Goal: Task Accomplishment & Management: Complete application form

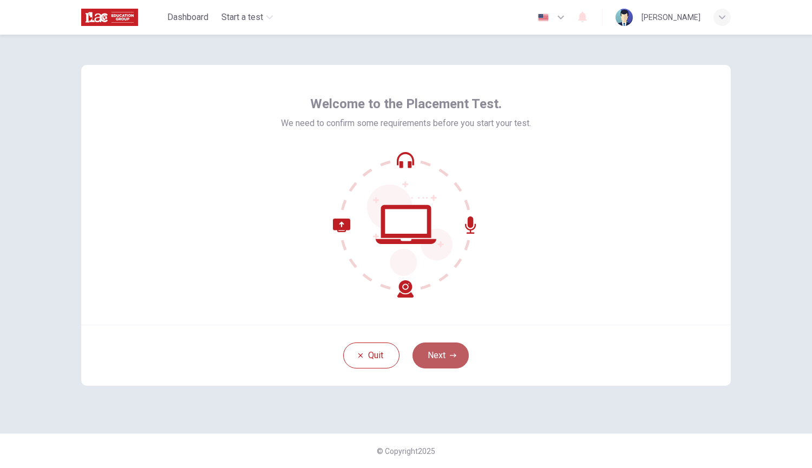
click at [447, 355] on button "Next" at bounding box center [440, 355] width 56 height 26
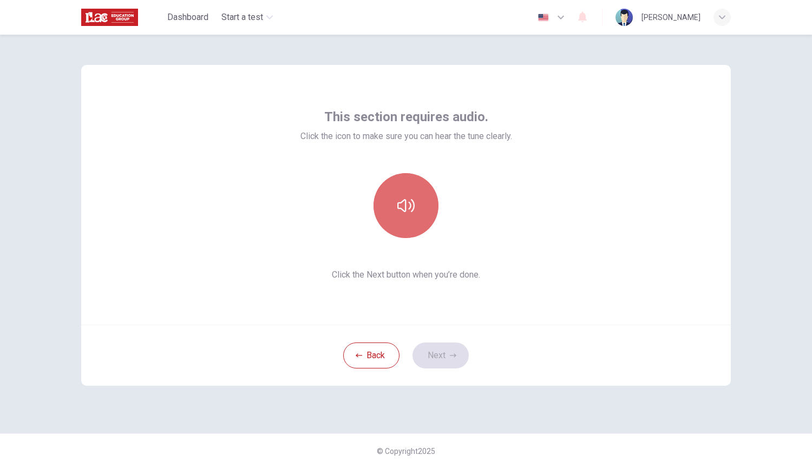
click at [421, 207] on button "button" at bounding box center [405, 205] width 65 height 65
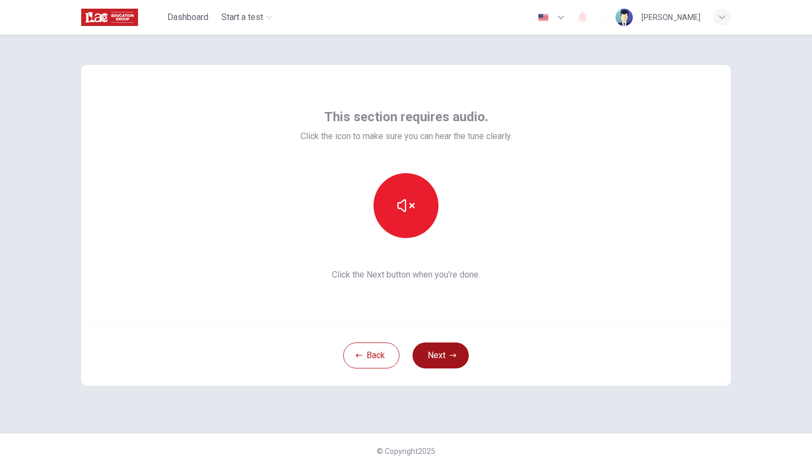
click at [438, 348] on button "Next" at bounding box center [440, 355] width 56 height 26
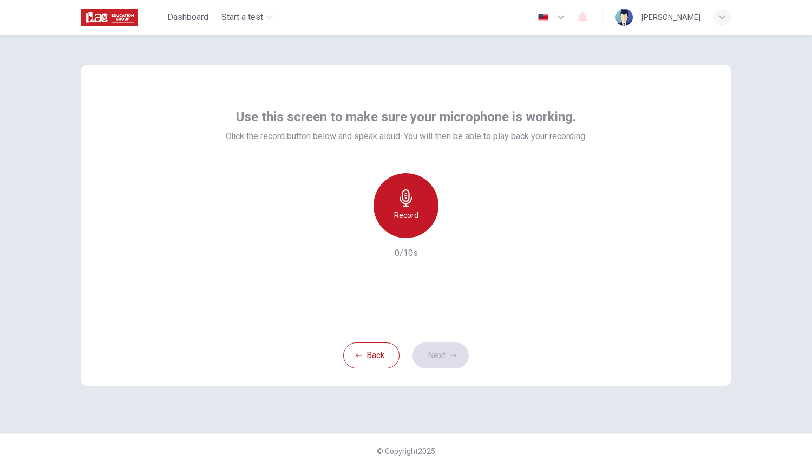
drag, startPoint x: 397, startPoint y: 207, endPoint x: 559, endPoint y: 220, distance: 162.8
click at [398, 208] on div "Record" at bounding box center [405, 205] width 65 height 65
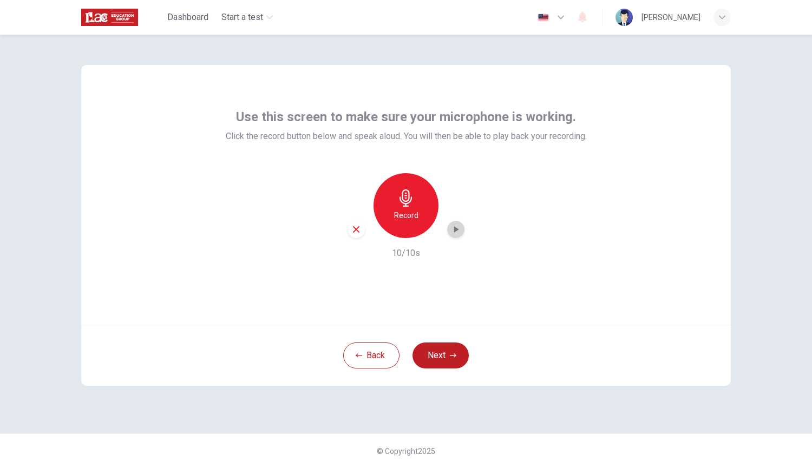
click at [460, 233] on icon "button" at bounding box center [455, 229] width 11 height 11
click at [444, 353] on button "Next" at bounding box center [440, 355] width 56 height 26
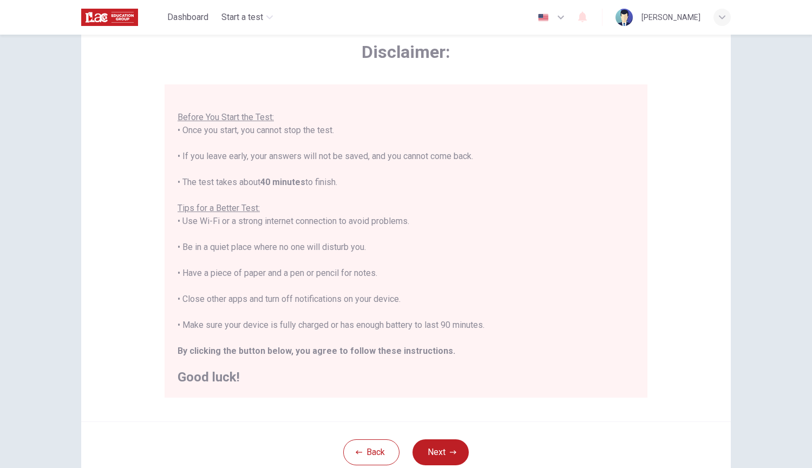
scroll to position [108, 0]
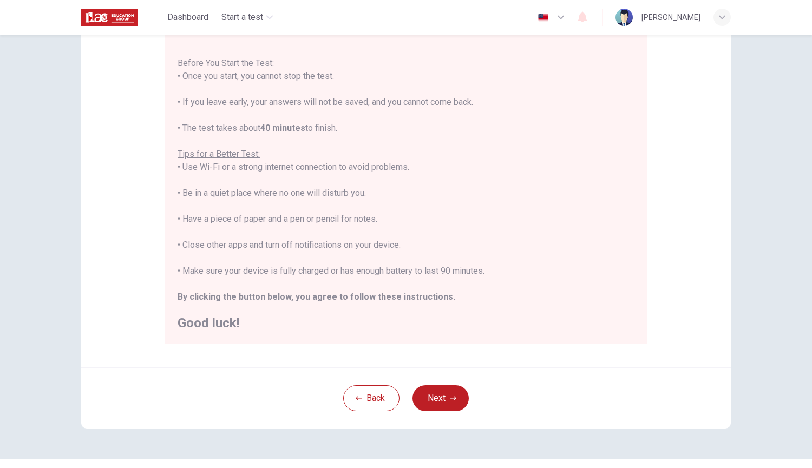
drag, startPoint x: 419, startPoint y: 241, endPoint x: 168, endPoint y: 247, distance: 250.6
click at [168, 247] on div "You are about to start a Placement Test . Before You Start the Test: • Once you…" at bounding box center [405, 186] width 483 height 313
click at [331, 277] on div "You are about to start a Placement Test . Before You Start the Test: • Once you…" at bounding box center [405, 180] width 457 height 299
click at [447, 404] on button "Next" at bounding box center [440, 398] width 56 height 26
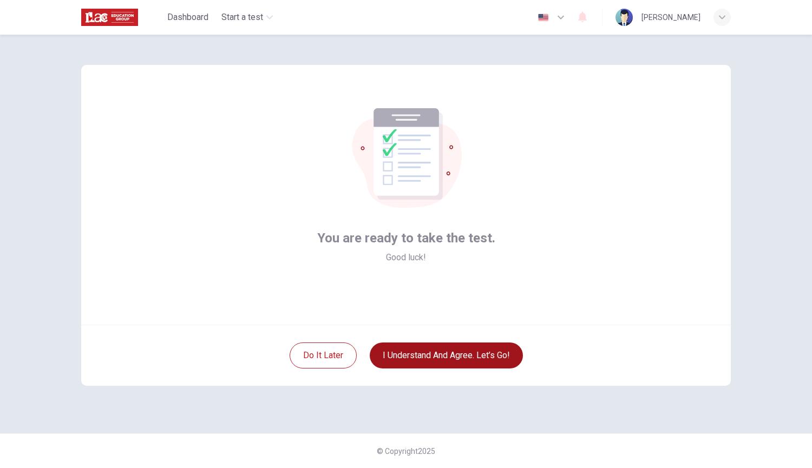
click at [441, 364] on button "I understand and agree. Let’s go!" at bounding box center [446, 355] width 153 height 26
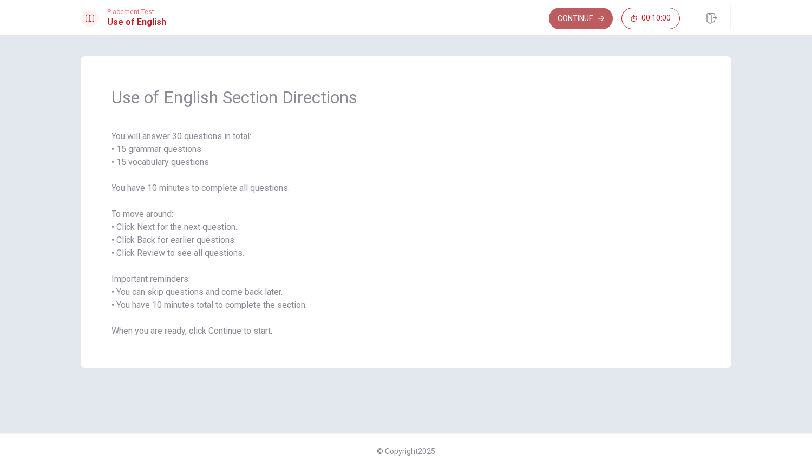
click at [580, 18] on button "Continue" at bounding box center [581, 19] width 64 height 22
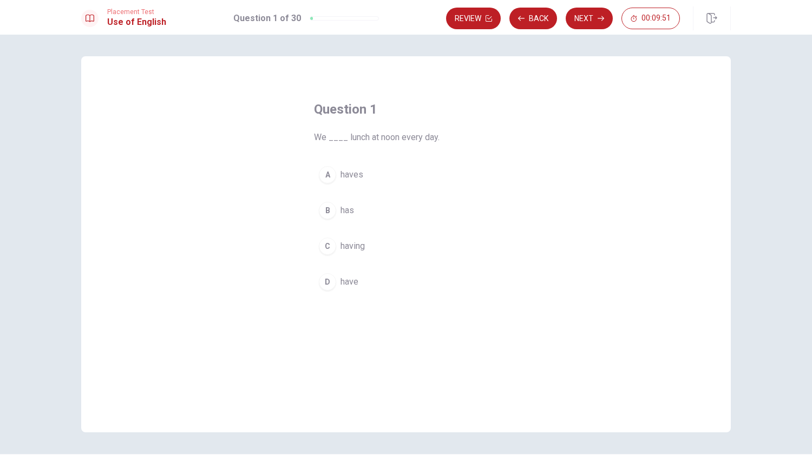
drag, startPoint x: 445, startPoint y: 134, endPoint x: 322, endPoint y: 139, distance: 123.4
click at [323, 138] on span "We ____ lunch at noon every day." at bounding box center [406, 137] width 184 height 13
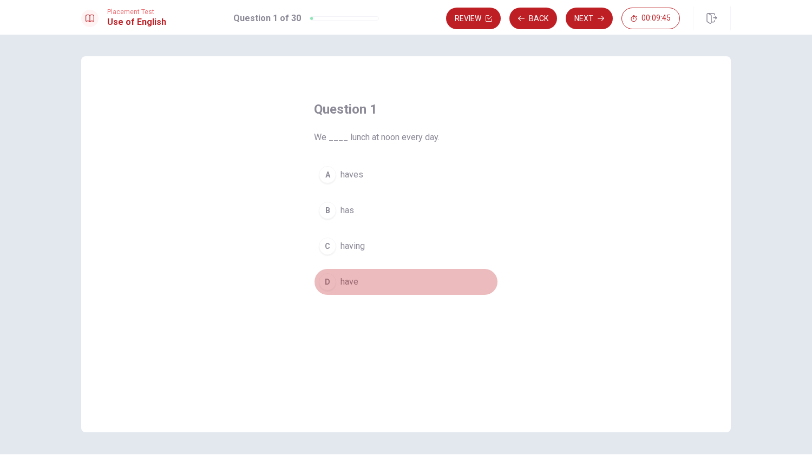
click at [350, 280] on span "have" at bounding box center [349, 281] width 18 height 13
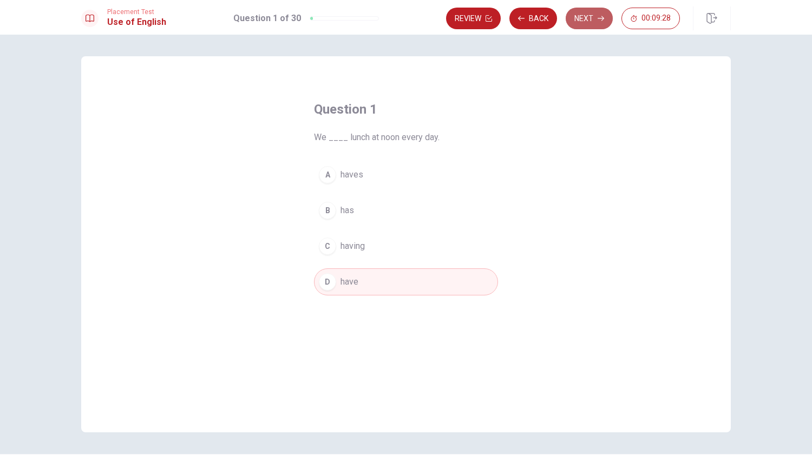
click at [588, 18] on button "Next" at bounding box center [588, 19] width 47 height 22
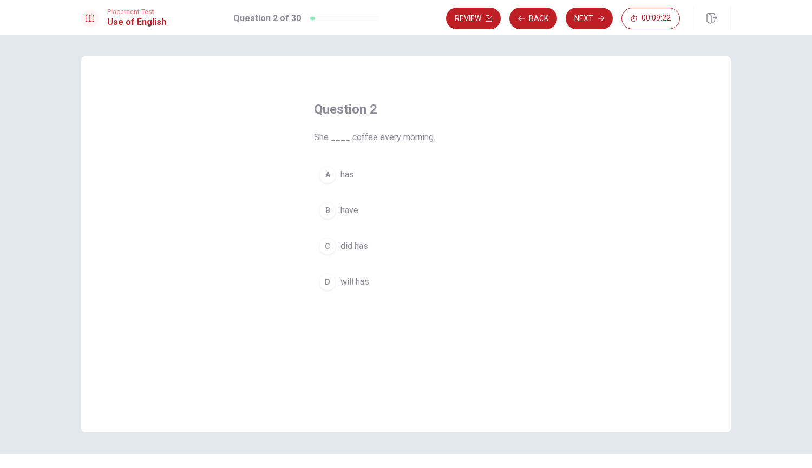
click at [348, 176] on span "has" at bounding box center [347, 174] width 14 height 13
click at [583, 17] on button "Next" at bounding box center [588, 19] width 47 height 22
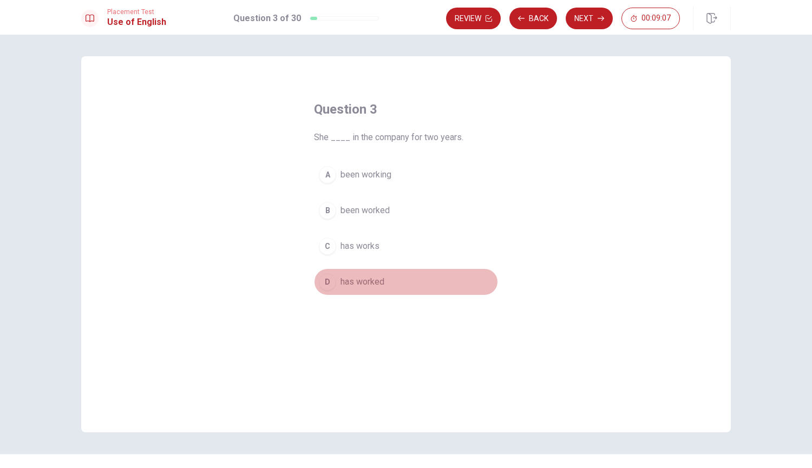
click at [374, 285] on span "has worked" at bounding box center [362, 281] width 44 height 13
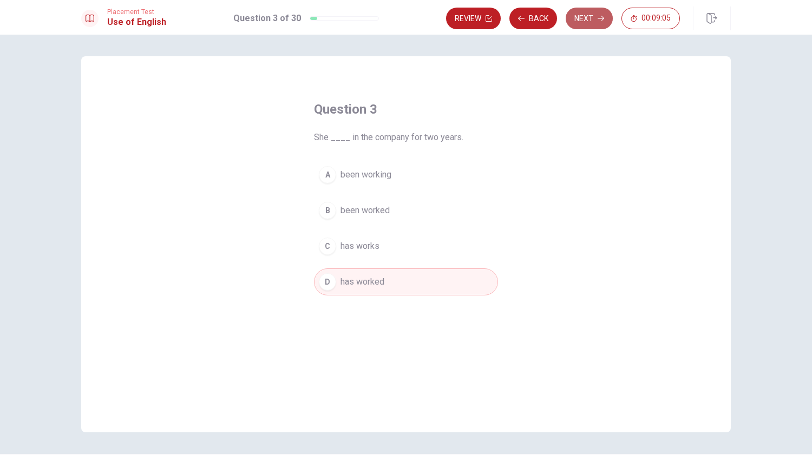
click at [588, 18] on button "Next" at bounding box center [588, 19] width 47 height 22
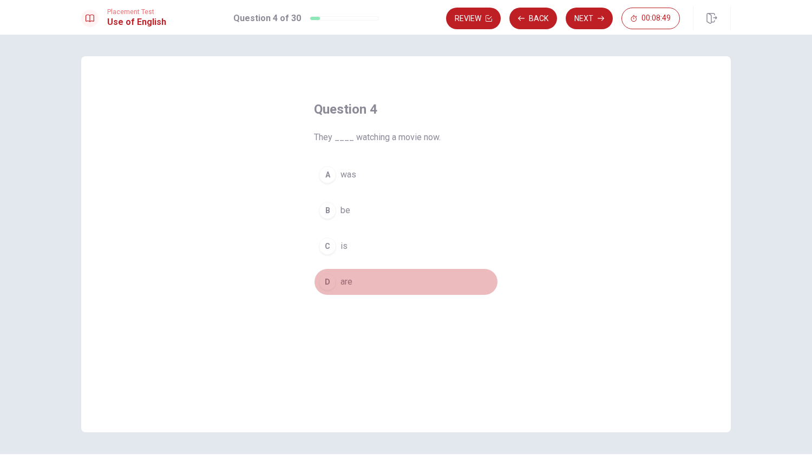
click at [344, 287] on span "are" at bounding box center [346, 281] width 12 height 13
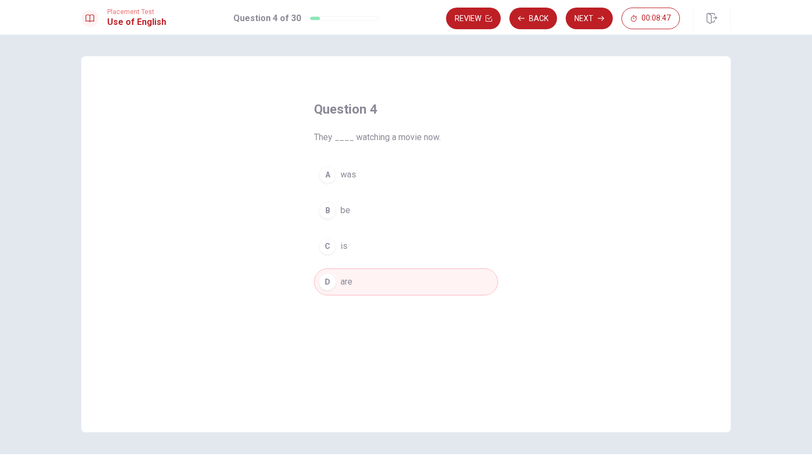
click at [582, 19] on button "Next" at bounding box center [588, 19] width 47 height 22
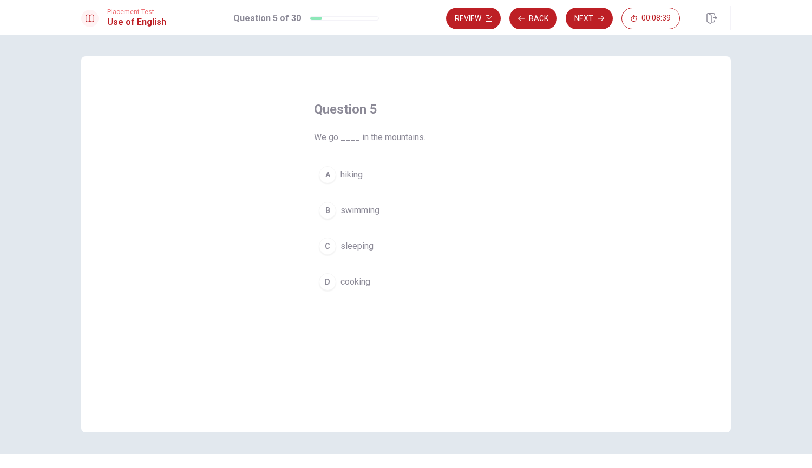
click at [348, 179] on span "hiking" at bounding box center [351, 174] width 22 height 13
click at [600, 19] on icon "button" at bounding box center [600, 18] width 6 height 6
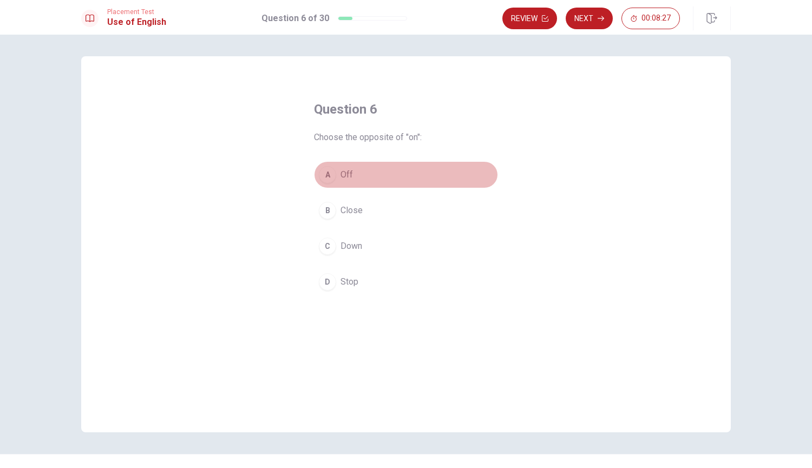
click at [348, 177] on span "Off" at bounding box center [346, 174] width 12 height 13
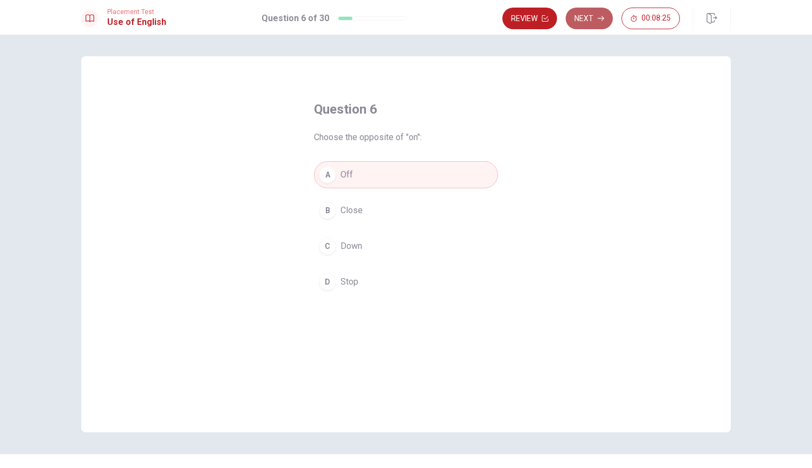
click at [585, 16] on button "Next" at bounding box center [588, 19] width 47 height 22
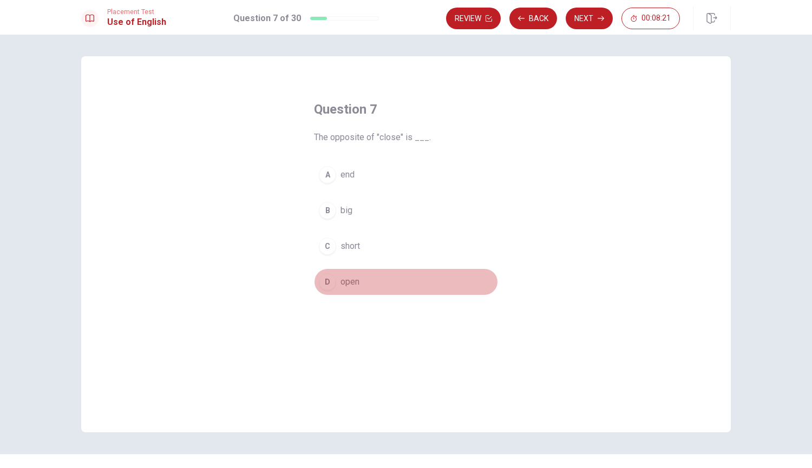
click at [349, 284] on span "open" at bounding box center [349, 281] width 19 height 13
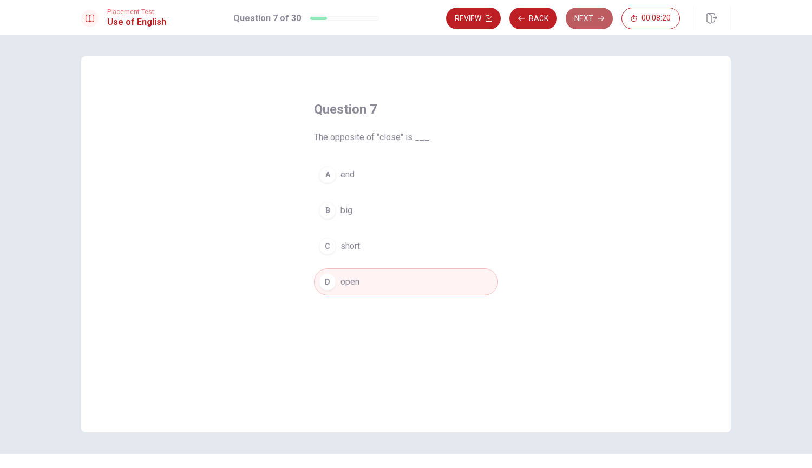
click at [594, 19] on button "Next" at bounding box center [588, 19] width 47 height 22
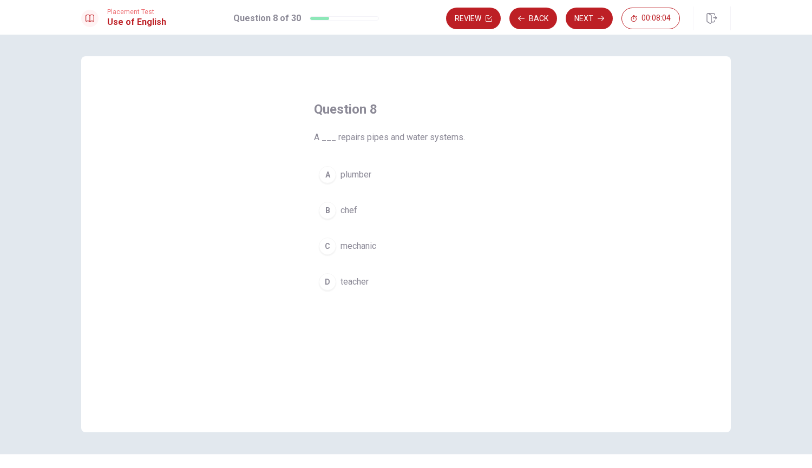
click at [357, 174] on span "plumber" at bounding box center [355, 174] width 31 height 13
click at [588, 18] on button "Next" at bounding box center [588, 19] width 47 height 22
click at [349, 285] on span "soft" at bounding box center [348, 281] width 16 height 13
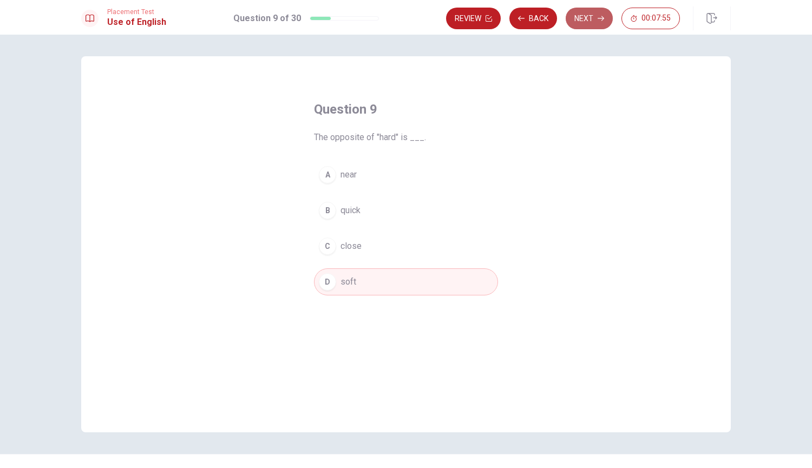
click at [588, 15] on button "Next" at bounding box center [588, 19] width 47 height 22
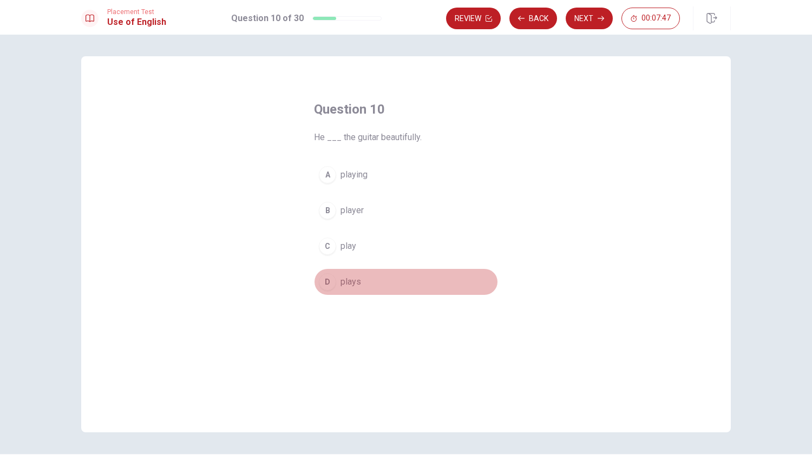
click at [358, 286] on span "plays" at bounding box center [350, 281] width 21 height 13
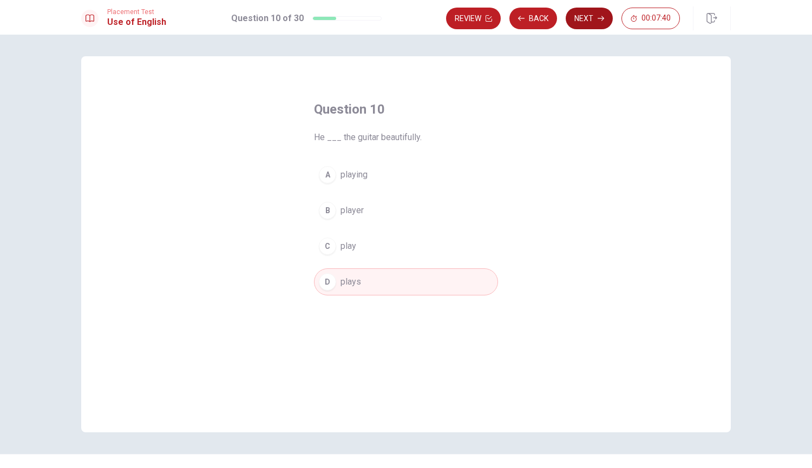
click at [590, 18] on button "Next" at bounding box center [588, 19] width 47 height 22
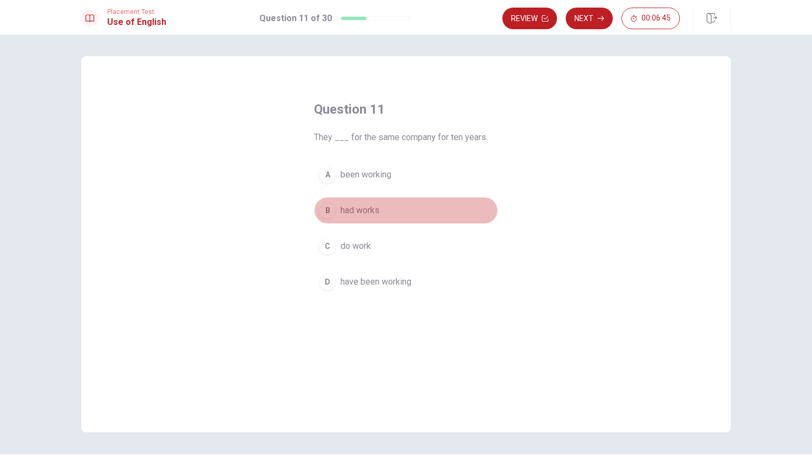
click at [363, 210] on span "had works" at bounding box center [359, 210] width 39 height 13
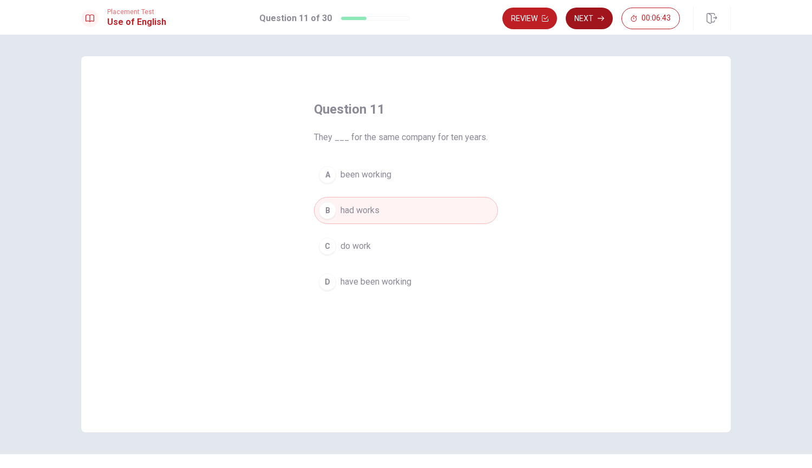
click at [594, 12] on button "Next" at bounding box center [588, 19] width 47 height 22
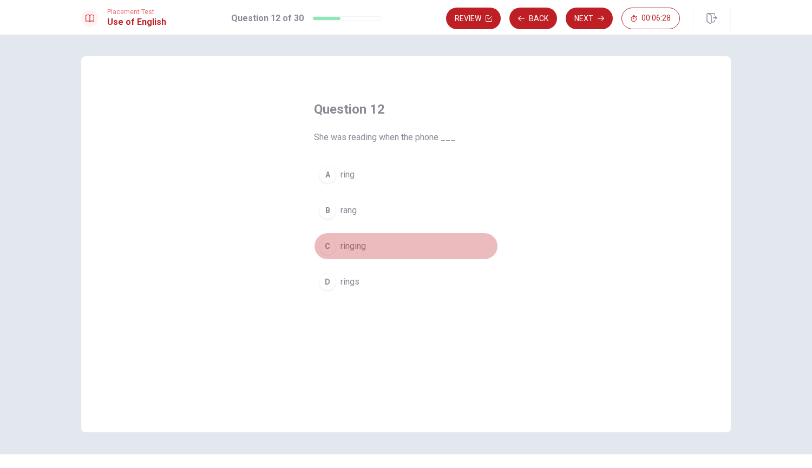
click at [364, 251] on span "ringing" at bounding box center [352, 246] width 25 height 13
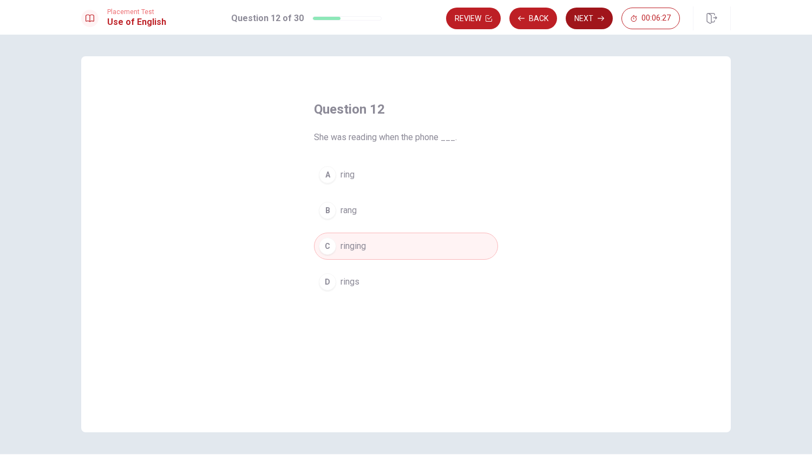
click at [586, 16] on button "Next" at bounding box center [588, 19] width 47 height 22
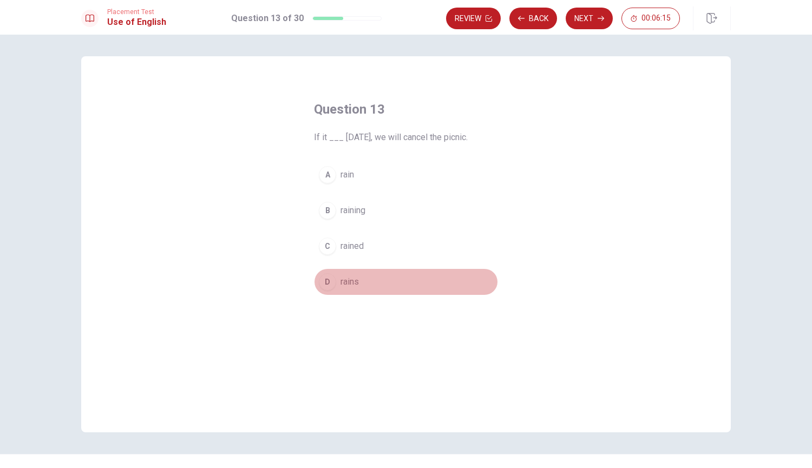
click at [346, 282] on span "rains" at bounding box center [349, 281] width 18 height 13
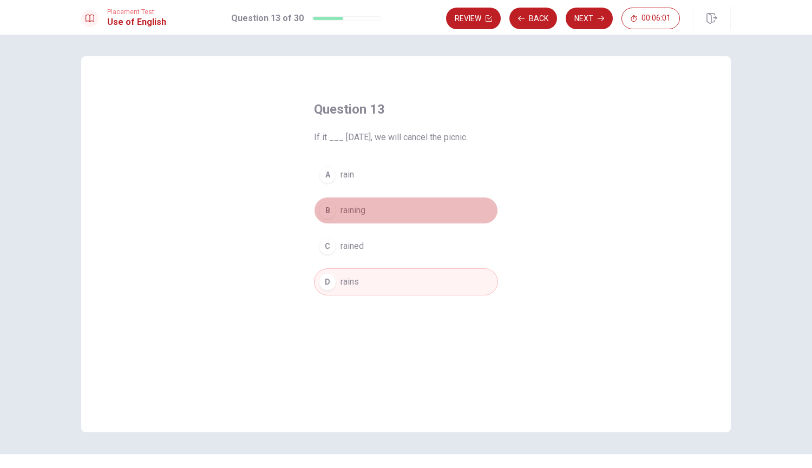
click at [354, 210] on span "raining" at bounding box center [352, 210] width 25 height 13
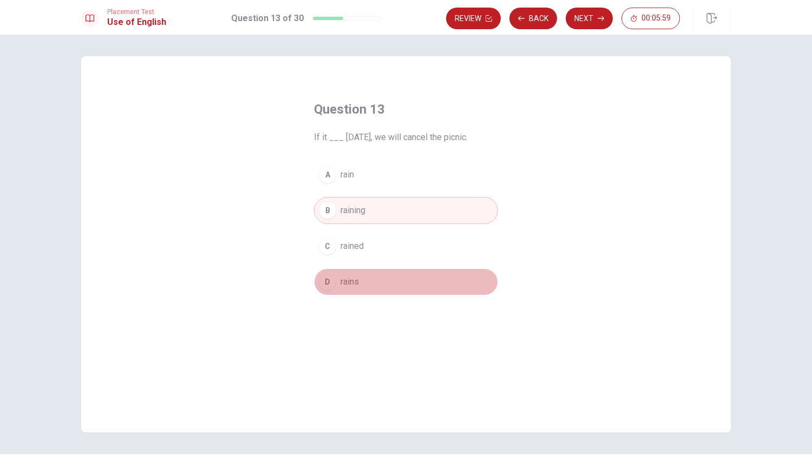
click at [347, 281] on span "rains" at bounding box center [349, 281] width 18 height 13
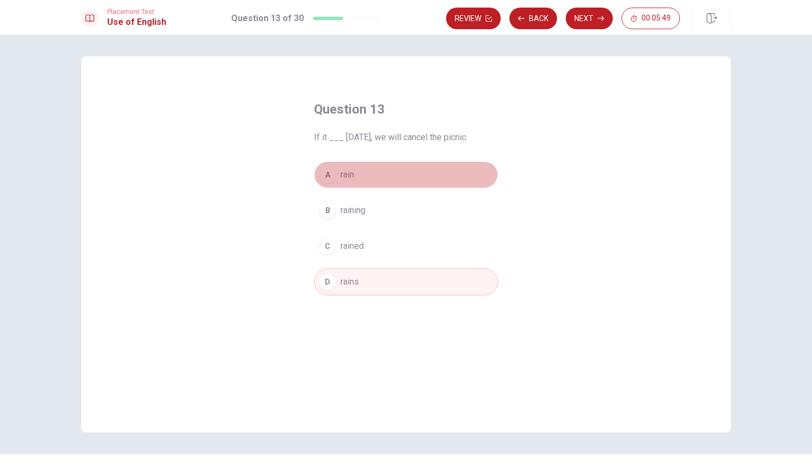
click at [342, 177] on span "rain" at bounding box center [347, 174] width 14 height 13
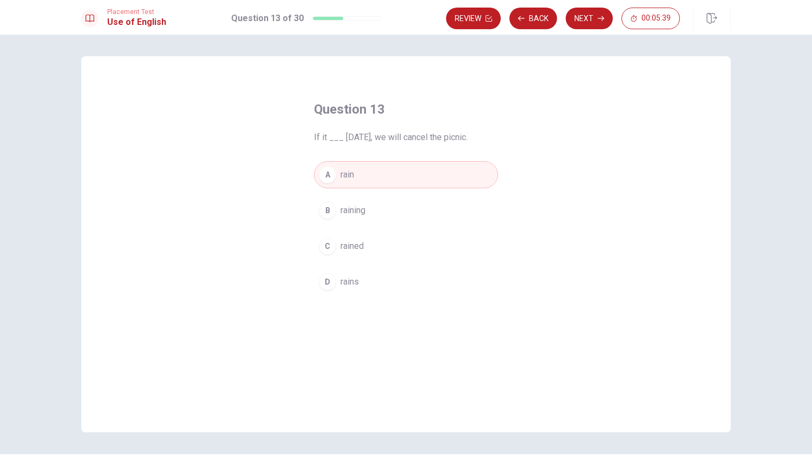
click at [352, 210] on span "raining" at bounding box center [352, 210] width 25 height 13
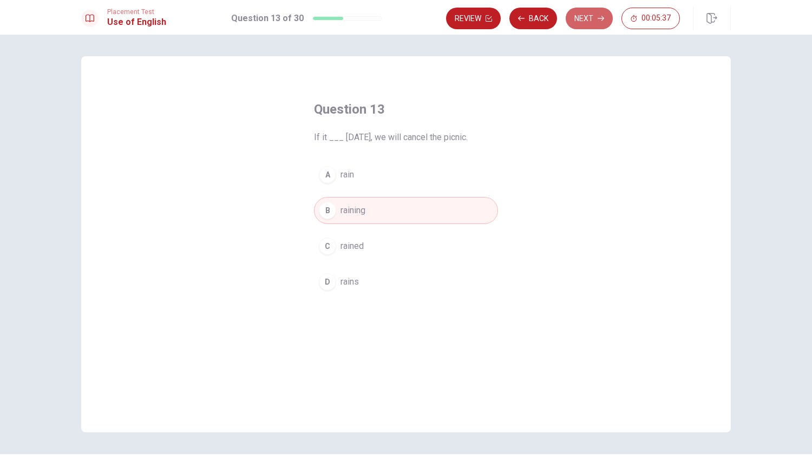
click at [598, 12] on button "Next" at bounding box center [588, 19] width 47 height 22
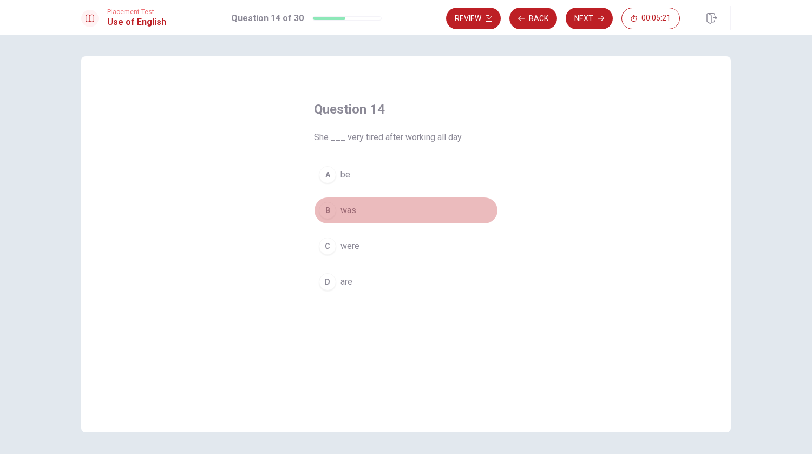
click at [347, 208] on span "was" at bounding box center [348, 210] width 16 height 13
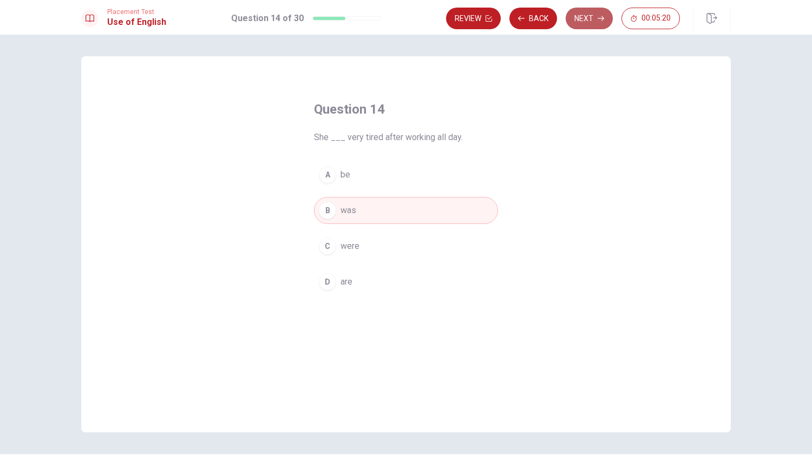
click at [583, 14] on button "Next" at bounding box center [588, 19] width 47 height 22
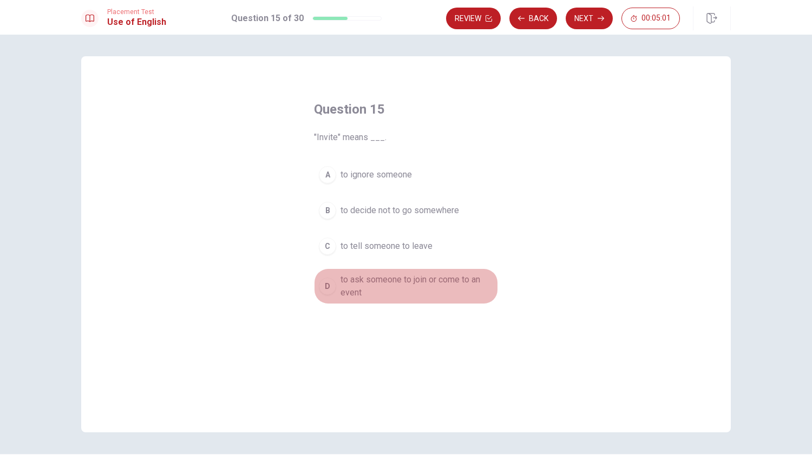
click at [363, 281] on span "to ask someone to join or come to an event" at bounding box center [416, 286] width 153 height 26
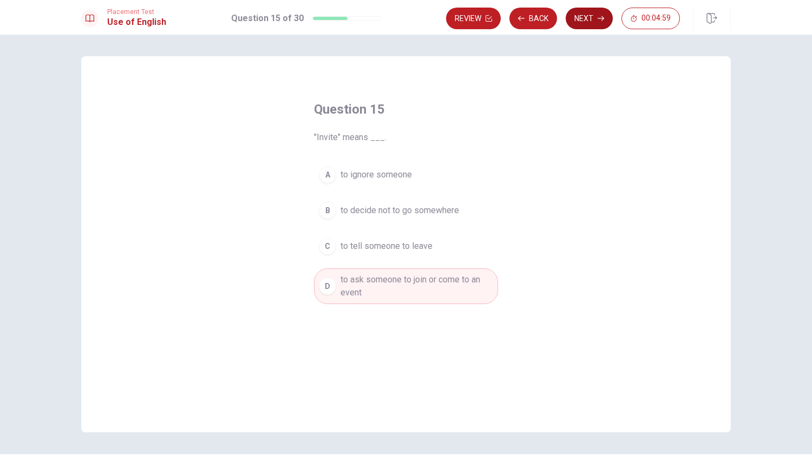
click at [584, 15] on button "Next" at bounding box center [588, 19] width 47 height 22
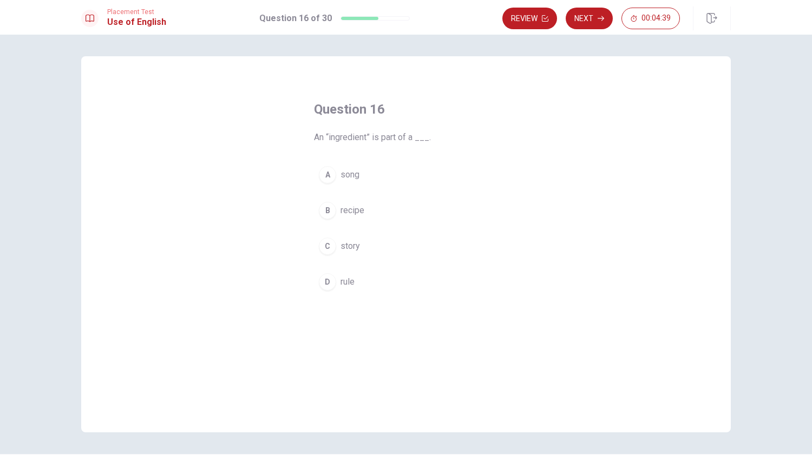
click at [349, 174] on span "song" at bounding box center [349, 174] width 19 height 13
click at [347, 252] on span "story" at bounding box center [349, 246] width 19 height 13
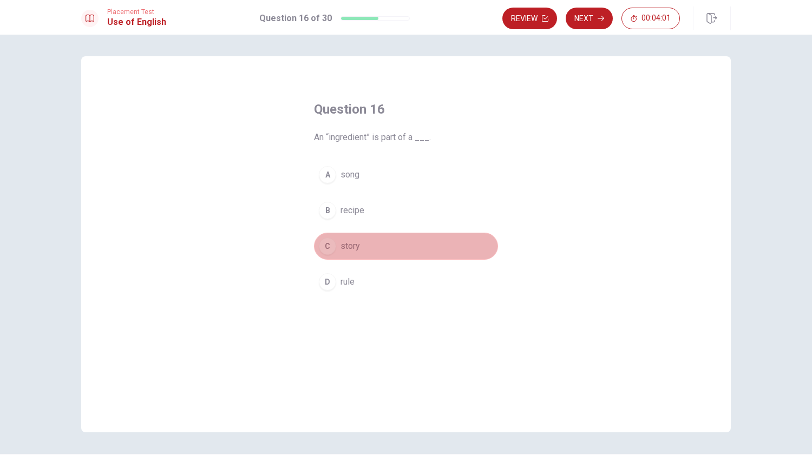
click at [347, 241] on span "story" at bounding box center [349, 246] width 19 height 13
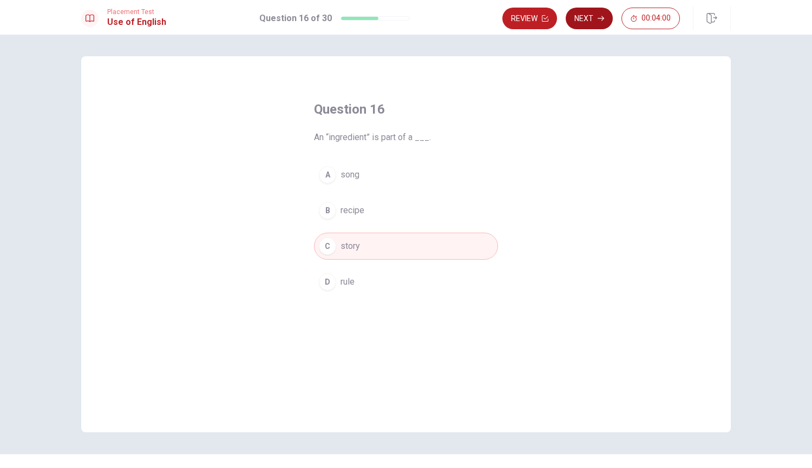
click at [600, 17] on icon "button" at bounding box center [600, 18] width 6 height 6
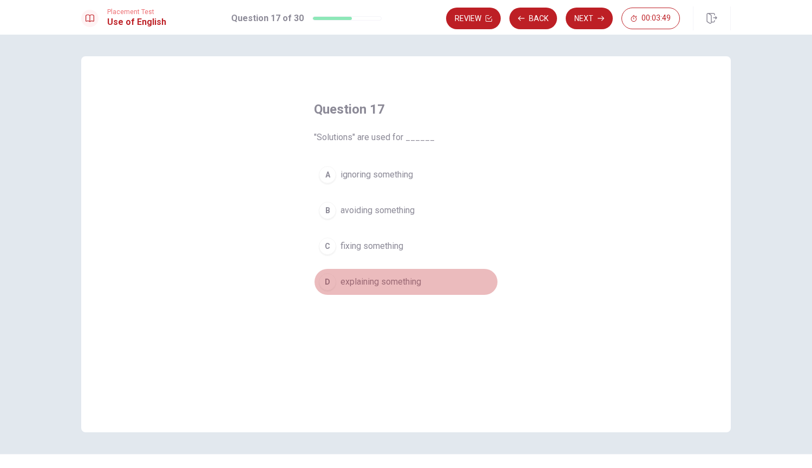
click at [361, 284] on span "explaining something" at bounding box center [380, 281] width 81 height 13
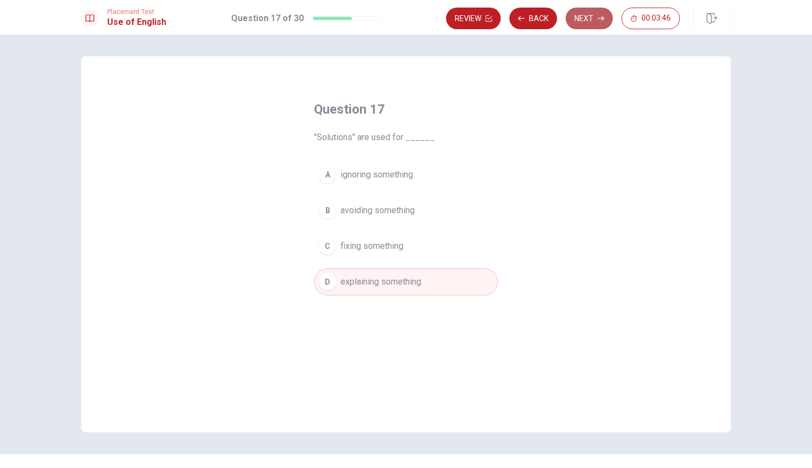
click at [587, 17] on button "Next" at bounding box center [588, 19] width 47 height 22
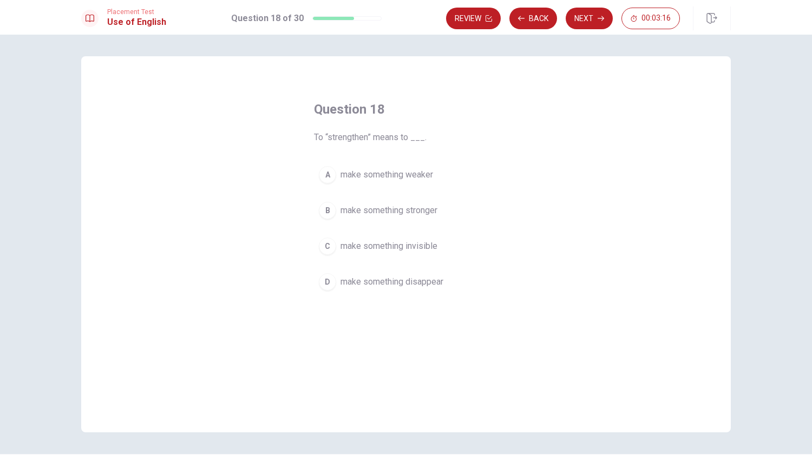
click at [350, 213] on span "make something stronger" at bounding box center [388, 210] width 97 height 13
click at [583, 15] on button "Next" at bounding box center [588, 19] width 47 height 22
click at [352, 172] on span "ancient" at bounding box center [353, 174] width 27 height 13
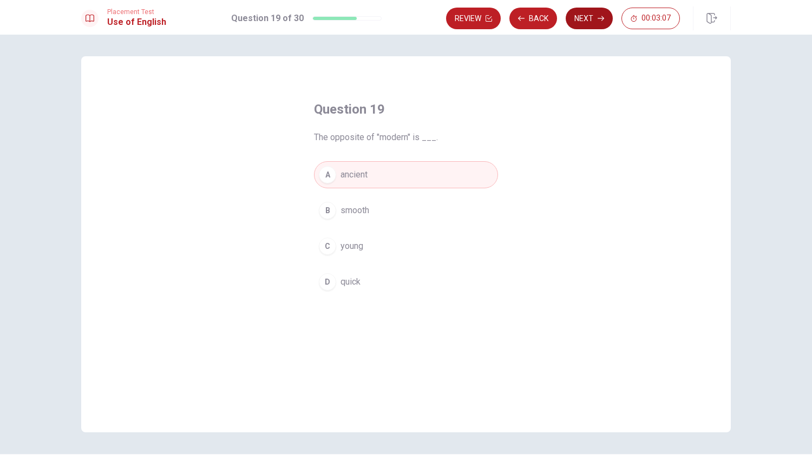
click at [587, 21] on button "Next" at bounding box center [588, 19] width 47 height 22
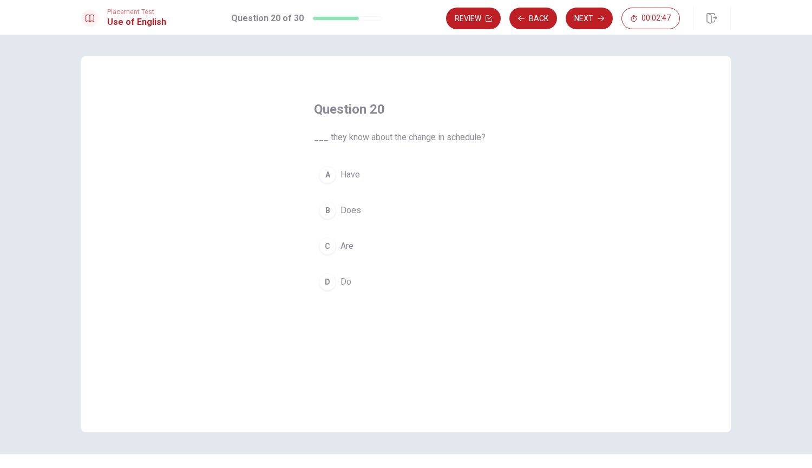
click at [351, 213] on span "Does" at bounding box center [350, 210] width 21 height 13
click at [593, 20] on button "Next" at bounding box center [588, 19] width 47 height 22
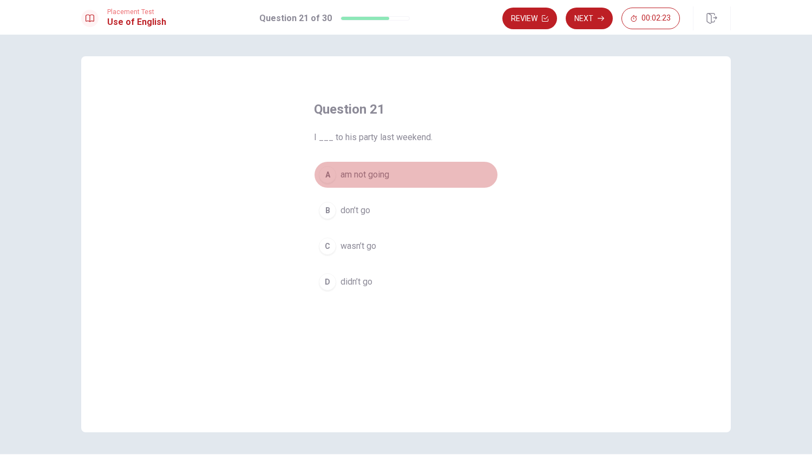
click at [345, 174] on span "am not going" at bounding box center [364, 174] width 49 height 13
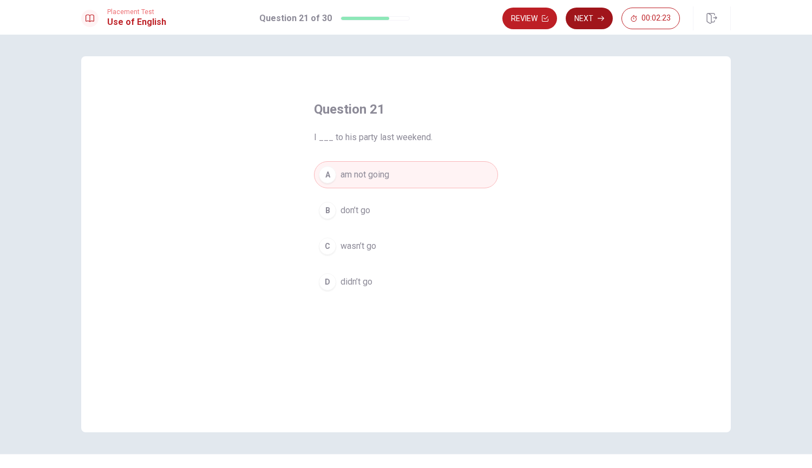
click at [592, 9] on button "Next" at bounding box center [588, 19] width 47 height 22
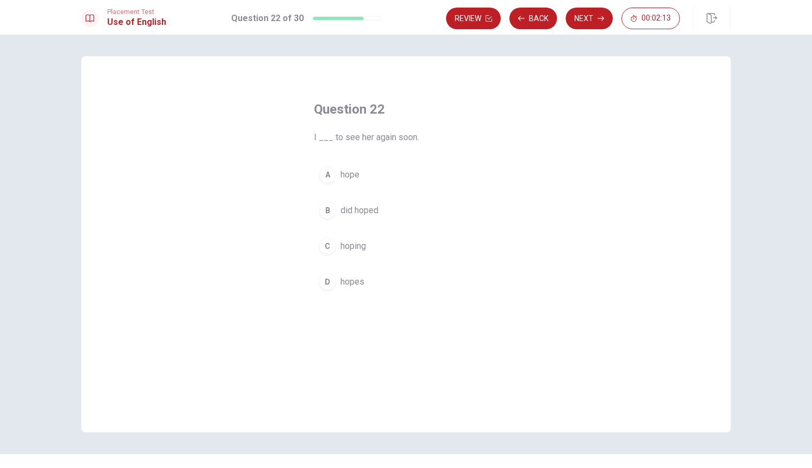
click at [353, 171] on span "hope" at bounding box center [349, 174] width 19 height 13
click at [598, 20] on icon "button" at bounding box center [600, 18] width 6 height 6
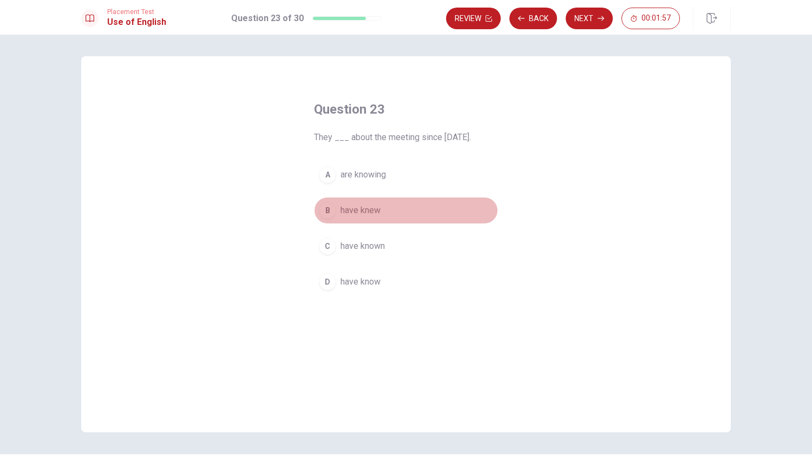
click at [360, 208] on span "have knew" at bounding box center [360, 210] width 40 height 13
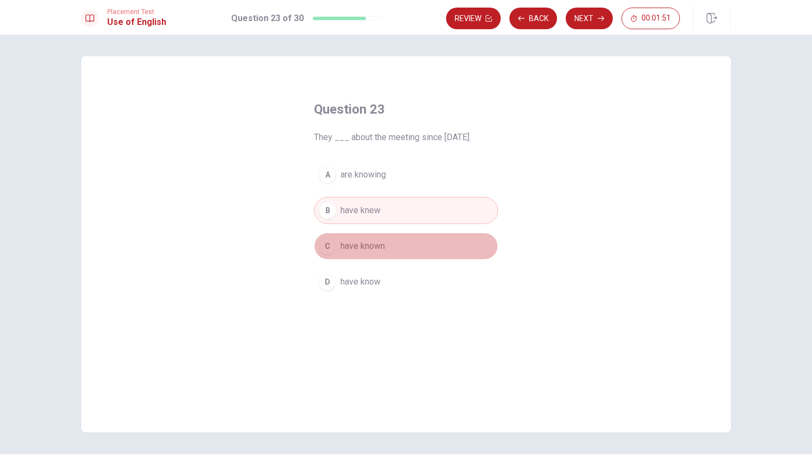
click at [359, 242] on span "have known" at bounding box center [362, 246] width 44 height 13
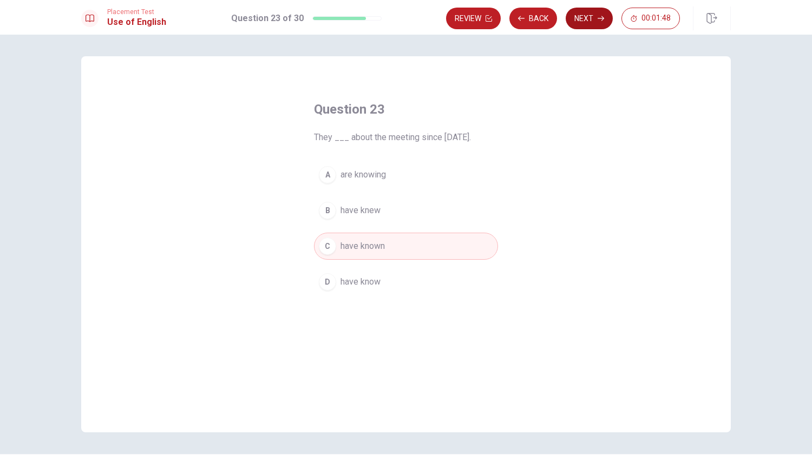
click at [582, 21] on button "Next" at bounding box center [588, 19] width 47 height 22
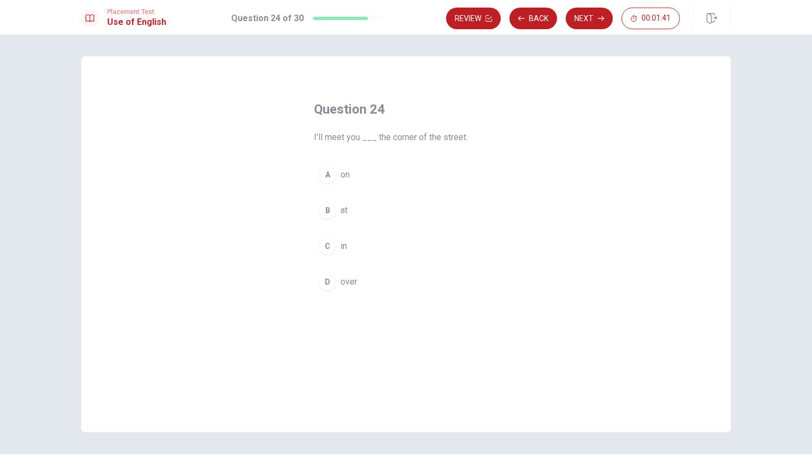
click at [347, 178] on span "on" at bounding box center [344, 174] width 9 height 13
click at [596, 26] on button "Next" at bounding box center [588, 19] width 47 height 22
click at [357, 176] on span "hang" at bounding box center [349, 174] width 18 height 13
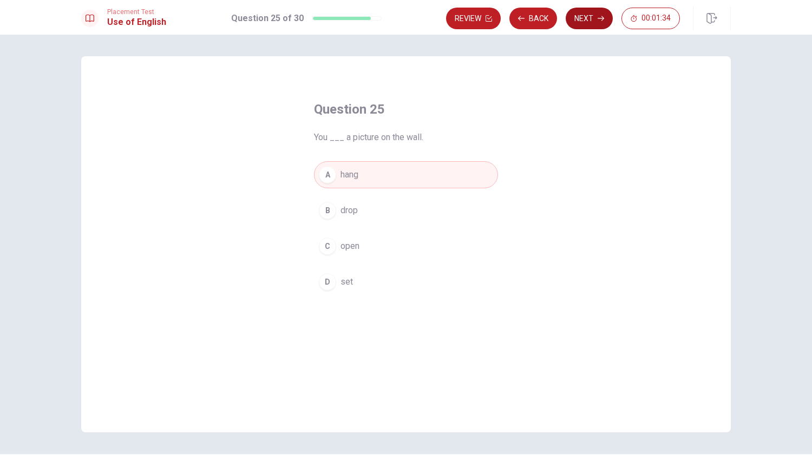
click at [600, 21] on icon "button" at bounding box center [600, 18] width 6 height 6
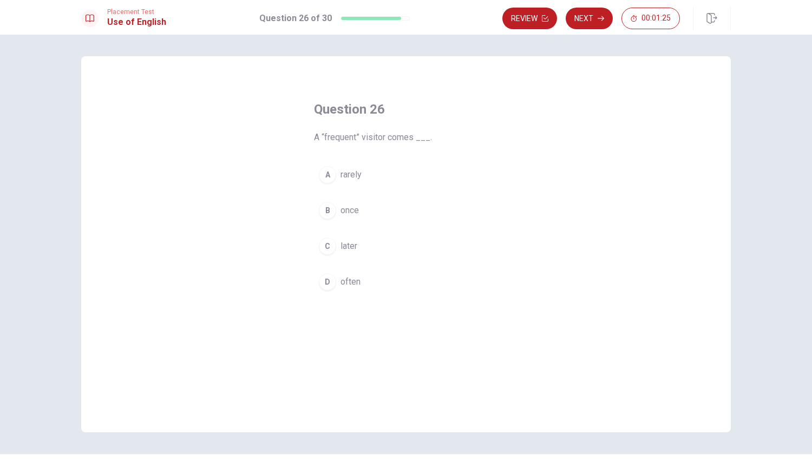
click at [348, 286] on span "often" at bounding box center [350, 281] width 20 height 13
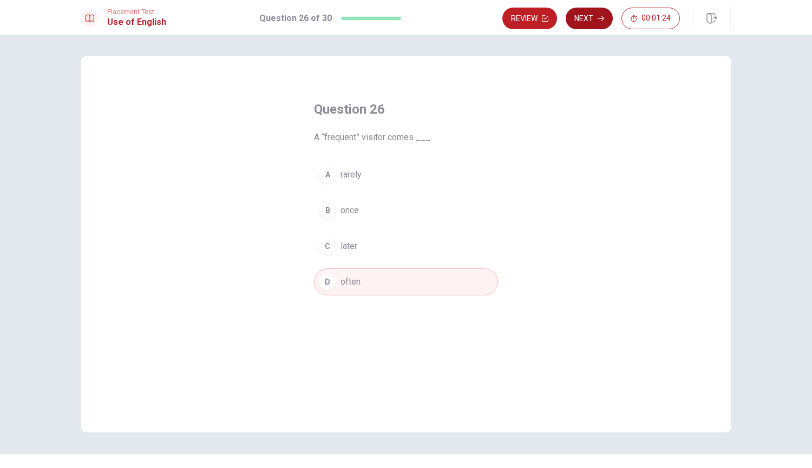
click at [598, 18] on icon "button" at bounding box center [600, 18] width 6 height 6
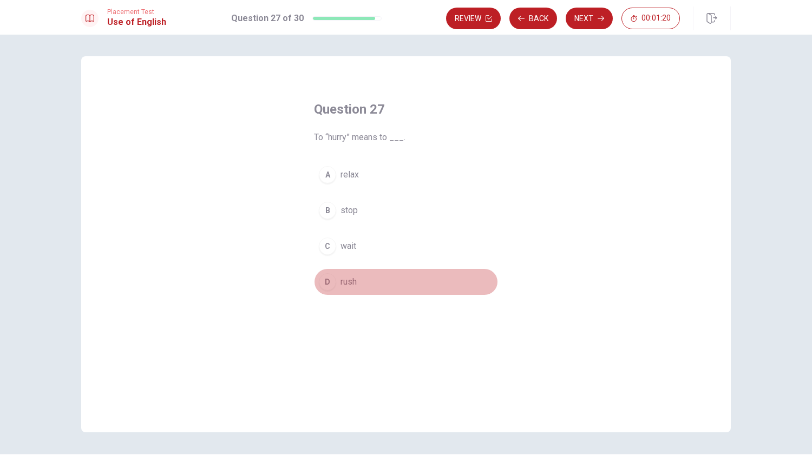
click at [345, 285] on span "rush" at bounding box center [348, 281] width 16 height 13
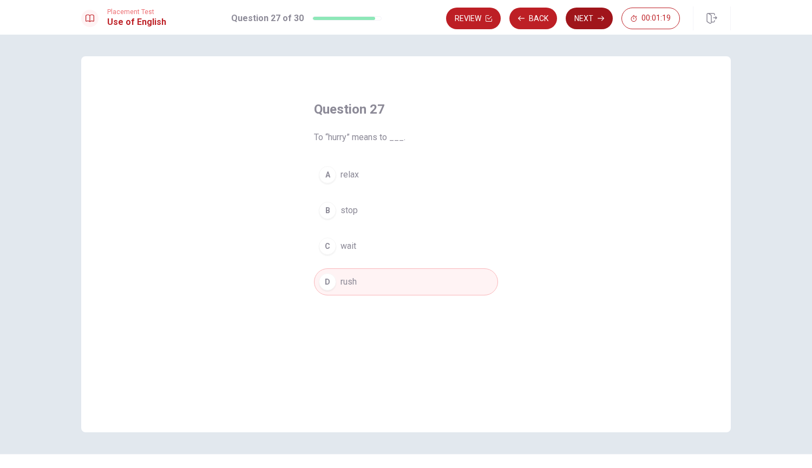
click at [572, 15] on button "Next" at bounding box center [588, 19] width 47 height 22
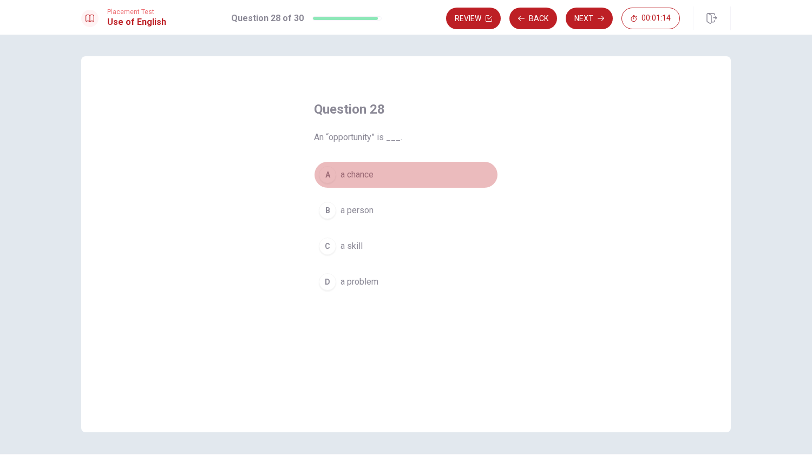
click at [370, 169] on span "a chance" at bounding box center [356, 174] width 33 height 13
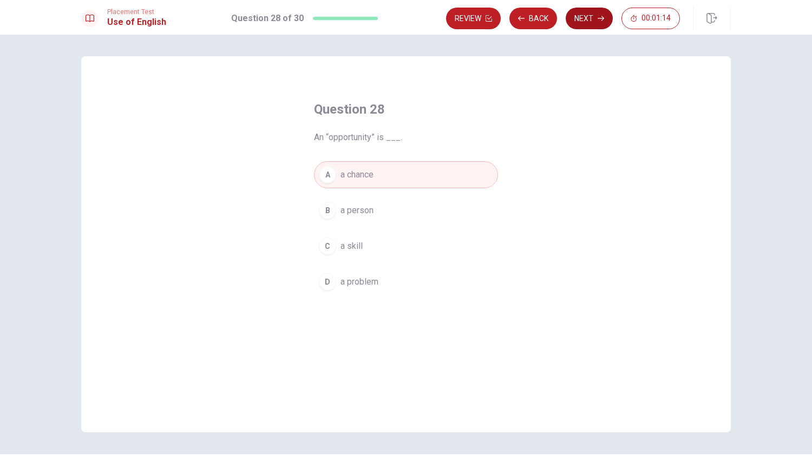
click at [582, 18] on button "Next" at bounding box center [588, 19] width 47 height 22
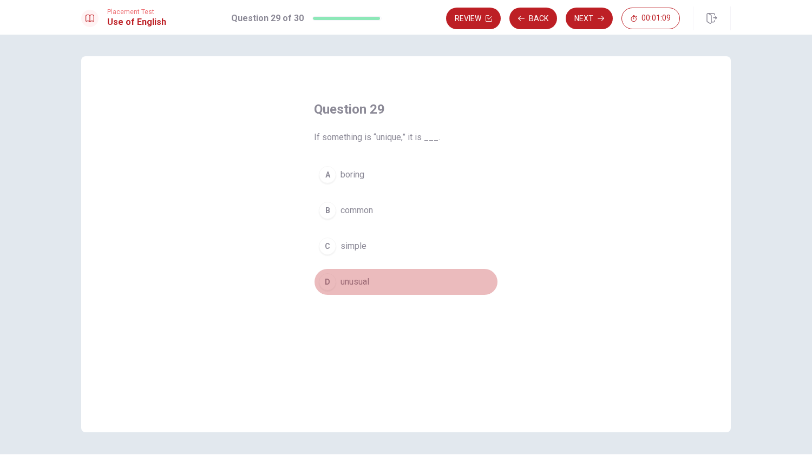
click at [350, 282] on span "unusual" at bounding box center [354, 281] width 29 height 13
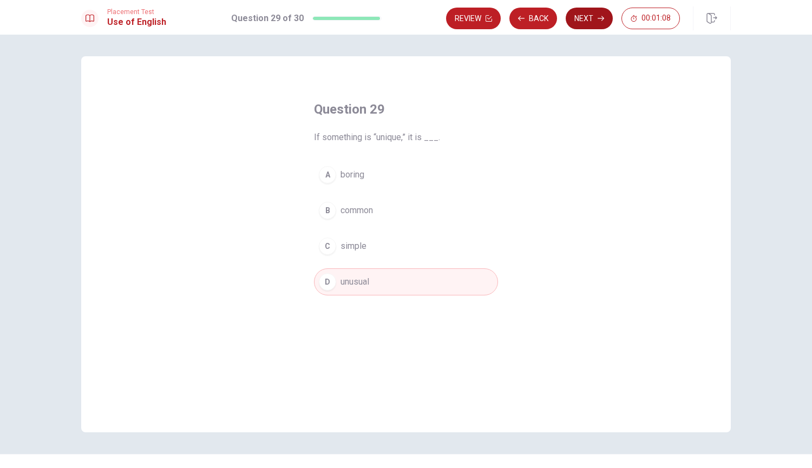
click at [578, 15] on button "Next" at bounding box center [588, 19] width 47 height 22
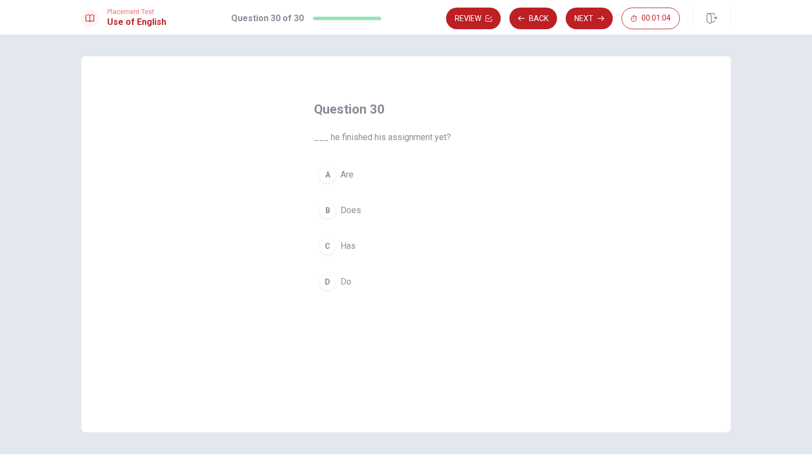
click at [344, 214] on span "Does" at bounding box center [350, 210] width 21 height 13
click at [344, 247] on span "Has" at bounding box center [347, 246] width 15 height 13
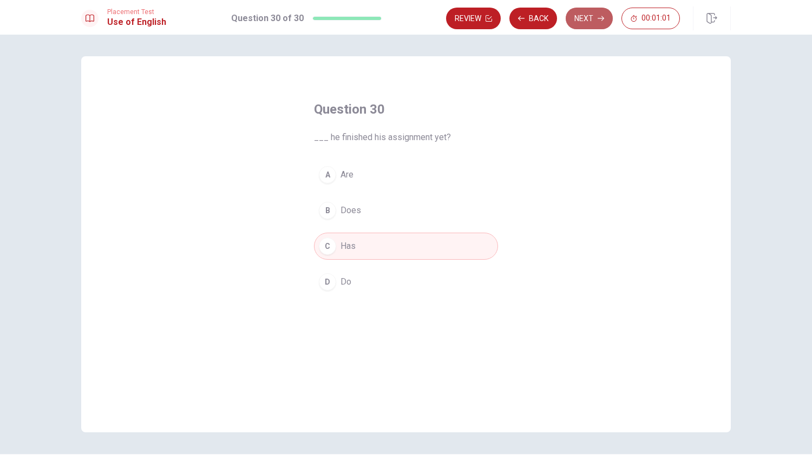
click at [589, 17] on button "Next" at bounding box center [588, 19] width 47 height 22
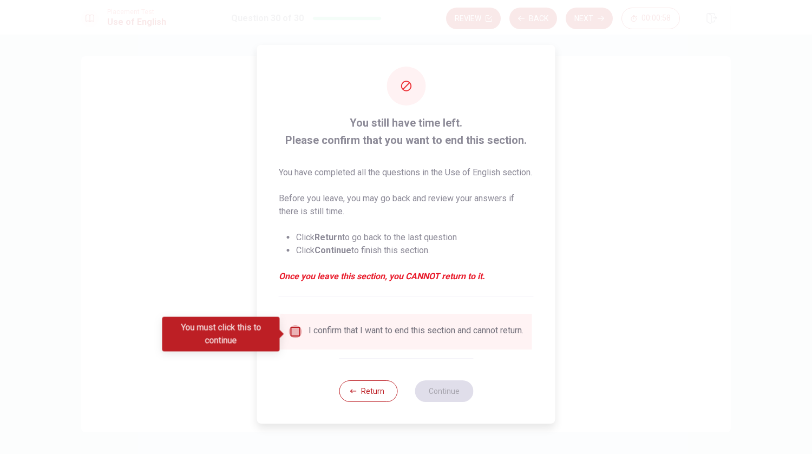
click at [293, 334] on input "You must click this to continue" at bounding box center [295, 331] width 13 height 13
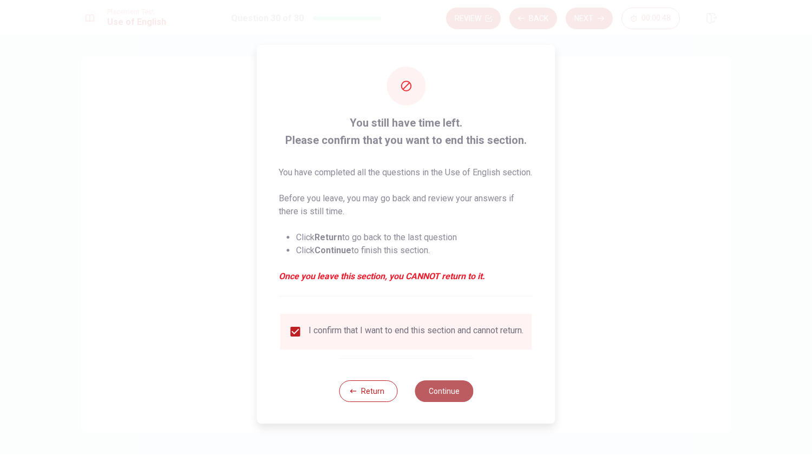
click at [440, 399] on button "Continue" at bounding box center [443, 391] width 58 height 22
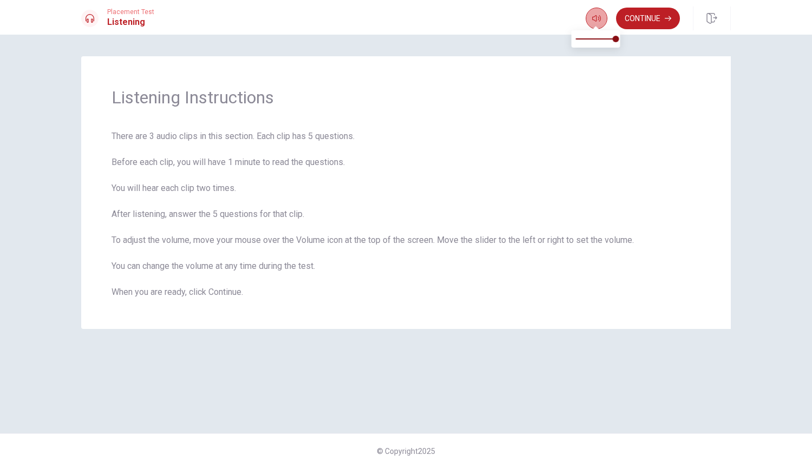
click at [592, 18] on icon "button" at bounding box center [596, 18] width 9 height 6
click at [650, 16] on button "Continue" at bounding box center [648, 19] width 64 height 22
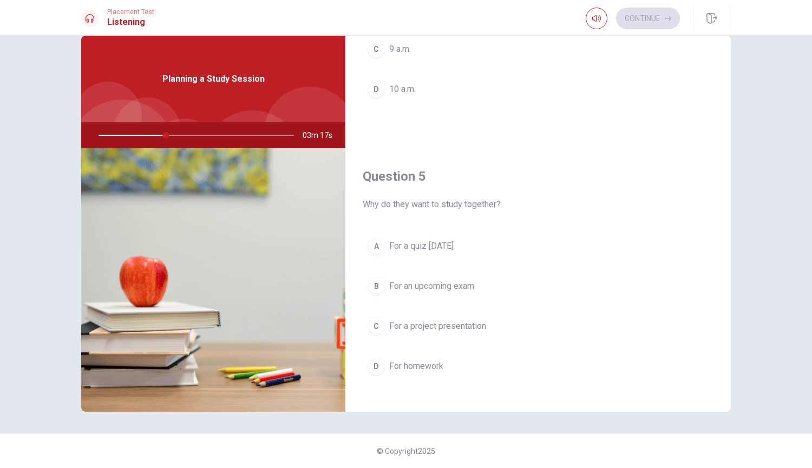
scroll to position [1009, 0]
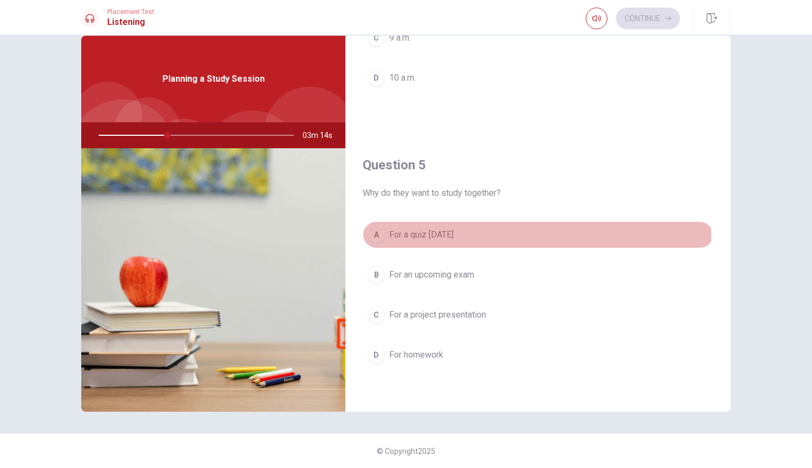
click at [447, 238] on span "For a quiz [DATE]" at bounding box center [421, 234] width 64 height 13
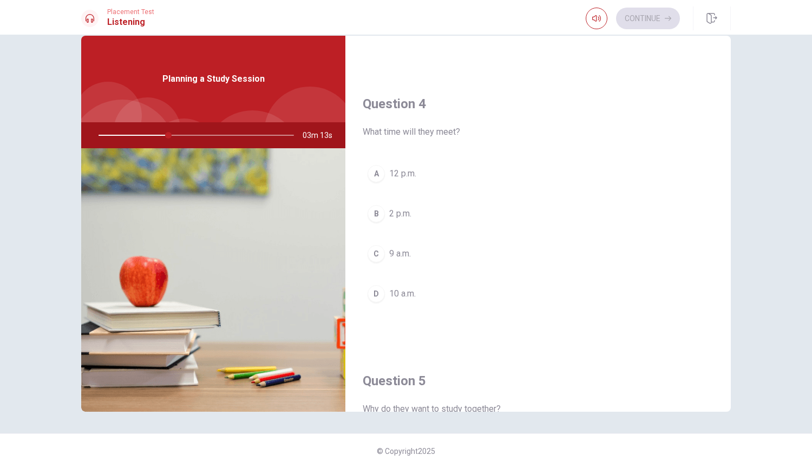
scroll to position [793, 0]
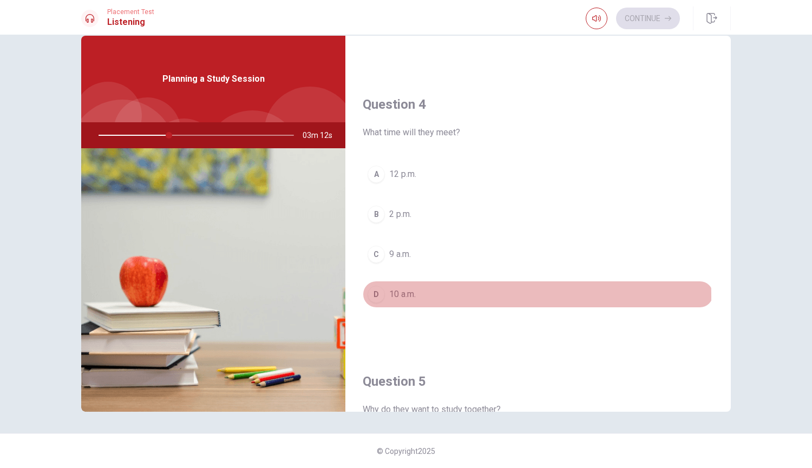
click at [409, 297] on span "10 a.m." at bounding box center [402, 294] width 27 height 13
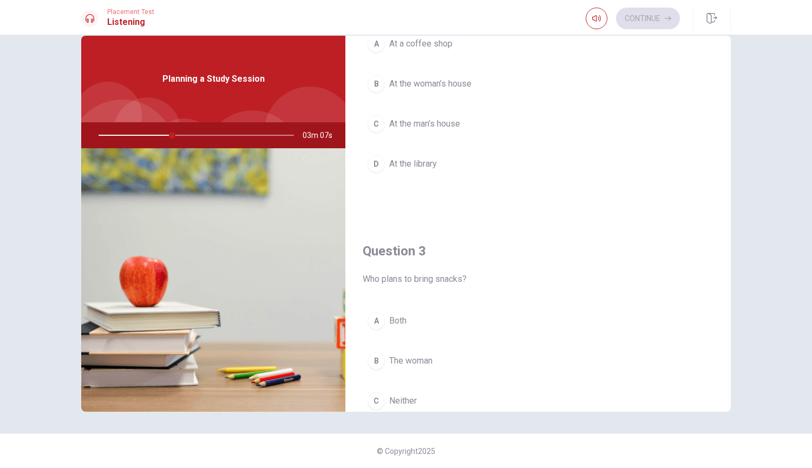
scroll to position [360, 0]
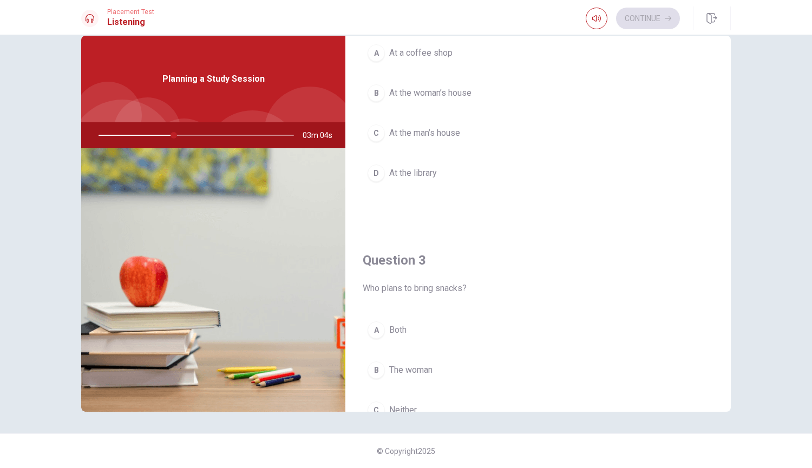
click at [428, 167] on span "At the library" at bounding box center [413, 173] width 48 height 13
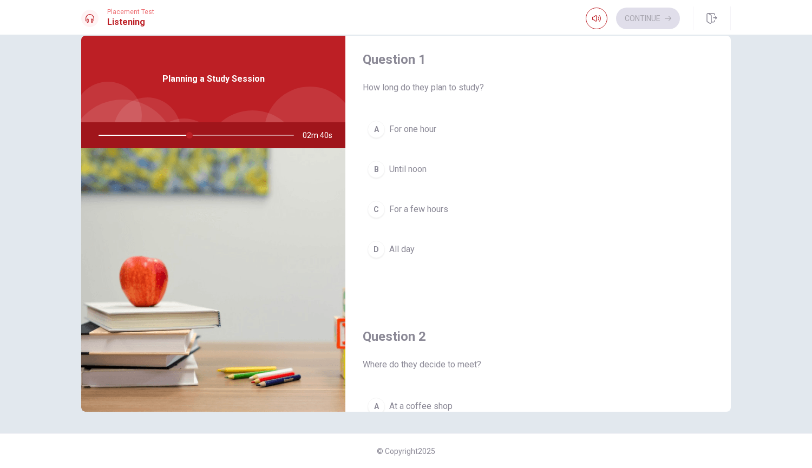
scroll to position [0, 0]
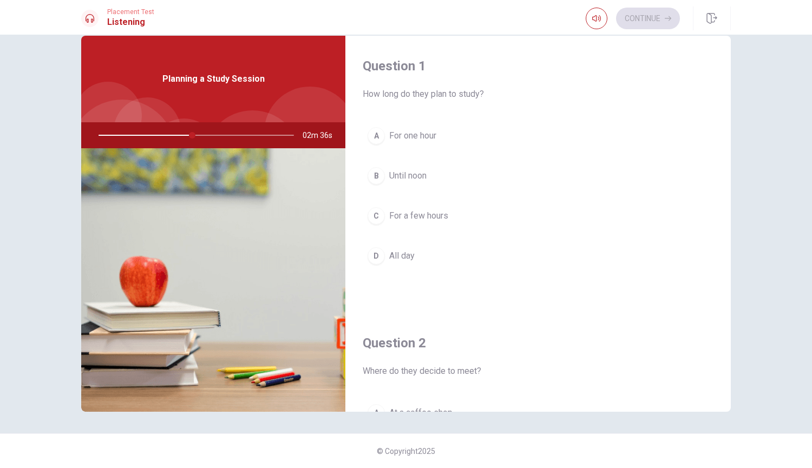
click at [441, 216] on span "For a few hours" at bounding box center [418, 215] width 59 height 13
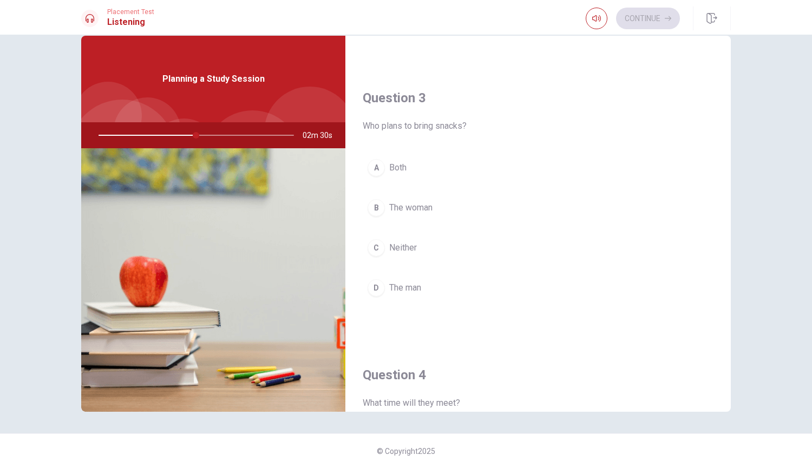
scroll to position [541, 0]
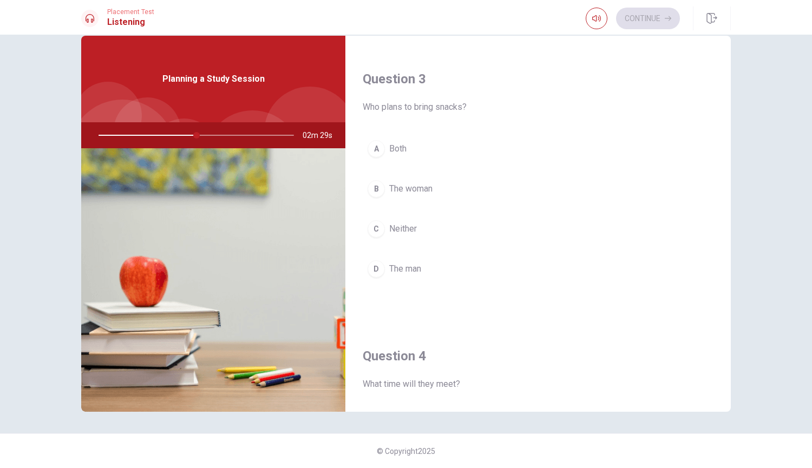
click at [396, 186] on span "The woman" at bounding box center [410, 188] width 43 height 13
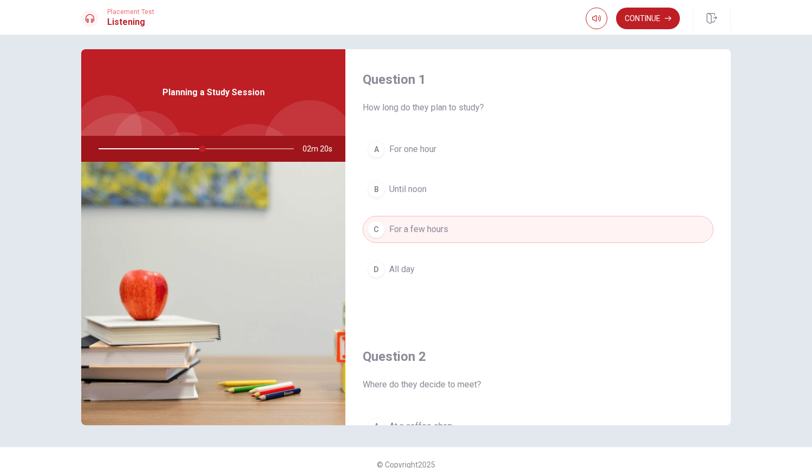
scroll to position [0, 0]
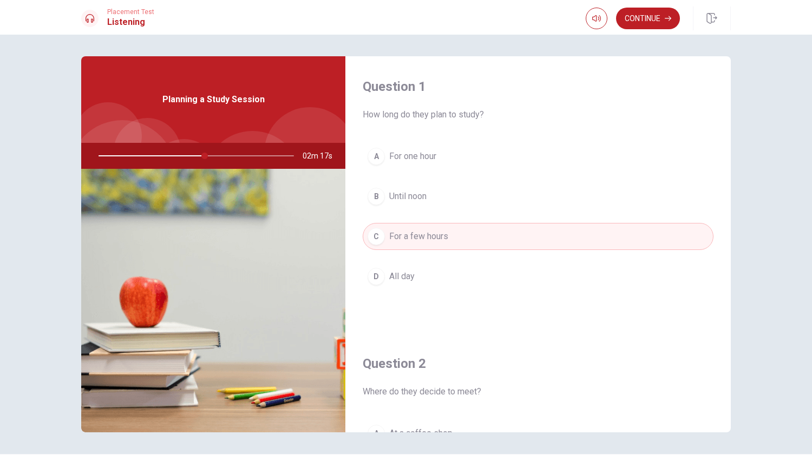
drag, startPoint x: 203, startPoint y: 157, endPoint x: 187, endPoint y: 160, distance: 16.5
click at [187, 160] on div at bounding box center [193, 156] width 217 height 26
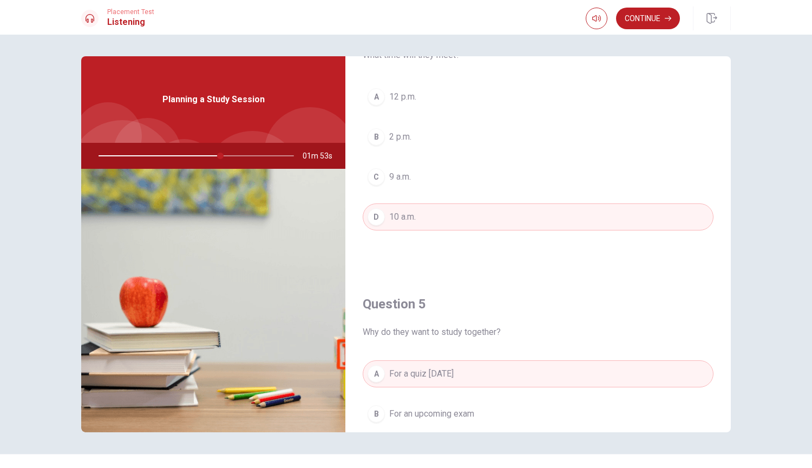
scroll to position [847, 0]
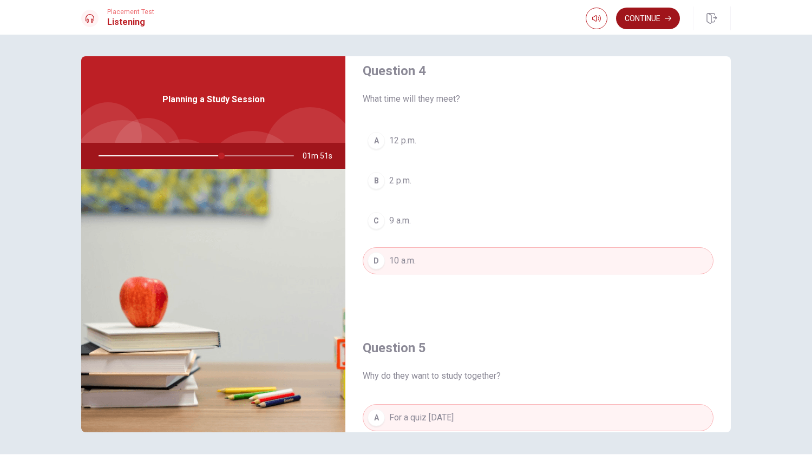
click at [668, 15] on button "Continue" at bounding box center [648, 19] width 64 height 22
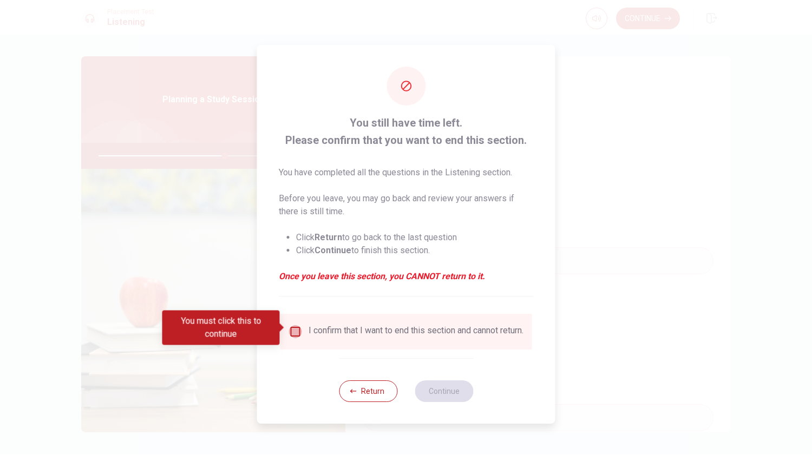
click at [289, 325] on input "You must click this to continue" at bounding box center [295, 331] width 13 height 13
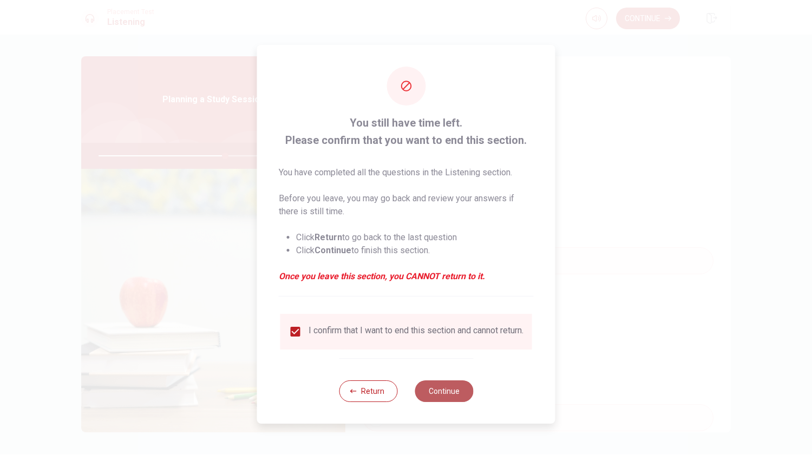
click at [450, 400] on button "Continue" at bounding box center [443, 391] width 58 height 22
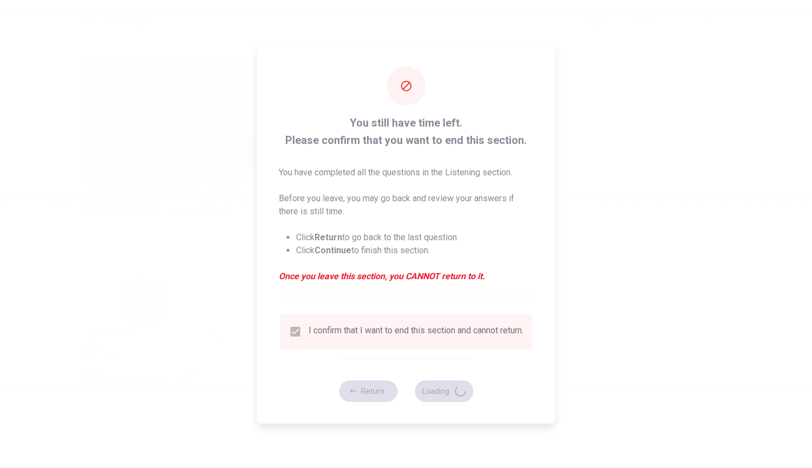
type input "66"
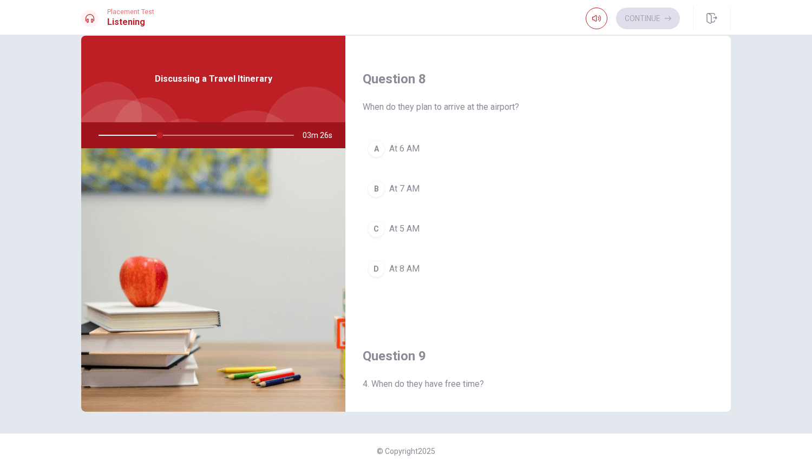
scroll to position [595, 0]
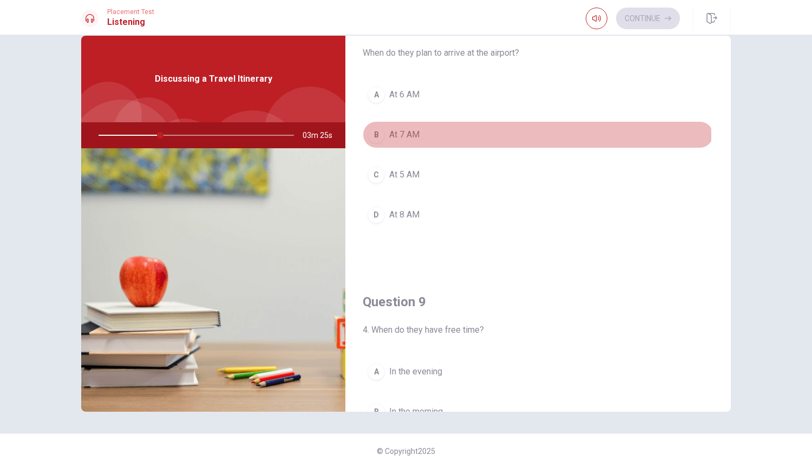
click at [398, 137] on span "At 7 AM" at bounding box center [404, 134] width 30 height 13
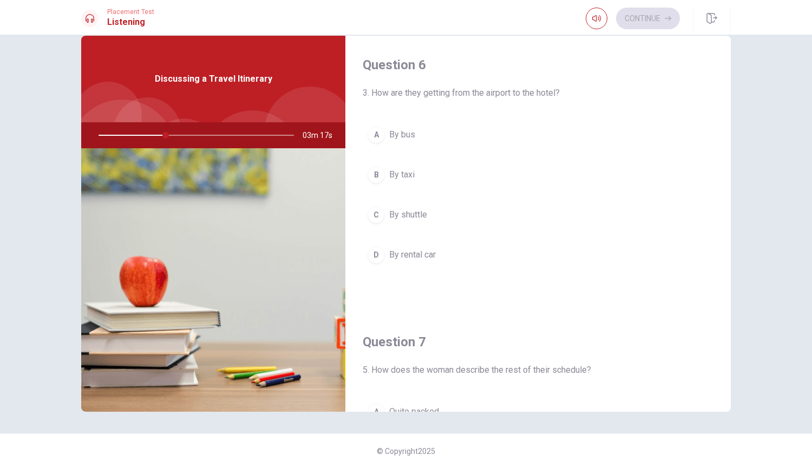
scroll to position [0, 0]
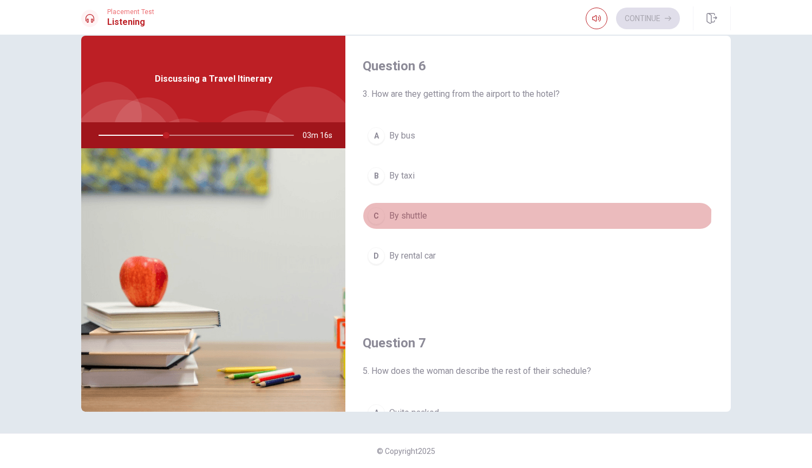
click at [414, 212] on span "By shuttle" at bounding box center [408, 215] width 38 height 13
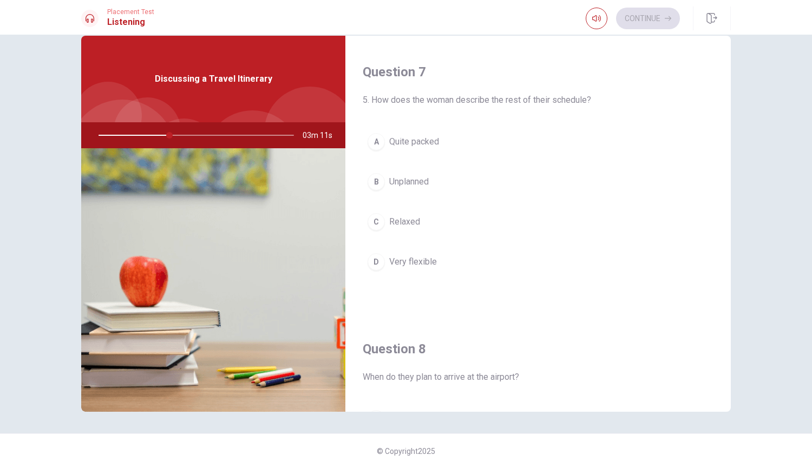
scroll to position [271, 0]
click at [427, 142] on span "Quite packed" at bounding box center [414, 142] width 50 height 13
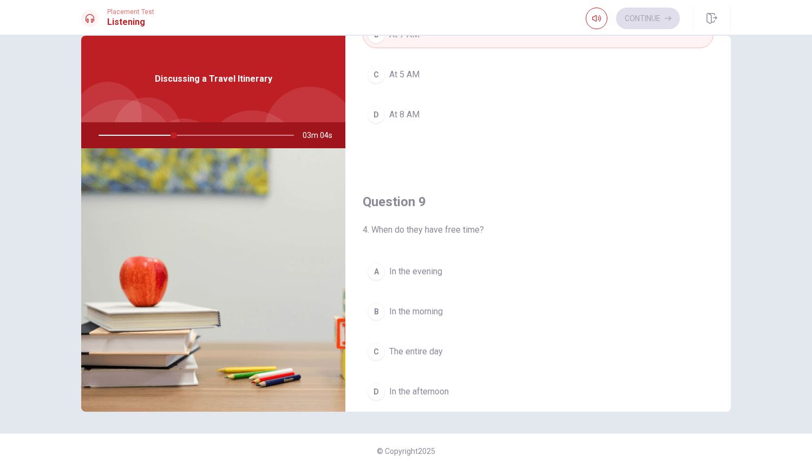
scroll to position [757, 0]
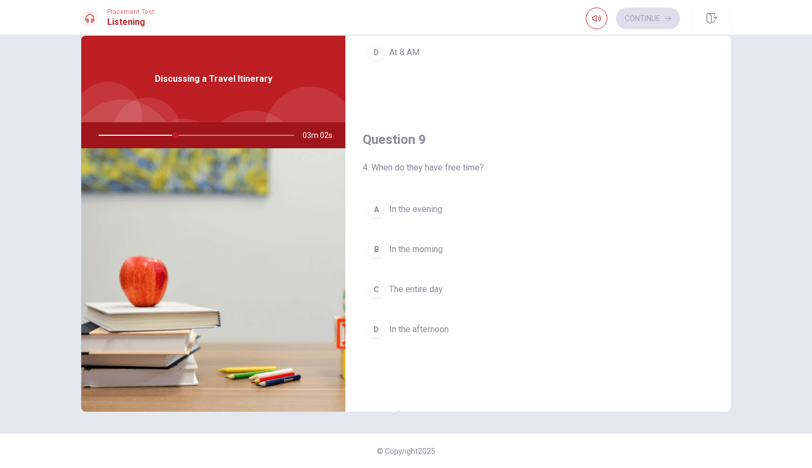
click at [432, 332] on span "In the afternoon" at bounding box center [419, 329] width 60 height 13
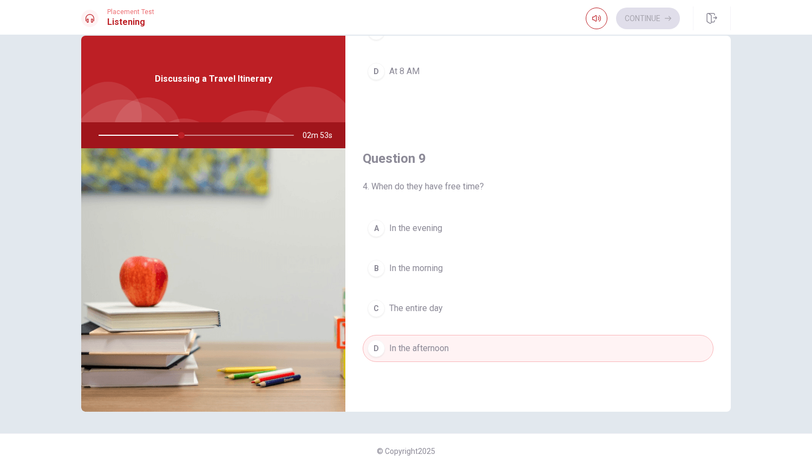
scroll to position [1009, 0]
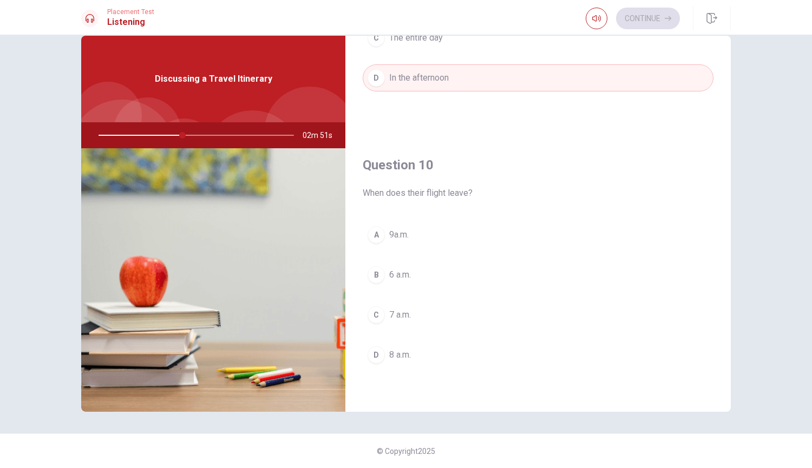
click at [406, 357] on span "8 a.m." at bounding box center [400, 354] width 22 height 13
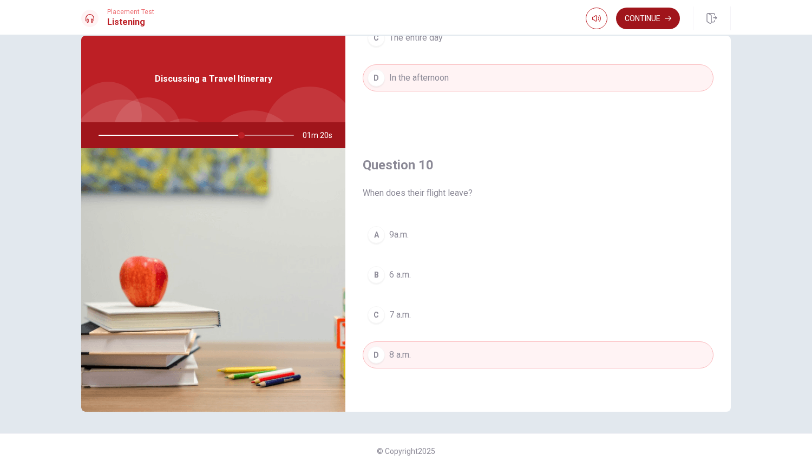
click at [660, 15] on button "Continue" at bounding box center [648, 19] width 64 height 22
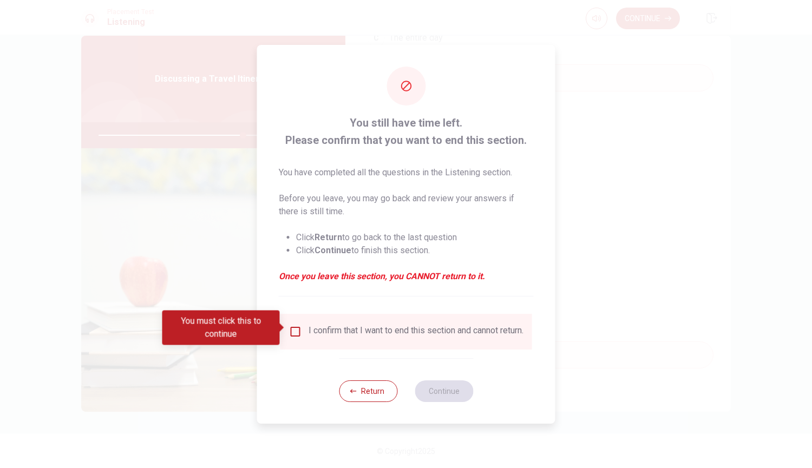
click at [294, 326] on input "You must click this to continue" at bounding box center [295, 331] width 13 height 13
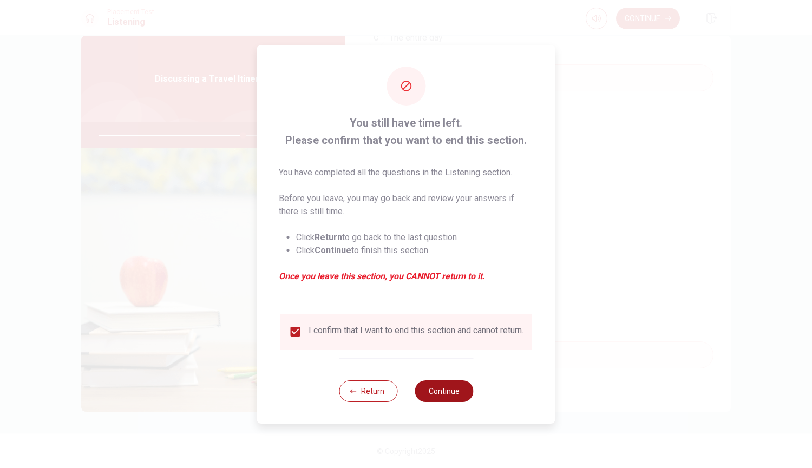
click at [443, 394] on button "Continue" at bounding box center [443, 391] width 58 height 22
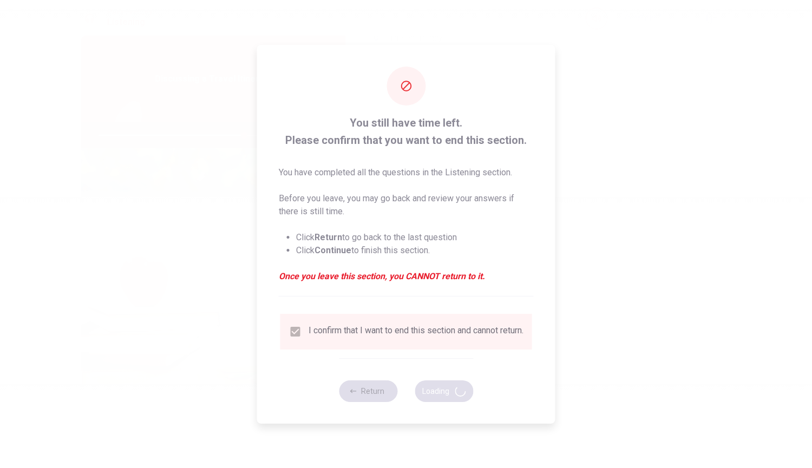
type input "75"
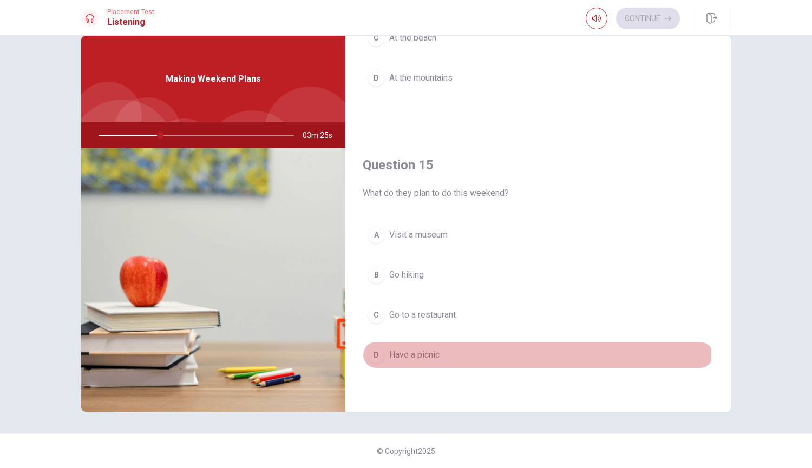
click at [427, 355] on span "Have a picnic" at bounding box center [414, 354] width 50 height 13
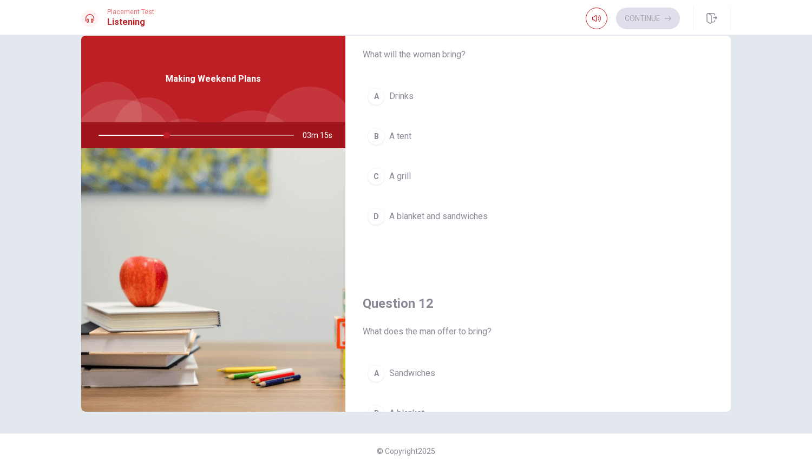
scroll to position [0, 0]
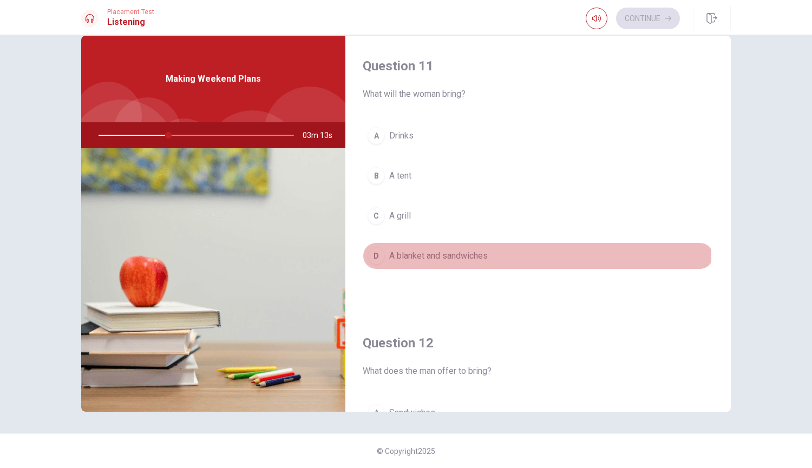
click at [470, 256] on span "A blanket and sandwiches" at bounding box center [438, 255] width 98 height 13
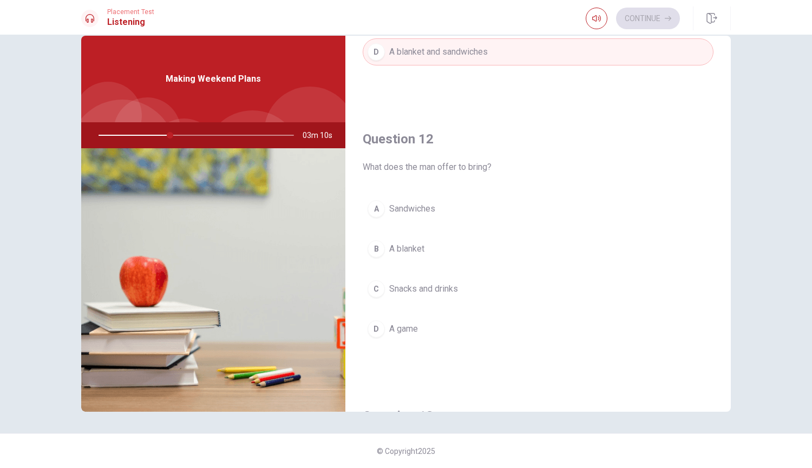
scroll to position [216, 0]
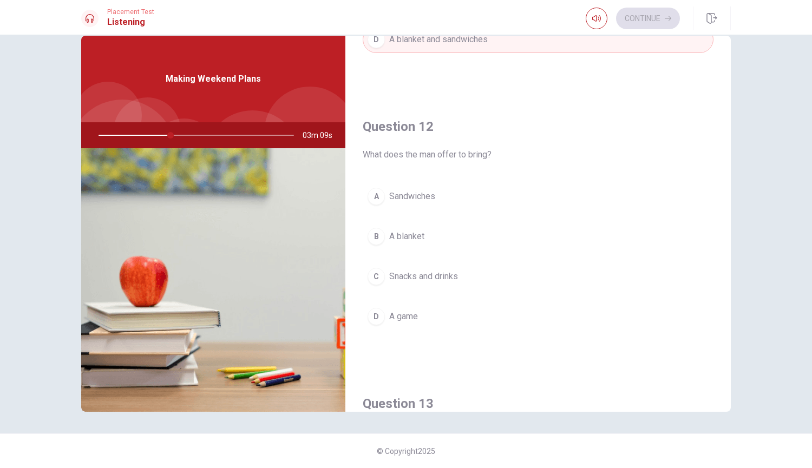
click at [432, 276] on span "Snacks and drinks" at bounding box center [423, 276] width 69 height 13
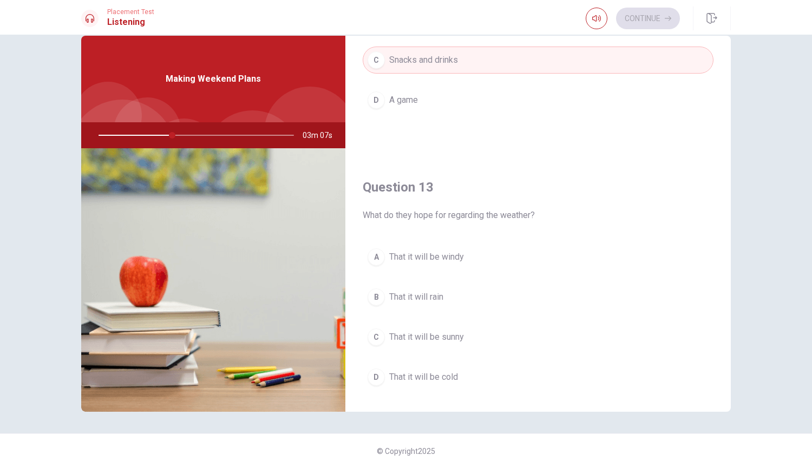
scroll to position [487, 0]
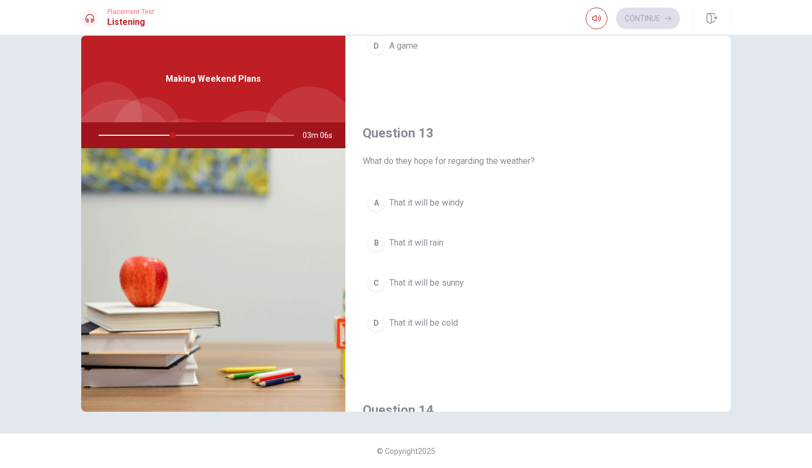
click at [441, 286] on span "That it will be sunny" at bounding box center [426, 282] width 75 height 13
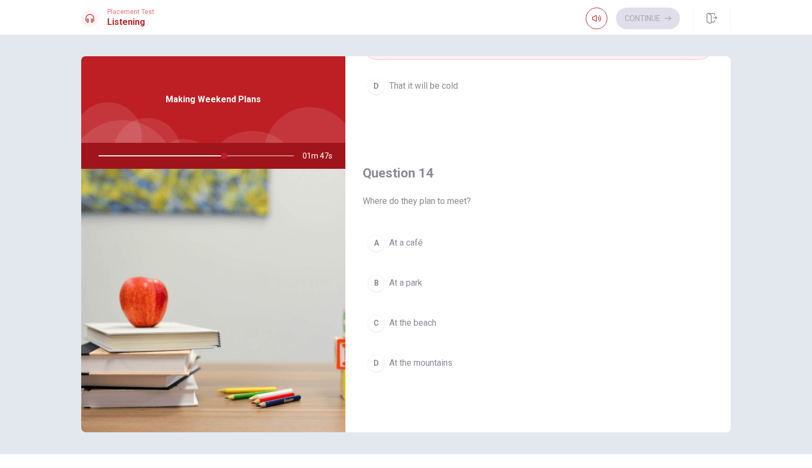
scroll to position [757, 0]
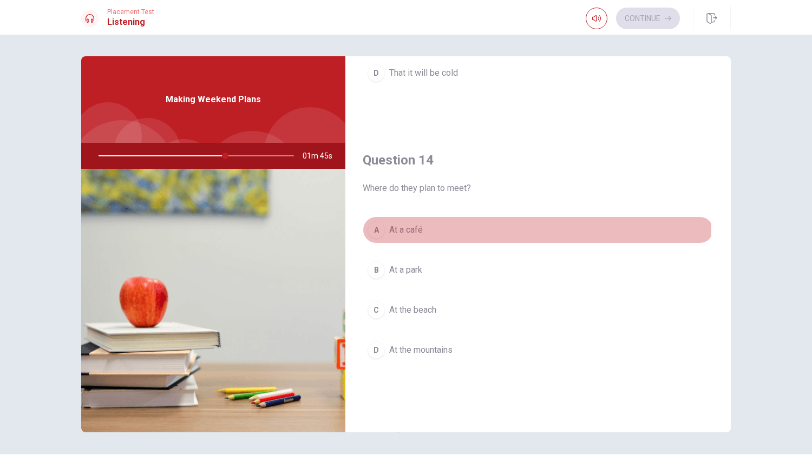
click at [414, 228] on span "At a café" at bounding box center [406, 229] width 34 height 13
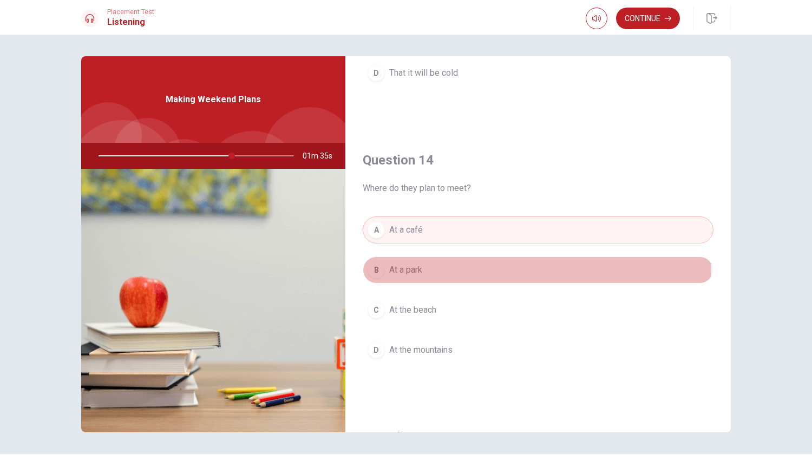
click at [404, 265] on span "At a park" at bounding box center [405, 270] width 33 height 13
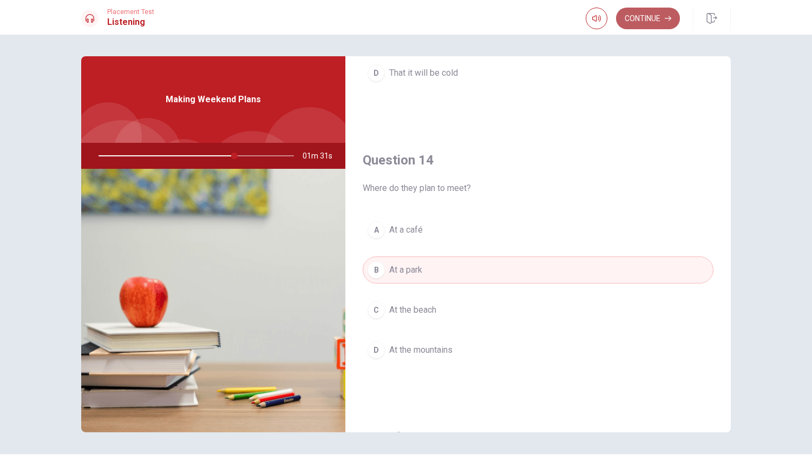
click at [649, 18] on button "Continue" at bounding box center [648, 19] width 64 height 22
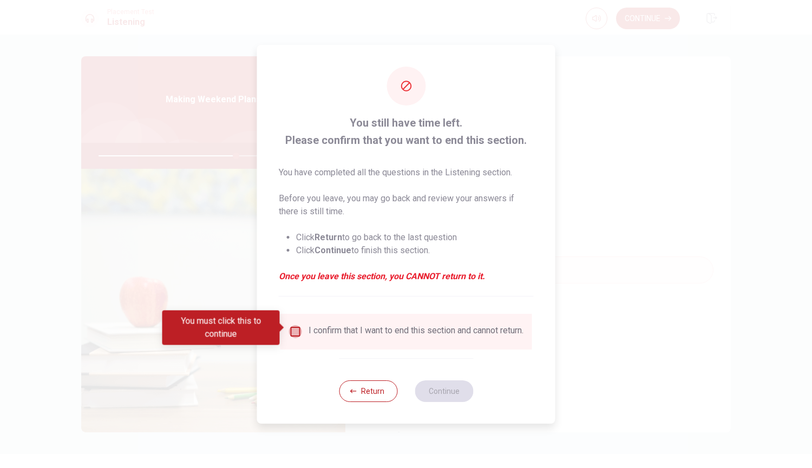
click at [290, 325] on input "You must click this to continue" at bounding box center [295, 331] width 13 height 13
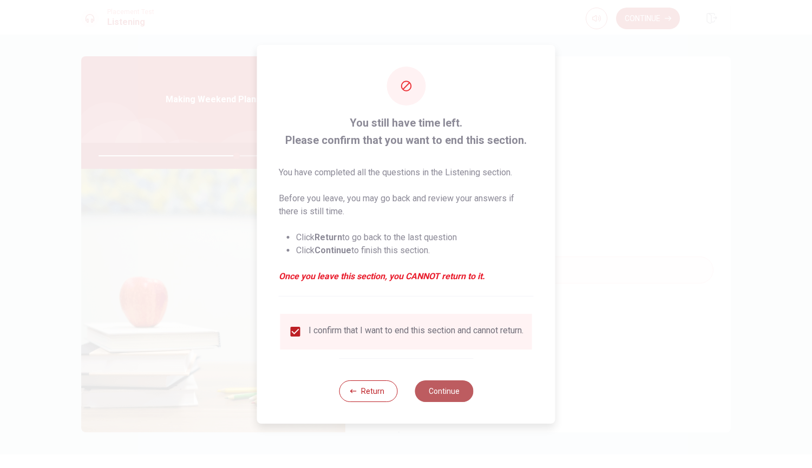
click at [443, 396] on button "Continue" at bounding box center [443, 391] width 58 height 22
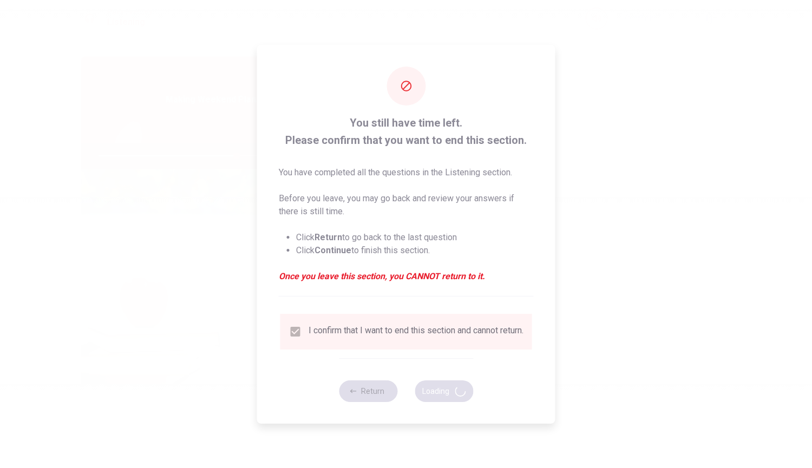
type input "71"
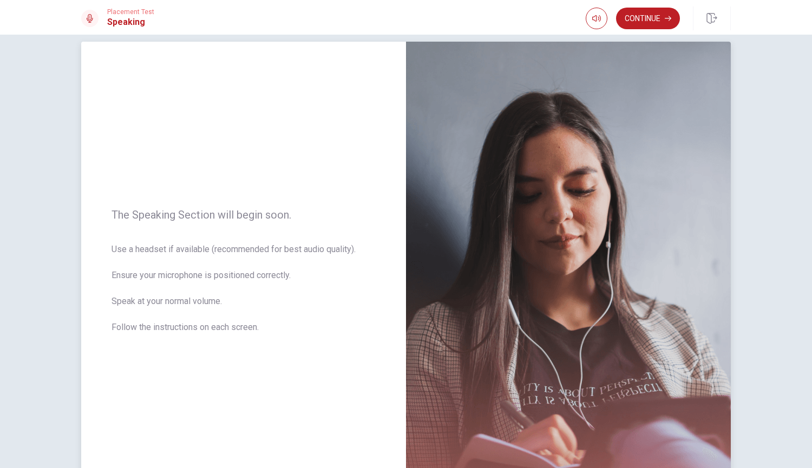
scroll to position [0, 0]
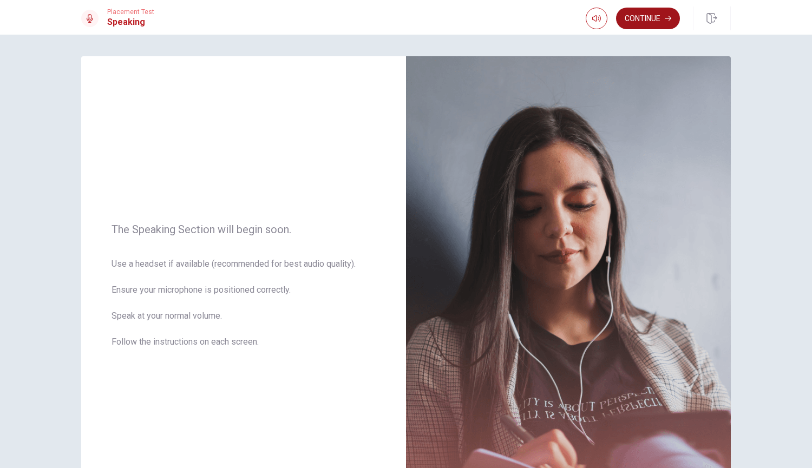
click at [651, 17] on button "Continue" at bounding box center [648, 19] width 64 height 22
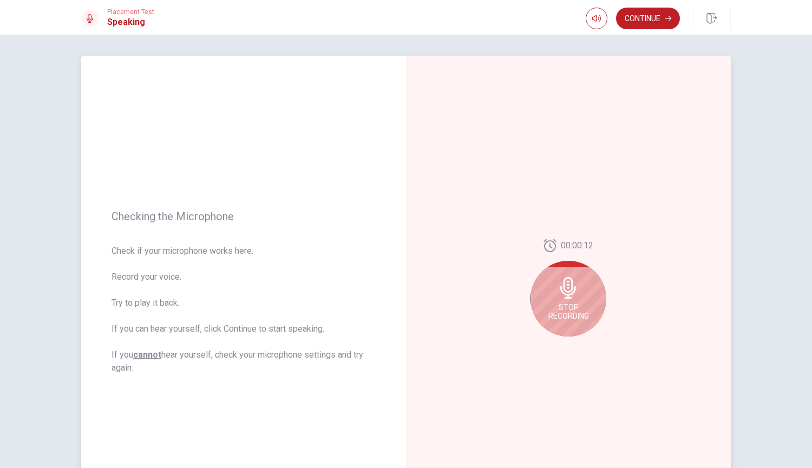
click at [579, 302] on div "Stop Recording" at bounding box center [568, 299] width 76 height 76
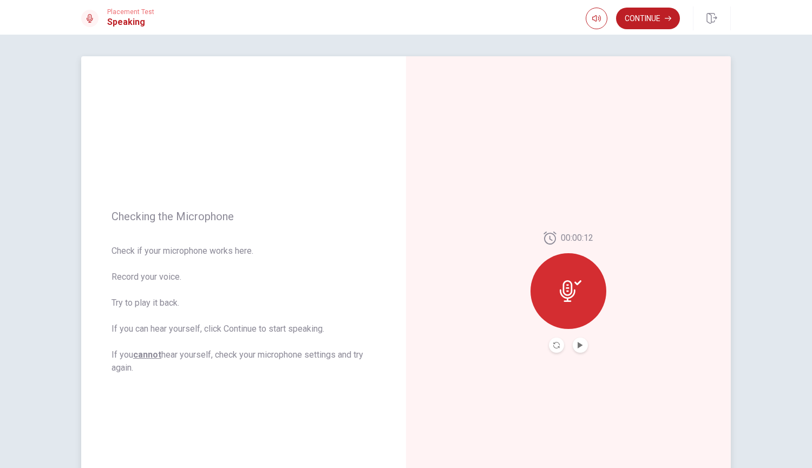
click at [565, 293] on icon at bounding box center [570, 291] width 22 height 22
click at [577, 345] on icon "Play Audio" at bounding box center [579, 345] width 5 height 6
click at [570, 288] on icon at bounding box center [567, 291] width 16 height 22
click at [574, 345] on button "Play Audio" at bounding box center [579, 345] width 15 height 15
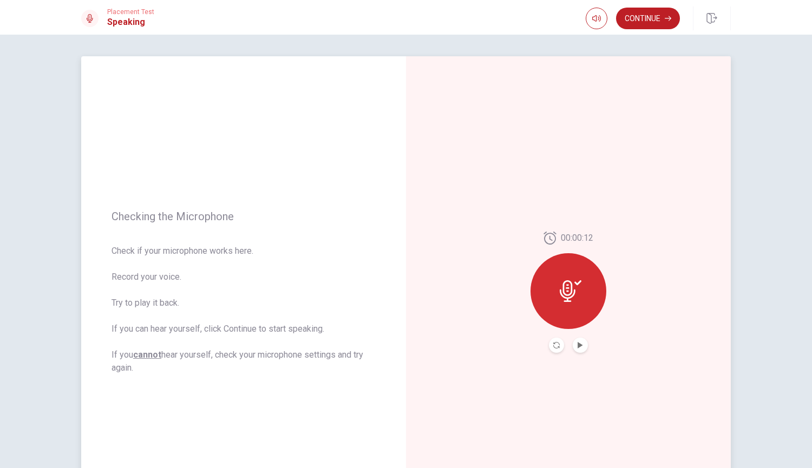
click at [571, 294] on icon at bounding box center [567, 291] width 16 height 22
click at [568, 291] on icon at bounding box center [570, 291] width 22 height 22
click at [577, 343] on icon "Play Audio" at bounding box center [579, 345] width 5 height 6
click at [555, 344] on icon "Record Again" at bounding box center [556, 345] width 6 height 6
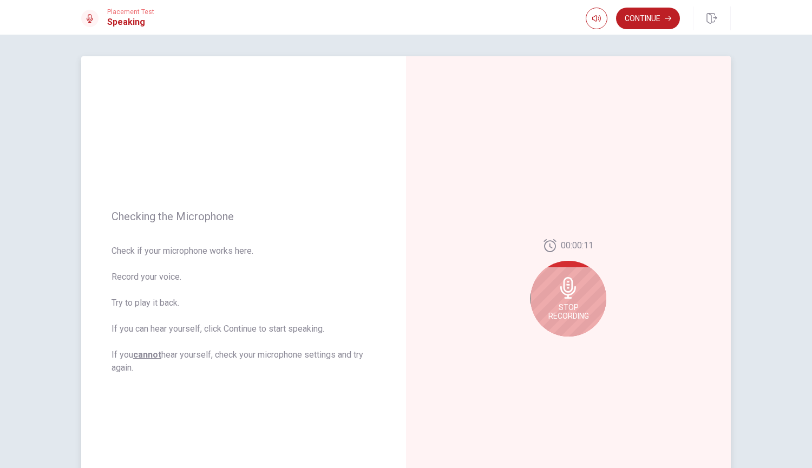
click at [564, 298] on icon at bounding box center [568, 288] width 16 height 22
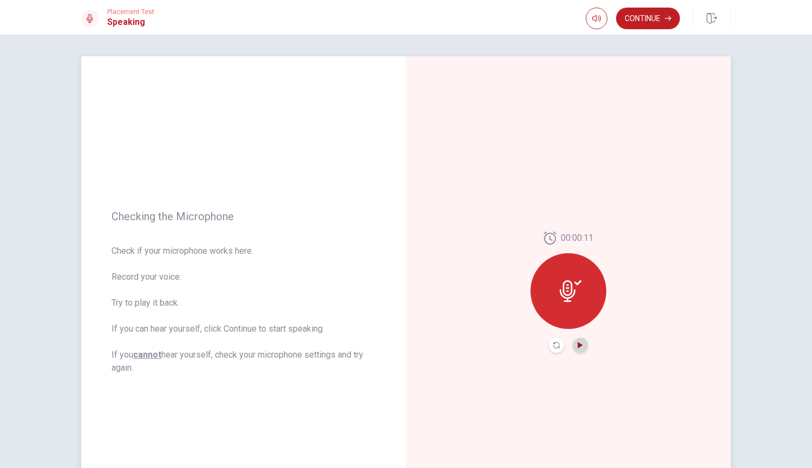
click at [579, 346] on icon "Play Audio" at bounding box center [579, 345] width 5 height 6
click at [648, 15] on button "Continue" at bounding box center [648, 19] width 64 height 22
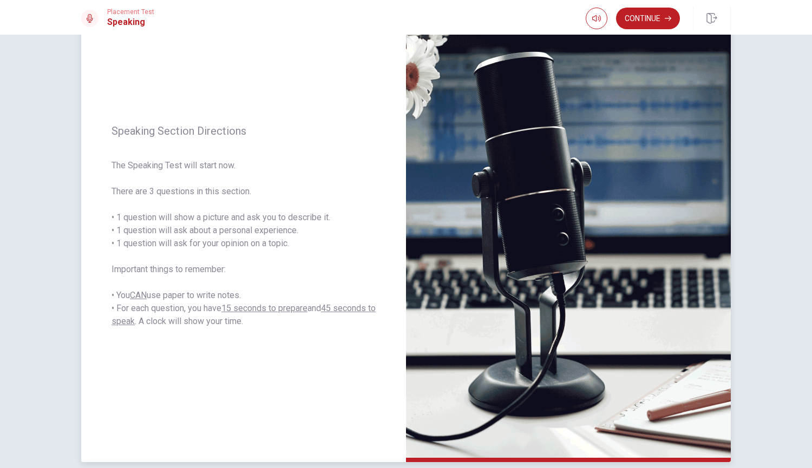
scroll to position [54, 0]
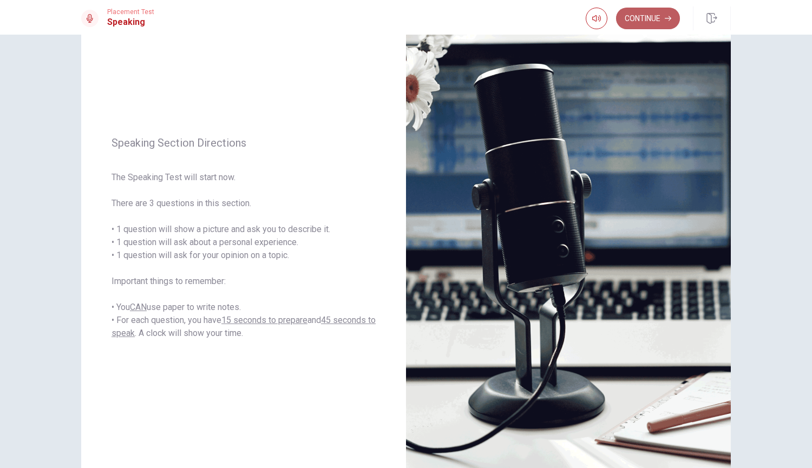
click at [648, 23] on button "Continue" at bounding box center [648, 19] width 64 height 22
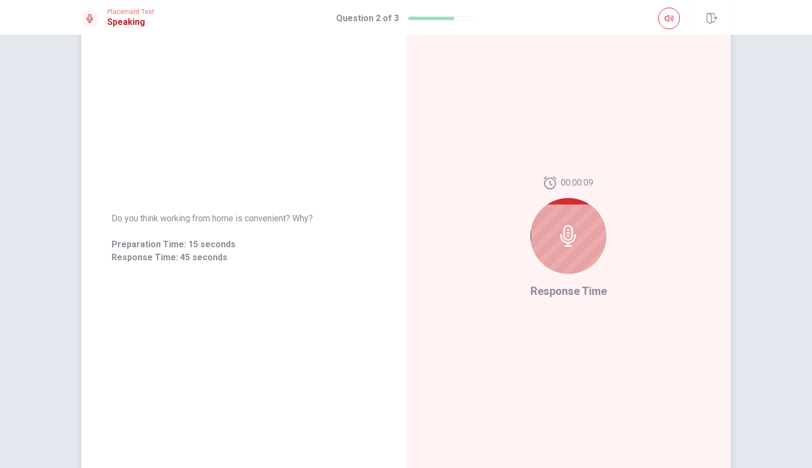
click at [567, 239] on icon at bounding box center [568, 236] width 16 height 22
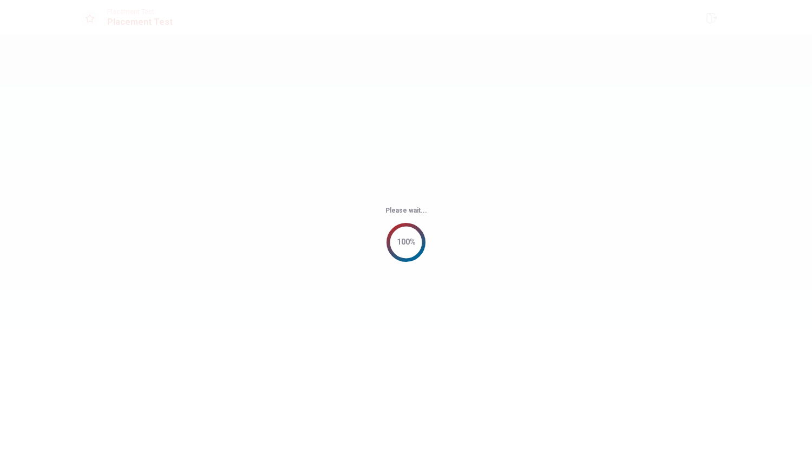
scroll to position [0, 0]
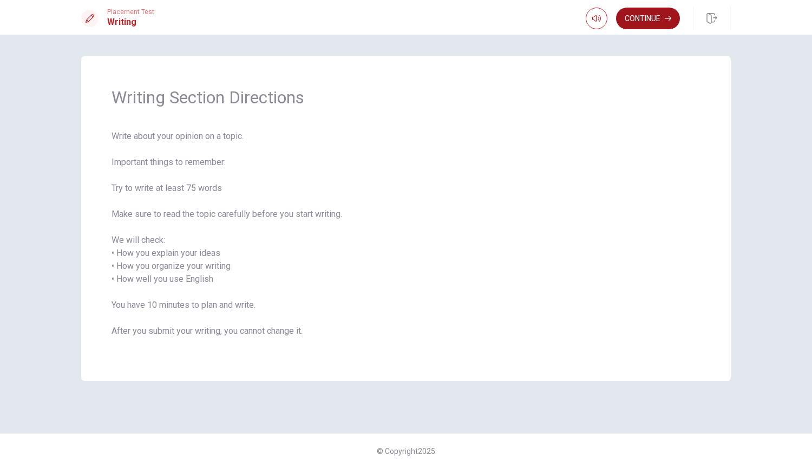
click at [651, 22] on button "Continue" at bounding box center [648, 19] width 64 height 22
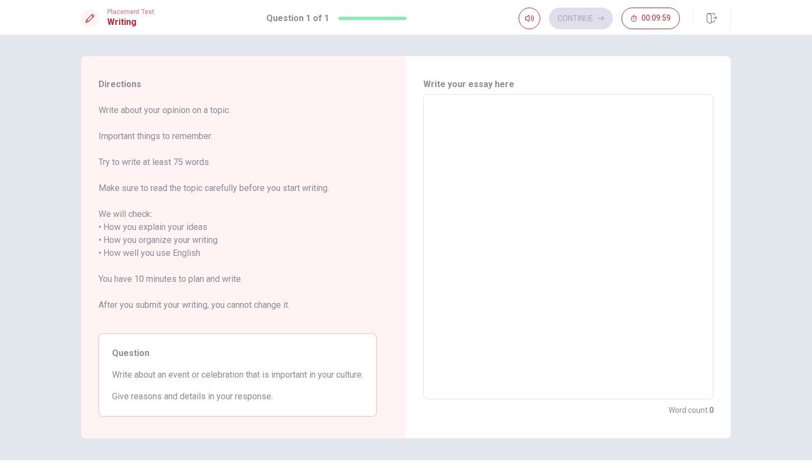
click at [481, 131] on textarea at bounding box center [568, 246] width 275 height 287
click at [489, 121] on textarea at bounding box center [568, 246] width 275 height 287
type textarea "i"
click at [491, 173] on textarea "i" at bounding box center [568, 246] width 275 height 287
type textarea "x"
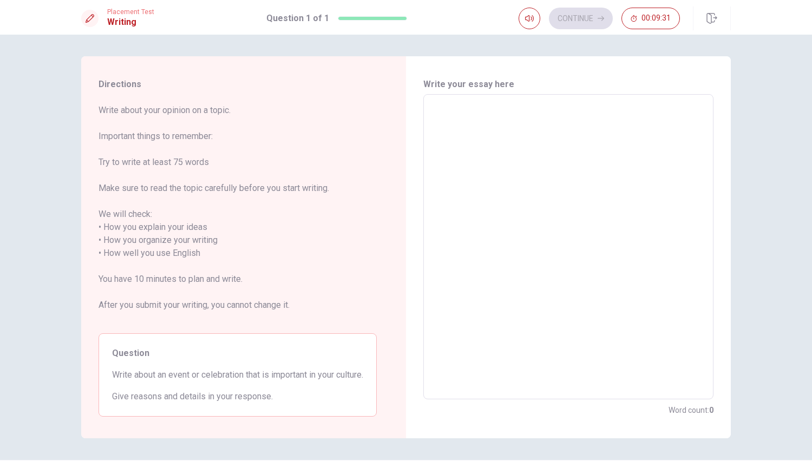
type textarea "I"
type textarea "x"
type textarea "I"
type textarea "x"
type textarea "I w"
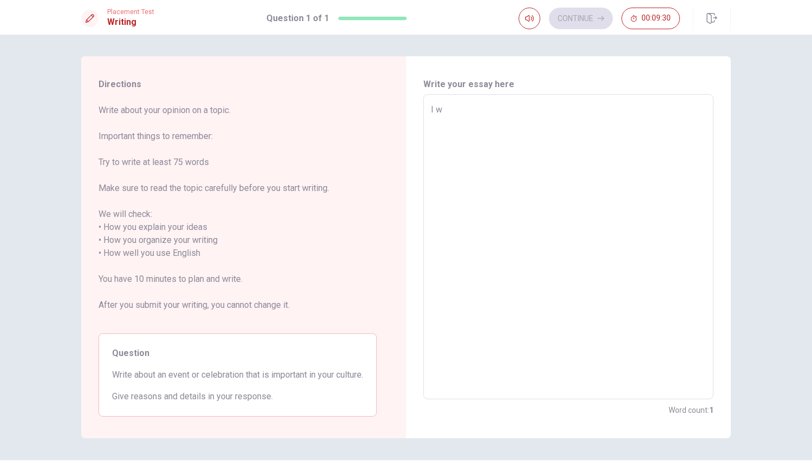
type textarea "x"
type textarea "I w'i"
type textarea "x"
type textarea "I w'i'l"
type textarea "x"
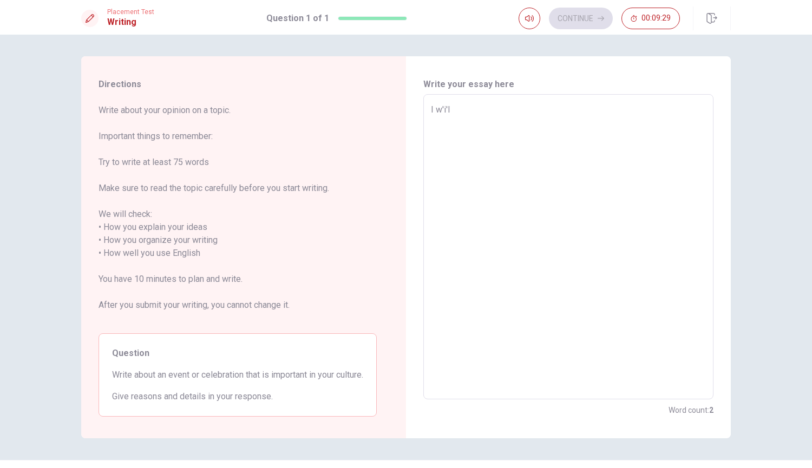
type textarea "I will"
type textarea "x"
type textarea "I w'i'l"
type textarea "x"
type textarea "I w'i"
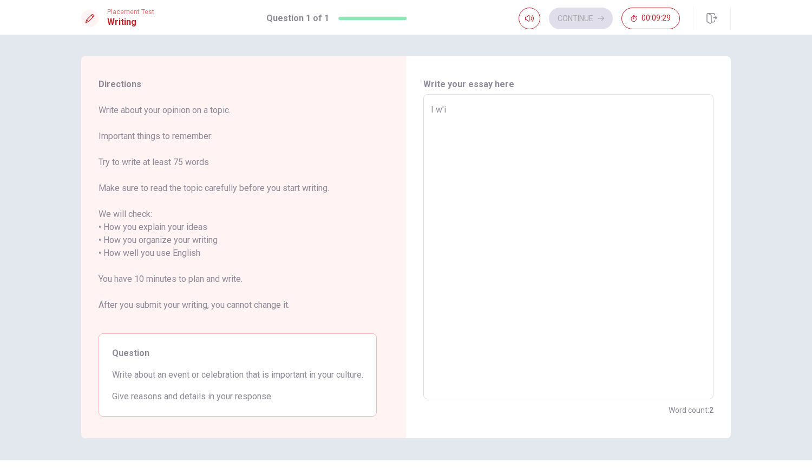
type textarea "x"
type textarea "I w"
type textarea "x"
type textarea "I"
type textarea "x"
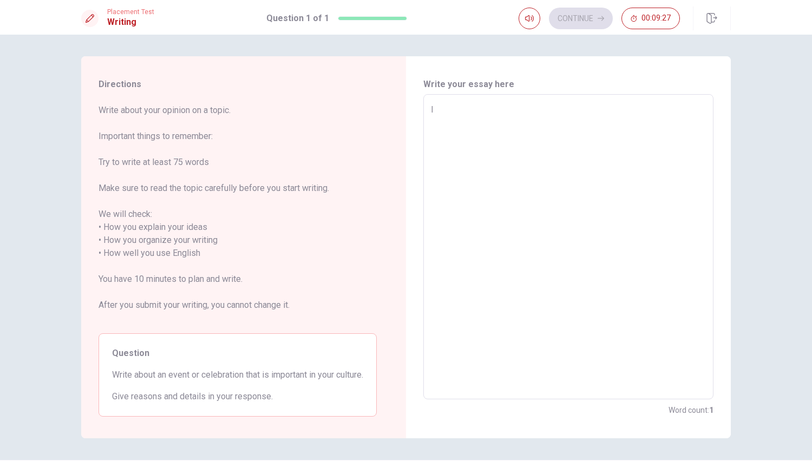
type textarea "I w"
type textarea "x"
type textarea "I wi"
type textarea "x"
type textarea "I wil"
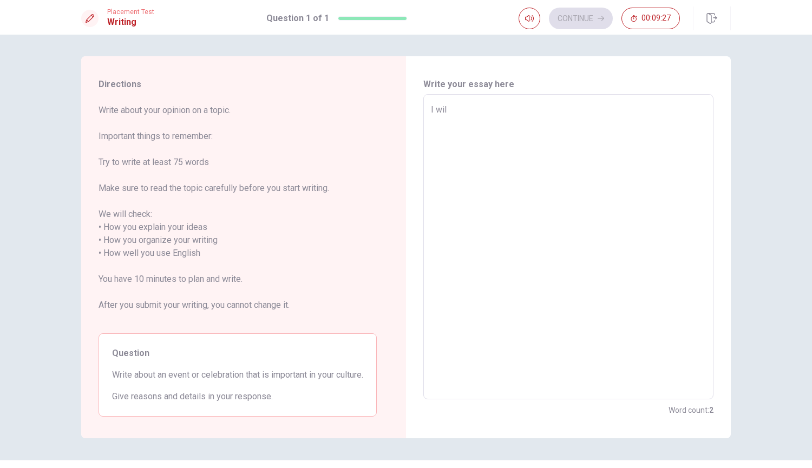
type textarea "x"
type textarea "I will"
type textarea "x"
type textarea "I will"
type textarea "x"
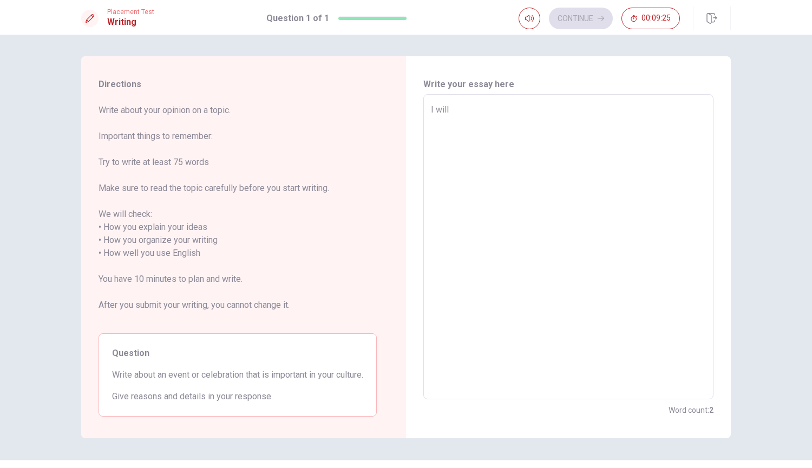
type textarea "I will a"
type textarea "x"
type textarea "I will al"
type textarea "x"
type textarea "I will alw"
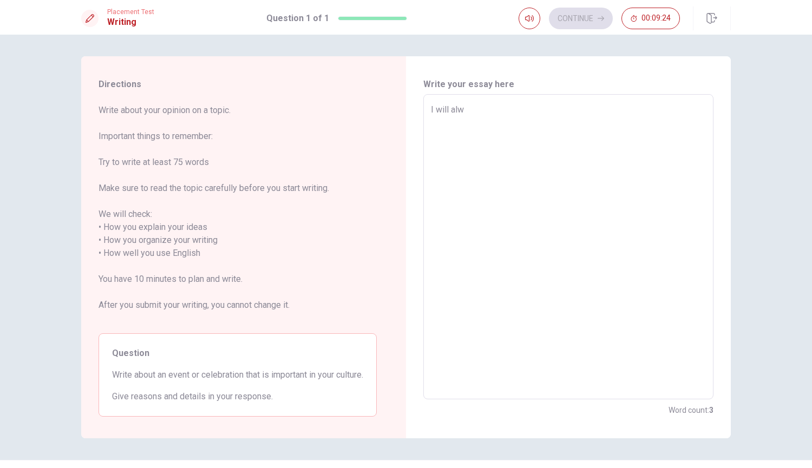
type textarea "x"
type textarea "I will alwa"
type textarea "x"
type textarea "I will alway"
type textarea "x"
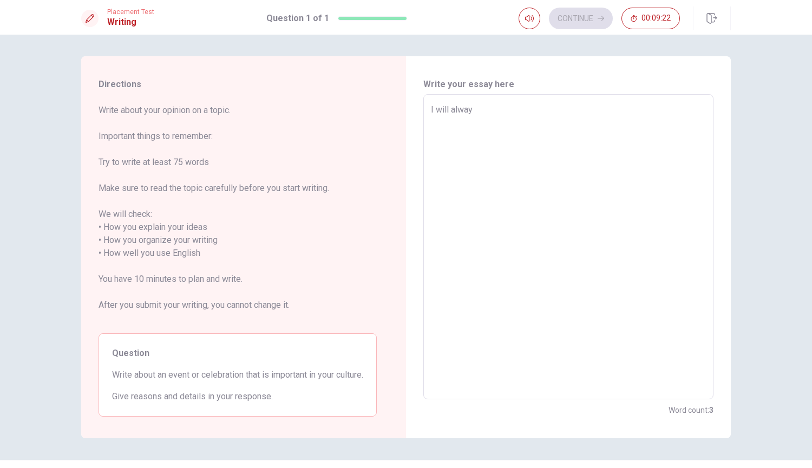
type textarea "I will always"
type textarea "x"
type textarea "I will always"
type textarea "x"
type textarea "I will always r"
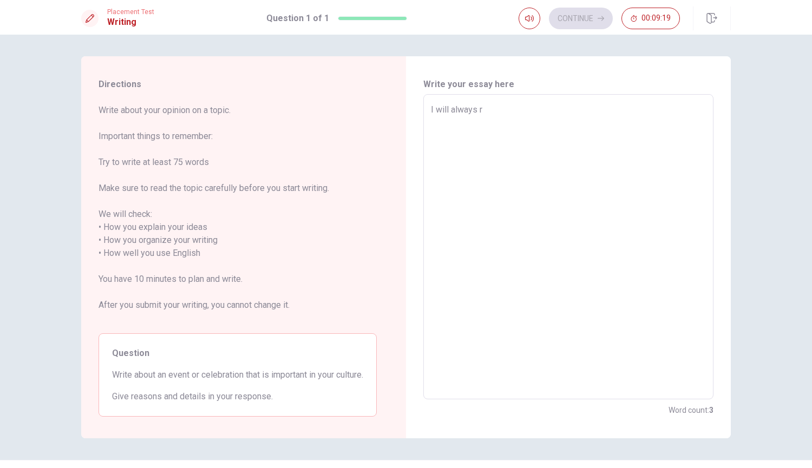
type textarea "x"
type textarea "I will always re"
type textarea "x"
type textarea "I will always rem"
type textarea "x"
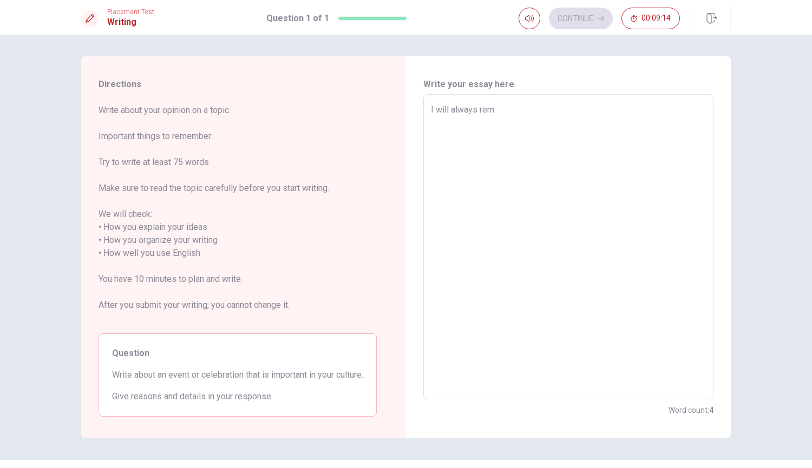
type textarea "I will always reme"
type textarea "x"
type textarea "I will always [PERSON_NAME]"
type textarea "x"
type textarea "I will always remerb"
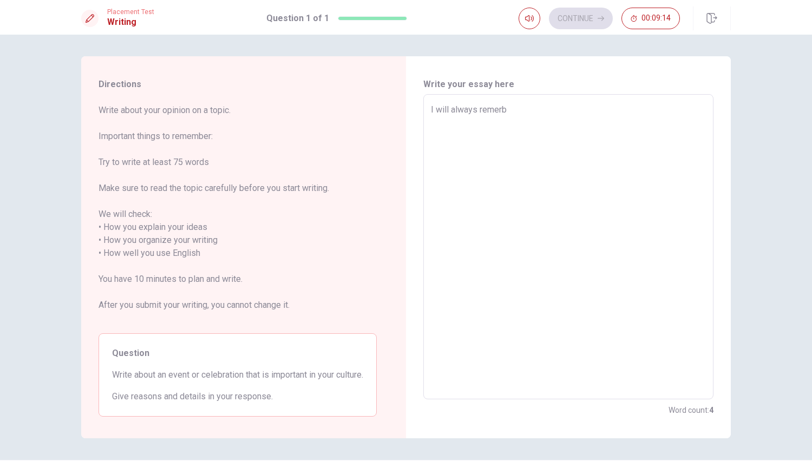
type textarea "x"
type textarea "I will always remerbe"
type textarea "x"
type textarea "I will always remerber"
type textarea "x"
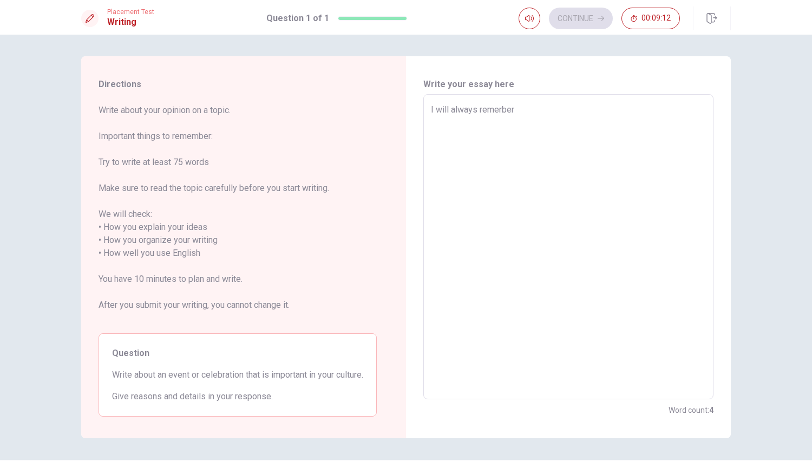
type textarea "I will always remerber"
type textarea "x"
type textarea "I will always remerber m"
type textarea "x"
type textarea "I will always remerber my"
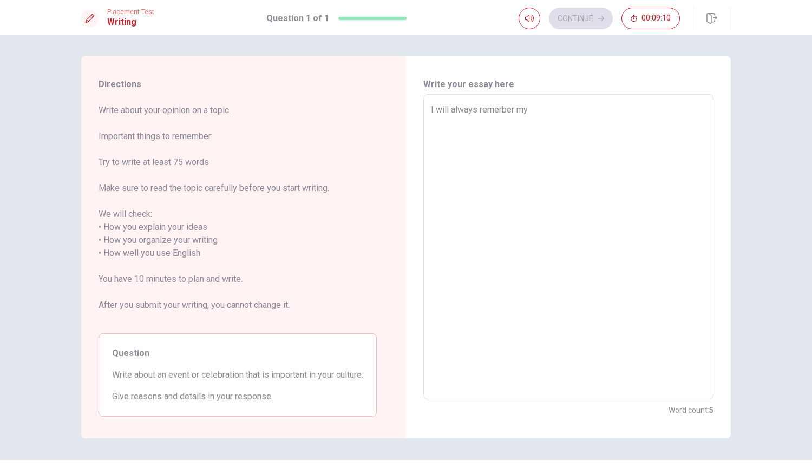
type textarea "x"
type textarea "I will always remerber my"
type textarea "x"
type textarea "I will always remerber my f"
type textarea "x"
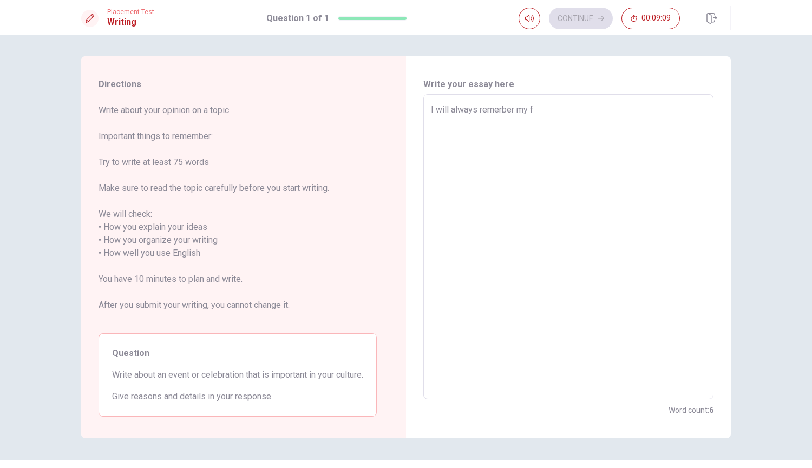
type textarea "I will always remerber my fi"
type textarea "x"
type textarea "I will always remerber my fir"
type textarea "x"
type textarea "I will always remerber my firs"
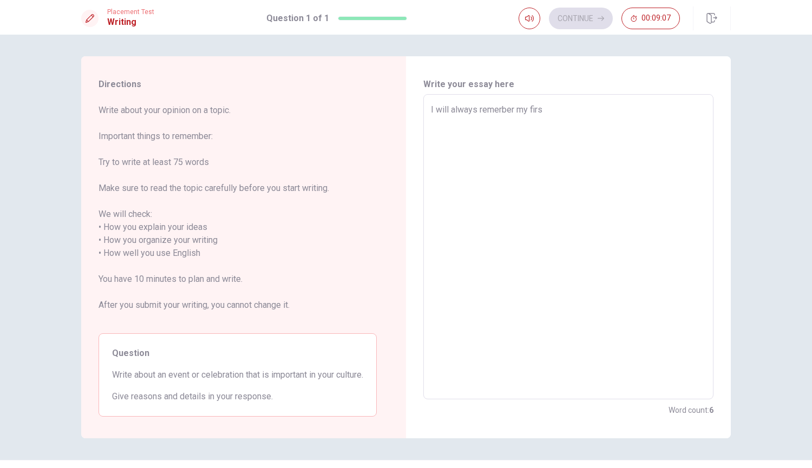
type textarea "x"
type textarea "I will always remerber my first"
type textarea "x"
type textarea "I will always remerber my firstt"
type textarea "x"
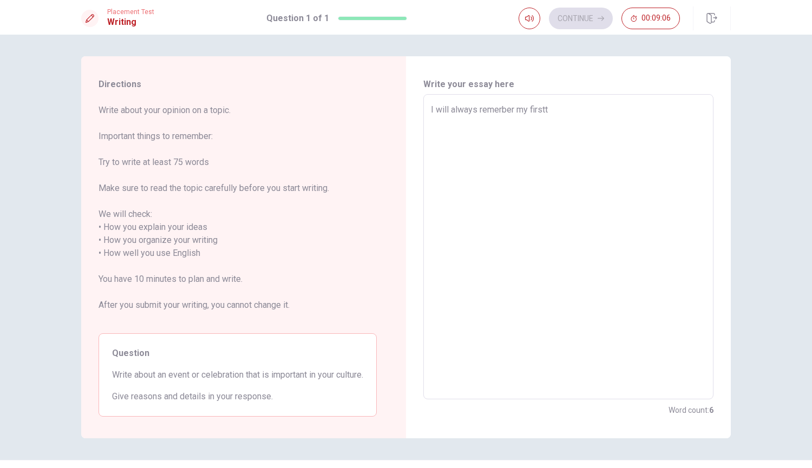
type textarea "I will always remerber my firstti"
type textarea "x"
type textarea "I will always remerber my firsttim"
type textarea "x"
type textarea "I will always remerber my firstti"
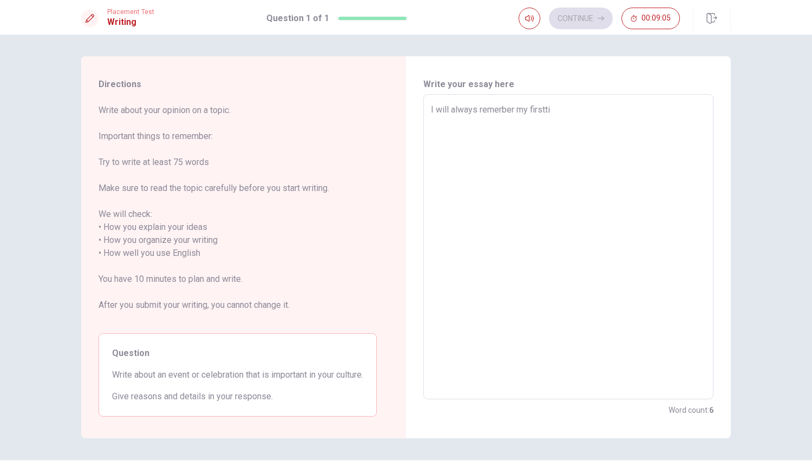
type textarea "x"
type textarea "I will always remerber my firstt"
type textarea "x"
type textarea "I will always remerber my first"
type textarea "x"
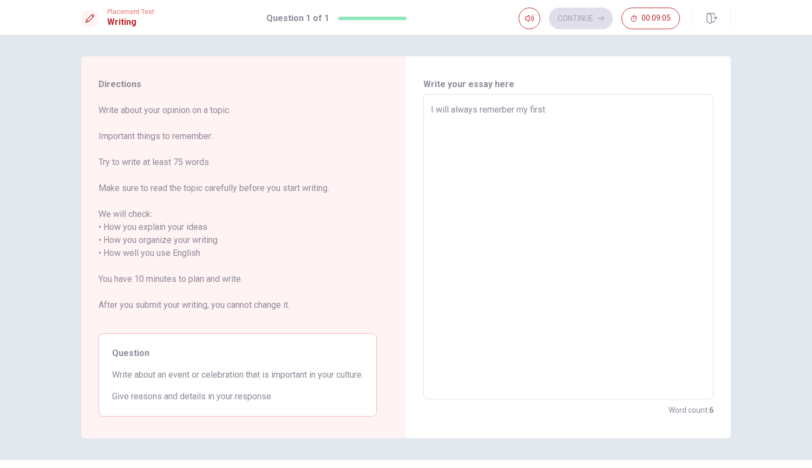
type textarea "I will always remerber my first"
type textarea "x"
type textarea "I will always remerber my first t"
type textarea "x"
type textarea "I will always remerber my first ti"
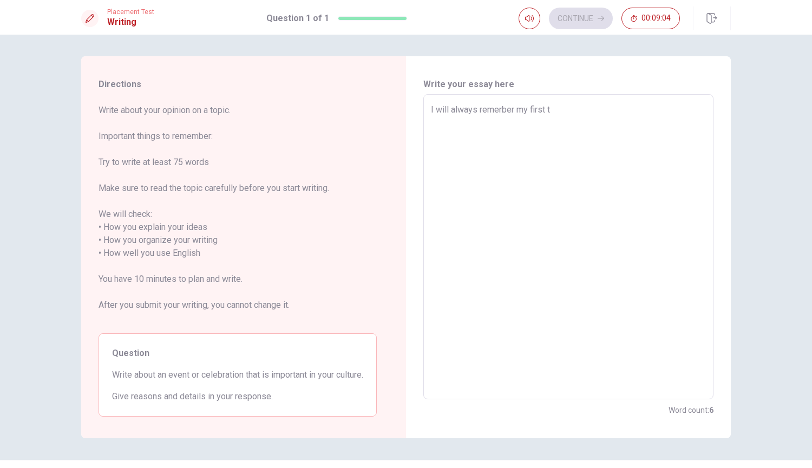
type textarea "x"
type textarea "I will always remerber my first [PERSON_NAME]"
type textarea "x"
type textarea "I will always remerber my first time"
type textarea "x"
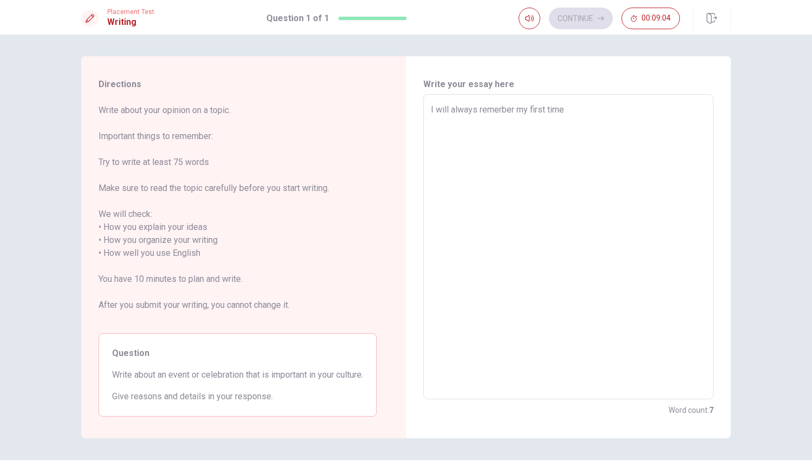
type textarea "I will always remerber my first time"
type textarea "x"
type textarea "I will always remerber my first time"
type textarea "x"
type textarea "I will always remerber my first time"
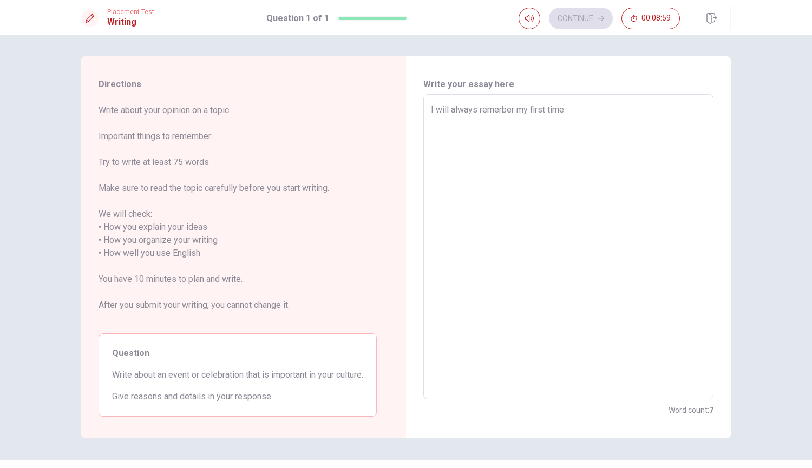
type textarea "x"
type textarea "I will always remerber my first time t"
type textarea "x"
type textarea "I will always remerber my first time to"
type textarea "x"
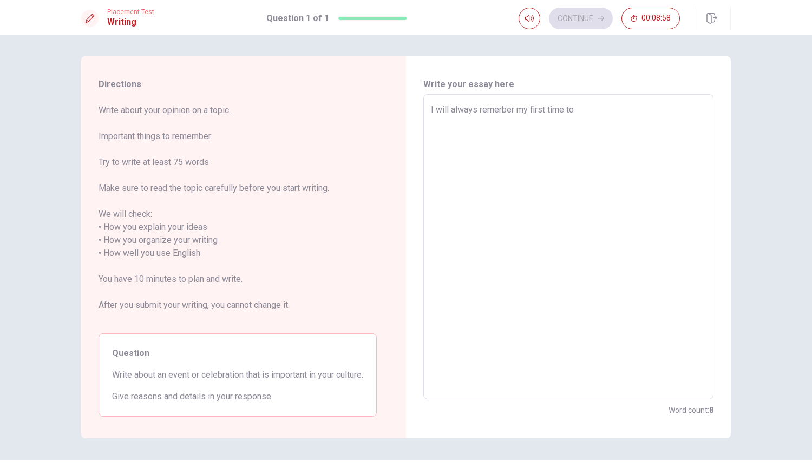
type textarea "I will always remerber my first time to"
click at [498, 114] on textarea "I will always remerber my first time to" at bounding box center [568, 246] width 275 height 287
type textarea "x"
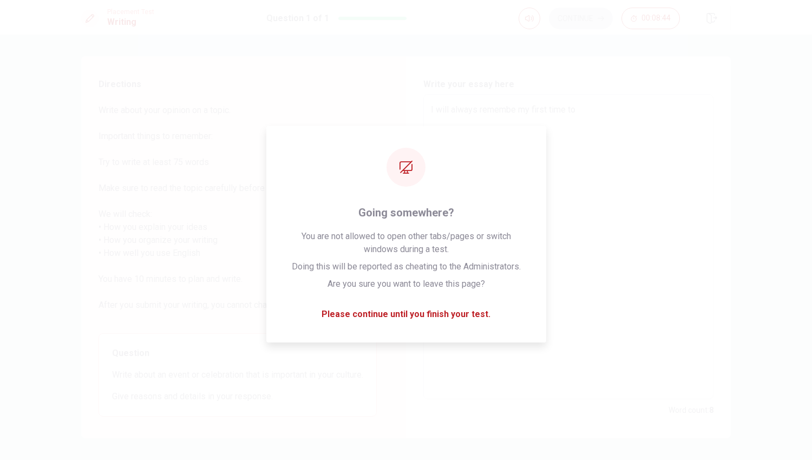
type textarea "I will always remember my first time to"
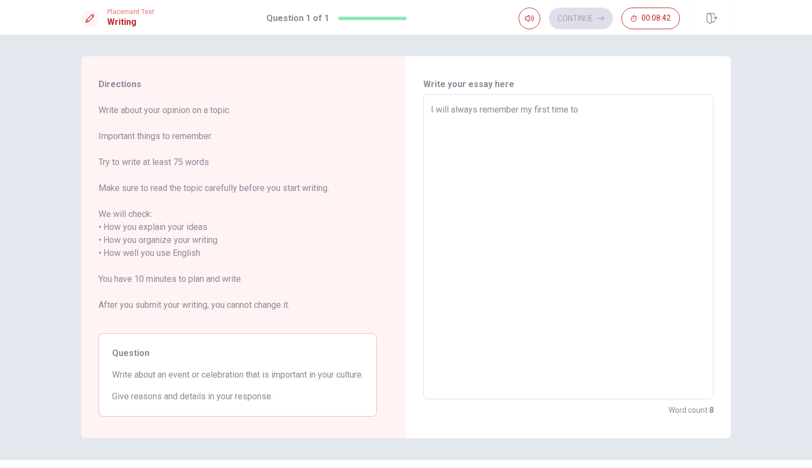
click at [590, 110] on textarea "I will always remember my first time to" at bounding box center [568, 246] width 275 height 287
type textarea "x"
type textarea "I will always remember my first time to g"
type textarea "x"
type textarea "I will always remember my first time to go"
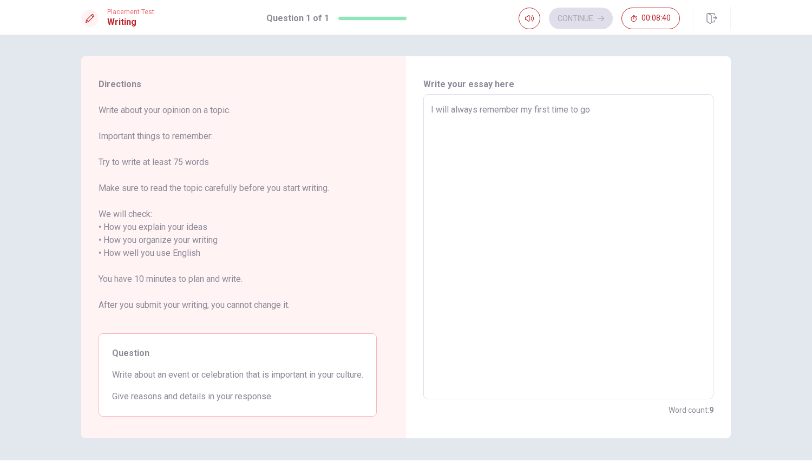
type textarea "x"
type textarea "I will always remember my first time to go"
type textarea "x"
type textarea "I will always remember my first time to go s"
type textarea "x"
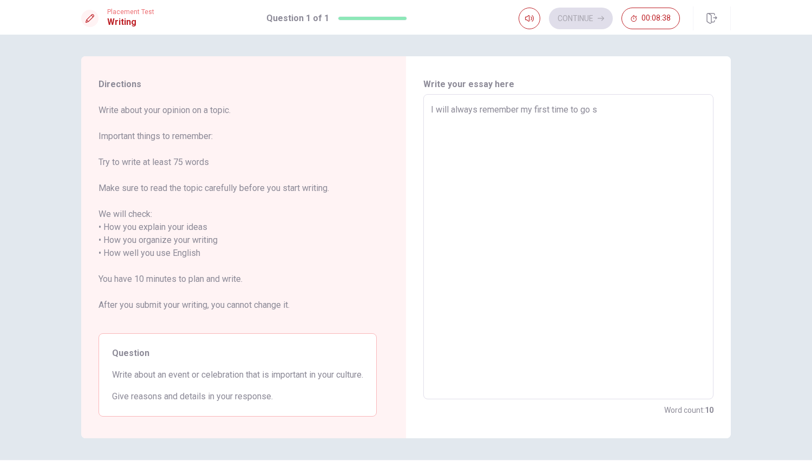
type textarea "I will always remember my first time to [PERSON_NAME]"
type textarea "x"
type textarea "I will always remember my first time to go s"
type textarea "x"
type textarea "I will always remember my first time to go sw"
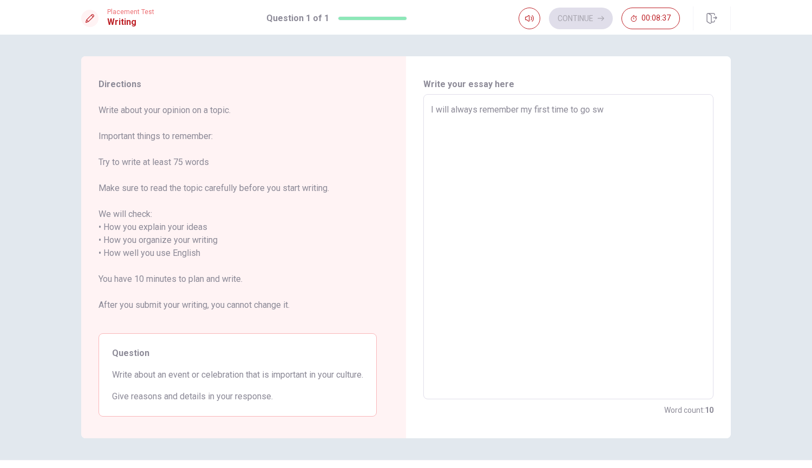
type textarea "x"
type textarea "I will always remember my first time to go swi"
type textarea "x"
type textarea "I will always remember my first time to go swin"
type textarea "x"
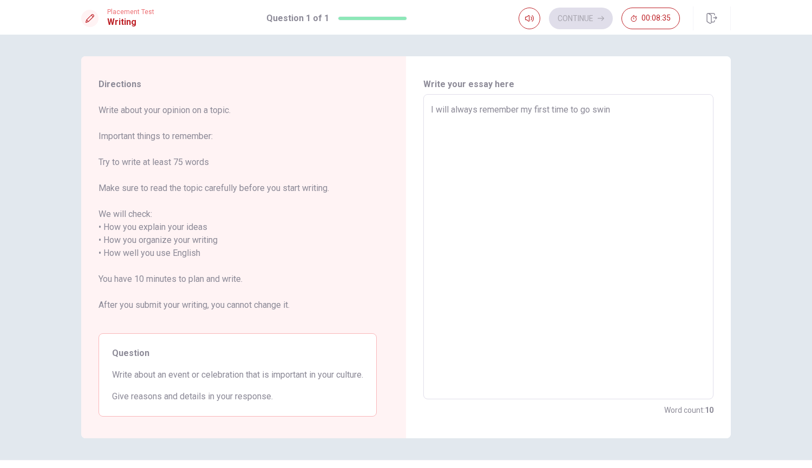
type textarea "I will always remember my first time to go swi"
type textarea "x"
type textarea "I will always remember my first time to go swim"
type textarea "x"
type textarea "I will always remember my first time to go swimi"
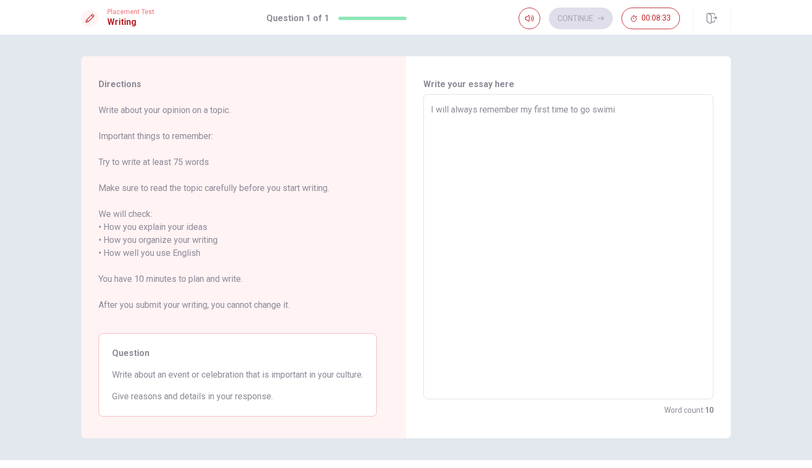
type textarea "x"
type textarea "I will always remember my first time to go swimin"
type textarea "x"
type textarea "I will always remember my first time to go swiming"
type textarea "x"
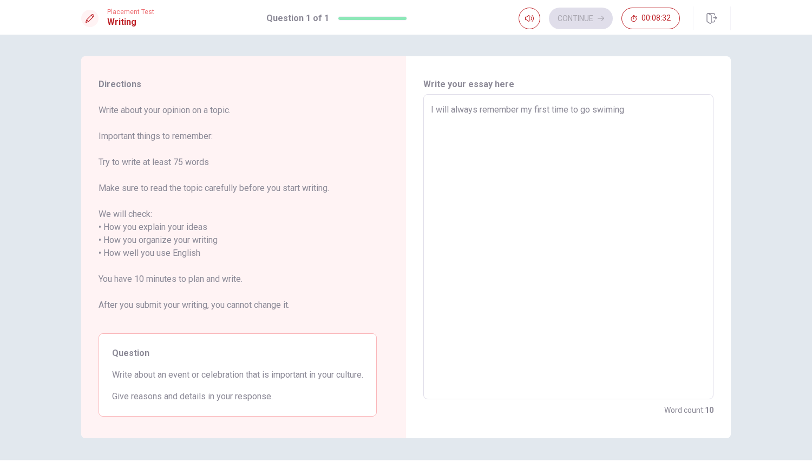
type textarea "I will always remember my first time to go swiming"
type textarea "x"
type textarea "I will always remember my first time to go swiming c"
type textarea "x"
type textarea "I will always remember my first time to go swiming co"
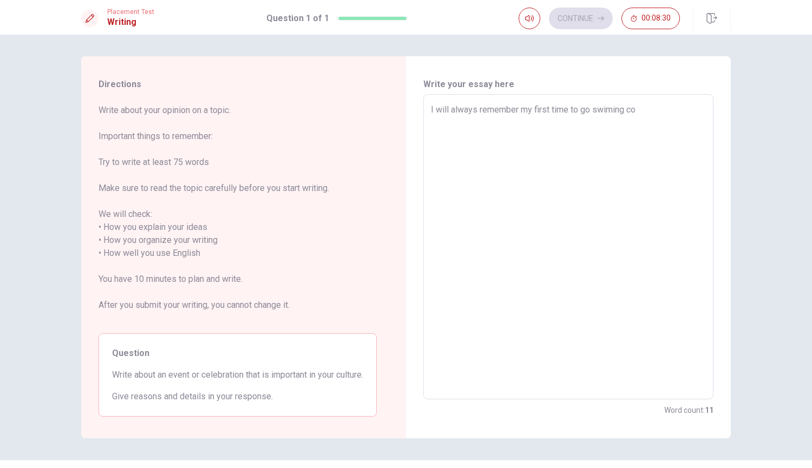
type textarea "x"
type textarea "I will always remember my first time to go swiming com"
type textarea "x"
type textarea "I will always remember my first time to go swiming comp"
type textarea "x"
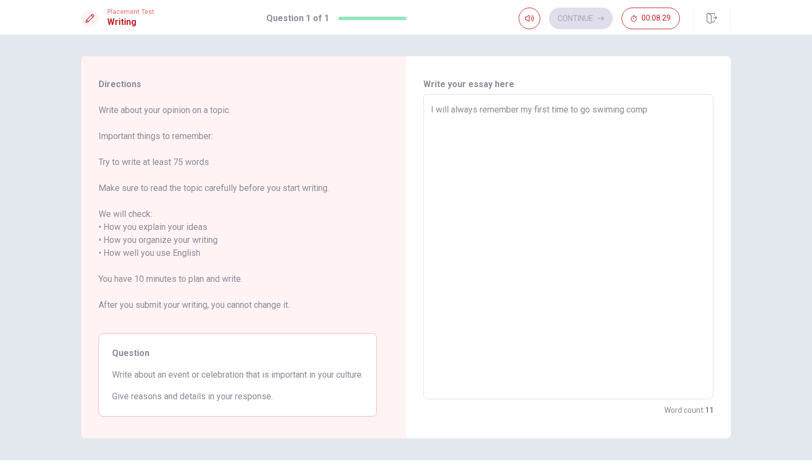
type textarea "I will always remember my first time to go swiming compe"
type textarea "x"
type textarea "I will always remember my first time to go swiming compet"
type textarea "x"
type textarea "I will always remember my first time to go swiming competi"
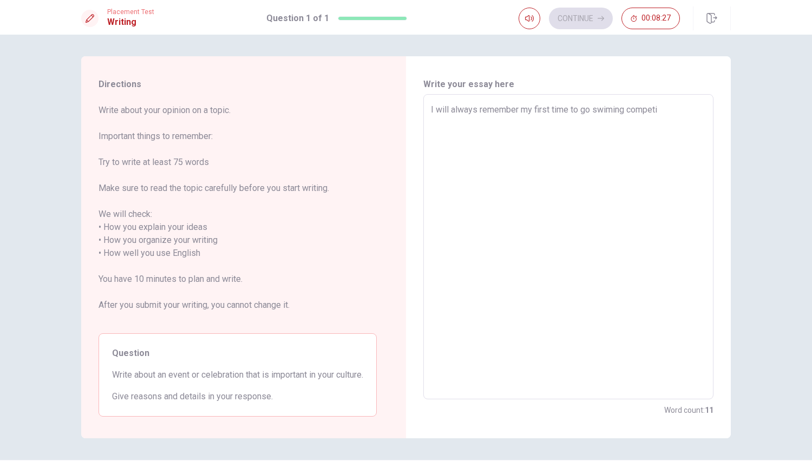
type textarea "x"
type textarea "I will always remember my first time to go swiming competii"
type textarea "x"
type textarea "I will always remember my first time to go swiming competiit"
type textarea "x"
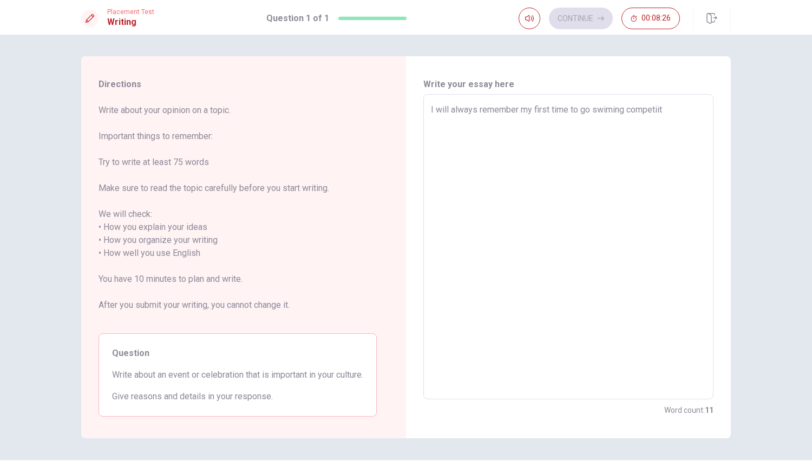
type textarea "I will always remember my first time to go swiming competiito"
type textarea "x"
type textarea "I will always remember my first time to go swiming competiiton"
type textarea "x"
type textarea "I will always remember my first time to go swiming competiiton."
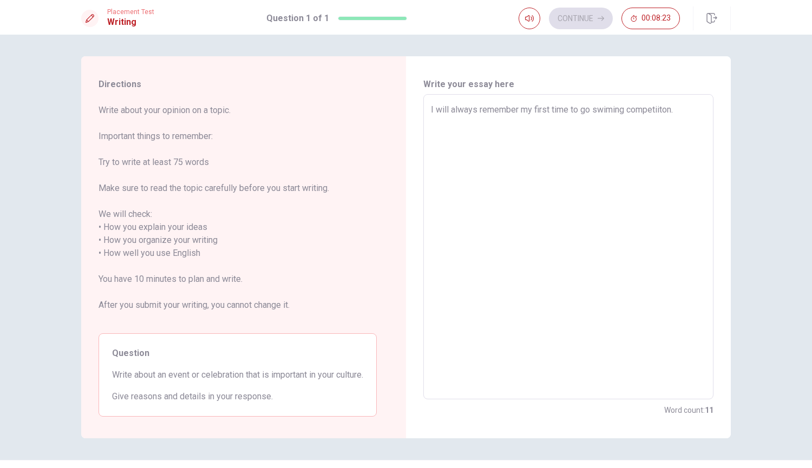
type textarea "x"
type textarea "I will always remember my first time to go swiming competiiton.I"
type textarea "x"
type textarea "I will always remember my first time to go swiming competiiton.Iw"
type textarea "x"
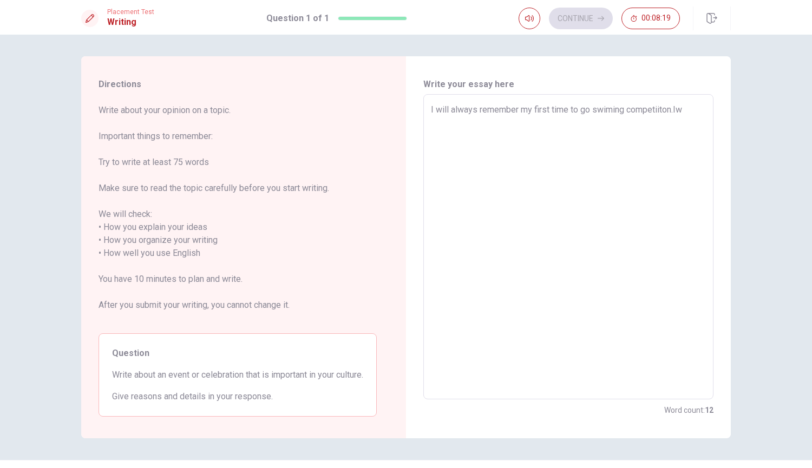
type textarea "I will always remember my first time to go swiming competiiton.I"
type textarea "x"
type textarea "I will always remember my first time to go swiming competiiton.I"
type textarea "x"
type textarea "I will always remember my first time to go swiming competiiton.I w"
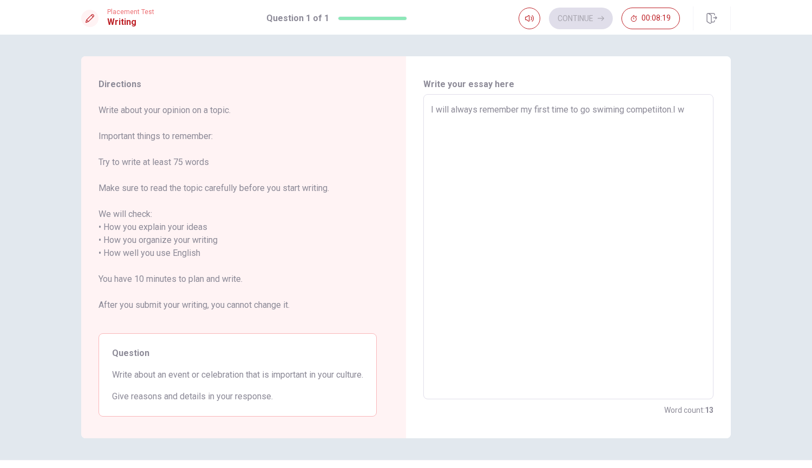
type textarea "x"
type textarea "I will always remember my first time to go swiming competiiton.I wa"
type textarea "x"
type textarea "I will always remember my first time to go swiming competiiton.I was"
type textarea "x"
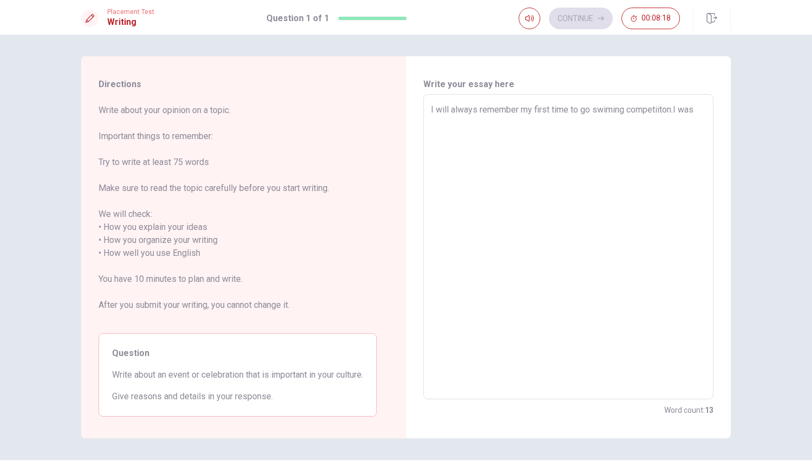
type textarea "I will always remember my first time to go swiming competiiton.I was"
type textarea "x"
type textarea "I will always remember my first time to go swiming competiiton.I was v"
type textarea "x"
type textarea "I will always remember my first time to go swiming competiiton.I was ve"
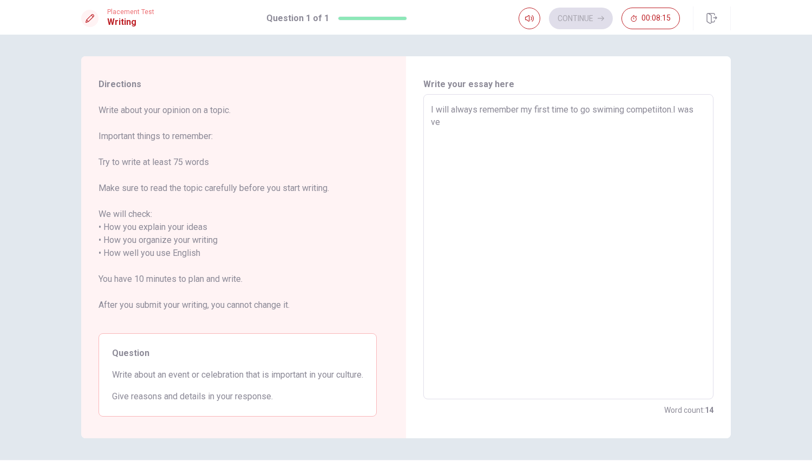
type textarea "x"
type textarea "I will always remember my first time to go swiming competiiton.I was ver"
type textarea "x"
type textarea "I will always remember my first time to go swiming competiiton.I was very"
type textarea "x"
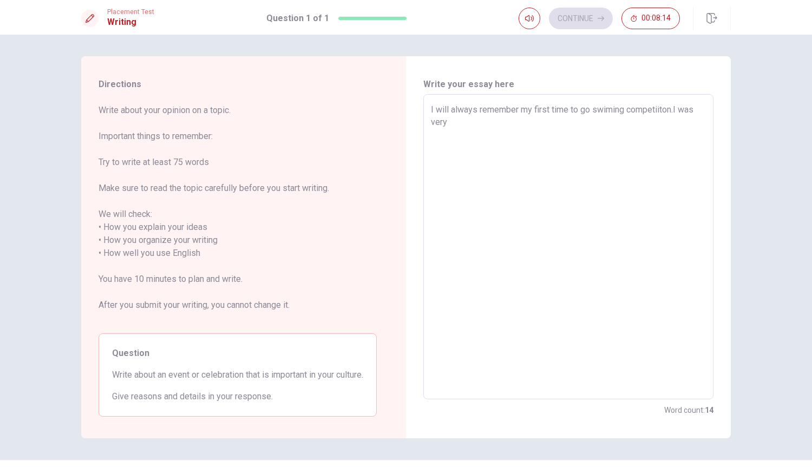
type textarea "I will always remember my first time to go swiming competiiton.I was very"
type textarea "x"
type textarea "I will always remember my first time to go swiming competiiton.I was very n"
click at [617, 114] on textarea "I will always remember my first time to go swiming competiiton.I was extremely …" at bounding box center [568, 246] width 275 height 287
click at [610, 112] on textarea "I will always remember my first time to go swiming competiiton.I was extremely …" at bounding box center [568, 246] width 275 height 287
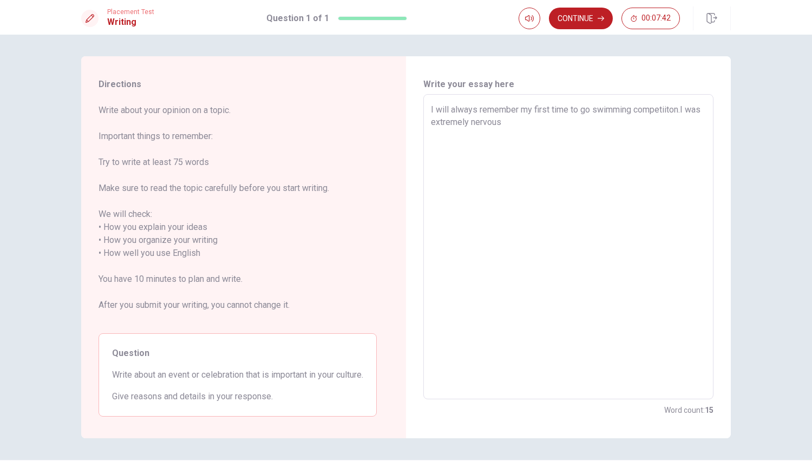
click at [643, 120] on textarea "I will always remember my first time to go swimming competiiton.I was extremely…" at bounding box center [568, 246] width 275 height 287
click at [676, 111] on textarea "I will always remember my first time to go swimming competiiton.I was extremely…" at bounding box center [568, 246] width 275 height 287
click at [674, 109] on textarea "I will always remember my first time to go swimming competiiton.I was extremely…" at bounding box center [568, 246] width 275 height 287
click at [667, 111] on textarea "I will always remember my first time to go swimming competiiton.I was extremely…" at bounding box center [568, 246] width 275 height 287
click at [671, 108] on textarea "I will always remember my first time to go swimming competiiton.I was extremely…" at bounding box center [568, 246] width 275 height 287
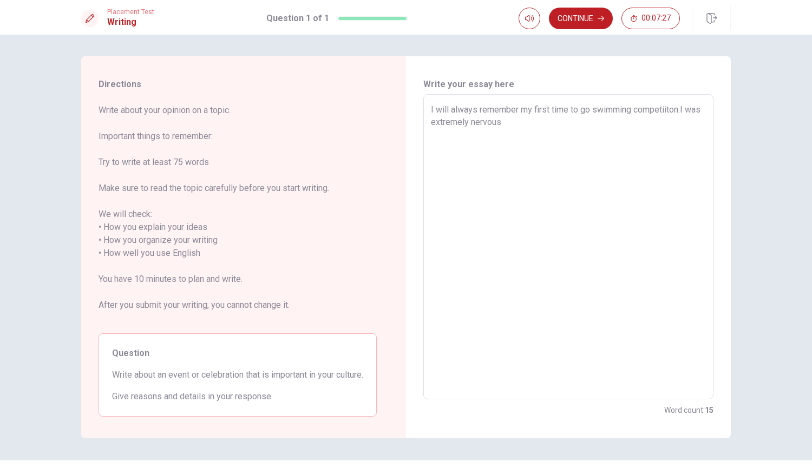
click at [601, 131] on textarea "I will always remember my first time to go swimming competiiton.I was extremely…" at bounding box center [568, 246] width 275 height 287
click at [646, 116] on textarea "I will always remember my first time to go swimming competiiton.I was extremely…" at bounding box center [568, 246] width 275 height 287
click at [668, 111] on textarea "I will always remember my first time to go swimming competiiton.I was extremely…" at bounding box center [568, 246] width 275 height 287
click at [627, 161] on textarea "I will always remember my first time to go swimming competiton.I was extremely …" at bounding box center [568, 246] width 275 height 287
click at [667, 110] on textarea "I will always remember my first time to go swimming competiton.I was extremely …" at bounding box center [568, 246] width 275 height 287
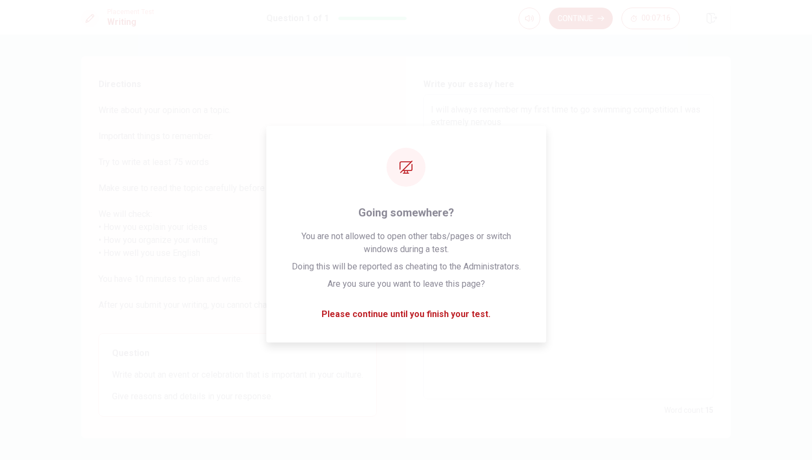
click at [616, 173] on textarea "I will always remember my first time to go swimming competition.I was extremely…" at bounding box center [568, 246] width 275 height 287
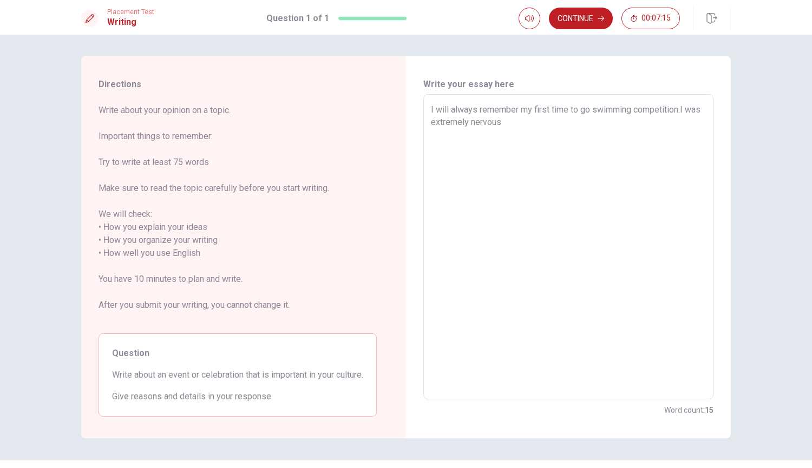
click at [623, 143] on textarea "I will always remember my first time to go swimming competition.I was extremely…" at bounding box center [568, 246] width 275 height 287
click at [685, 111] on textarea "I will always remember my first time to go swimming competition.I was extremely…" at bounding box center [568, 246] width 275 height 287
click at [682, 109] on textarea "I will always remember my first time to go swimming competition.I was extremely…" at bounding box center [568, 246] width 275 height 287
click at [702, 118] on textarea "I will always remember my first time to go swimming competition. I was extremel…" at bounding box center [568, 246] width 275 height 287
click at [696, 131] on textarea "I will always remember my first time to go swimming competition. I was extremel…" at bounding box center [568, 246] width 275 height 287
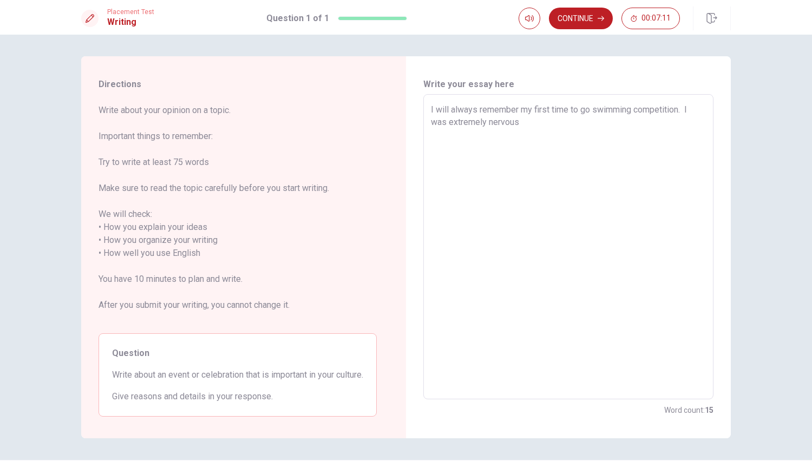
click at [643, 121] on textarea "I will always remember my first time to go swimming competition. I was extremel…" at bounding box center [568, 246] width 275 height 287
click at [574, 109] on textarea "I will always remember my first time to go swimming competition. I was extremel…" at bounding box center [568, 246] width 275 height 287
drag, startPoint x: 578, startPoint y: 109, endPoint x: 570, endPoint y: 112, distance: 8.6
click at [570, 112] on textarea "I will always remember my first time to go swimming competition. I was extremel…" at bounding box center [568, 246] width 275 height 287
click at [593, 177] on textarea "I will always remember my first time to go swimming competition. I was extremel…" at bounding box center [568, 246] width 275 height 287
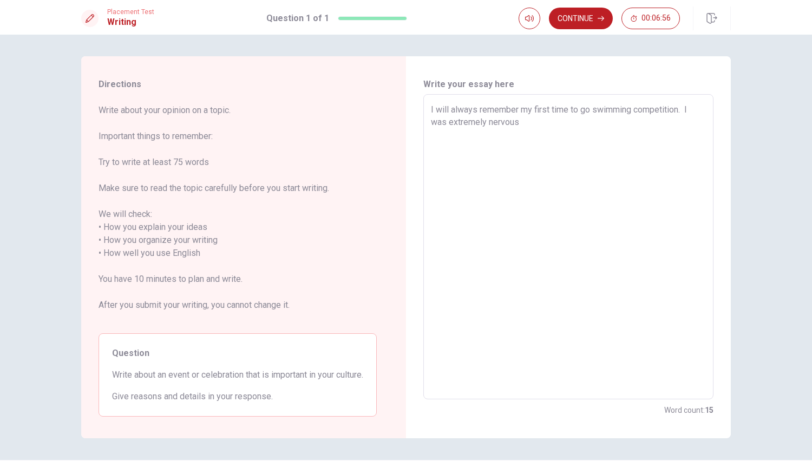
click at [529, 126] on textarea "I will always remember my first time to go swimming competition. I was extremel…" at bounding box center [568, 246] width 275 height 287
drag, startPoint x: 556, startPoint y: 124, endPoint x: 567, endPoint y: 124, distance: 10.8
click at [567, 124] on textarea "I will always remember my first time to go swimming competition. I was extremel…" at bounding box center [568, 246] width 275 height 287
click at [529, 150] on textarea "I will always remember my first time to go swimming competition. I was extremel…" at bounding box center [568, 246] width 275 height 287
drag, startPoint x: 589, startPoint y: 144, endPoint x: 629, endPoint y: 129, distance: 42.8
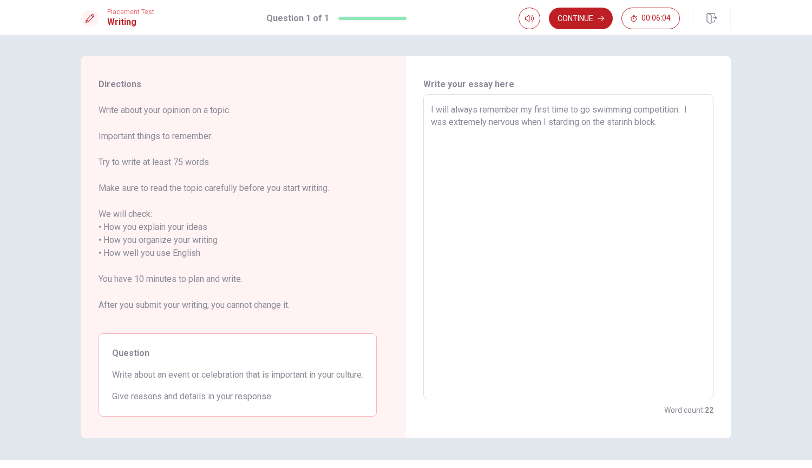
click at [589, 144] on textarea "I will always remember my first time to go swimming competition. I was extremel…" at bounding box center [568, 246] width 275 height 287
click at [670, 125] on textarea "I will always remember my first time to go swimming competition. I was extremel…" at bounding box center [568, 246] width 275 height 287
drag, startPoint x: 582, startPoint y: 124, endPoint x: 548, endPoint y: 124, distance: 34.1
click at [548, 124] on textarea "I will always remember my first time to go swimming competition. I was extremel…" at bounding box center [568, 246] width 275 height 287
click at [563, 123] on textarea "I will always remember my first time to go swimming competition. I was extremel…" at bounding box center [568, 246] width 275 height 287
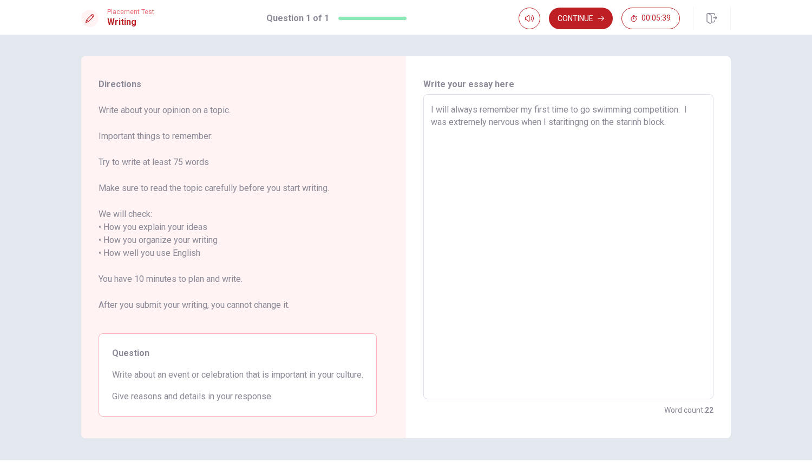
click at [589, 217] on textarea "I will always remember my first time to go swimming competition. I was extremel…" at bounding box center [568, 246] width 275 height 287
click at [574, 127] on textarea "I will always remember my first time to go swimming competition. I was extremel…" at bounding box center [568, 246] width 275 height 287
click at [520, 145] on textarea "I will always remember my first time to go swimming competition. I was extremel…" at bounding box center [568, 246] width 275 height 287
click at [545, 129] on textarea "I will always remember my first time to go swimming competition. I was extremel…" at bounding box center [568, 246] width 275 height 287
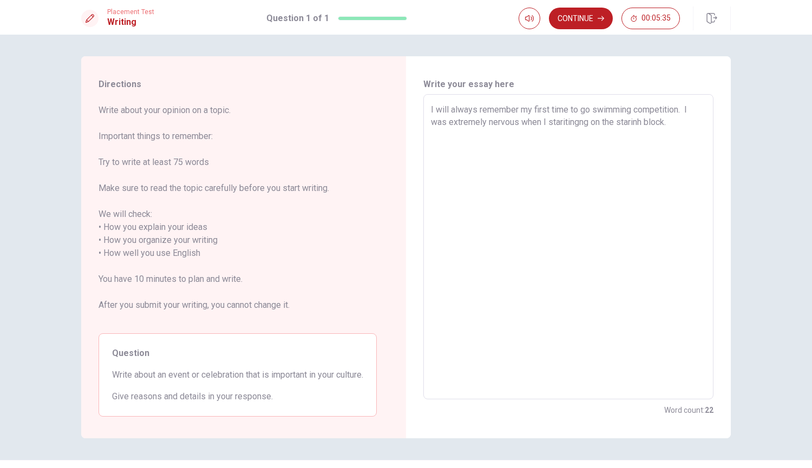
click at [621, 121] on textarea "I will always remember my first time to go swimming competition. I was extremel…" at bounding box center [568, 246] width 275 height 287
drag, startPoint x: 616, startPoint y: 120, endPoint x: 646, endPoint y: 121, distance: 30.3
click at [646, 121] on textarea "I will always remember my first time to go swimming competition. I was extremel…" at bounding box center [568, 246] width 275 height 287
click at [556, 154] on textarea "I will always remember my first time to go swimming competition. I was extremel…" at bounding box center [568, 246] width 275 height 287
drag, startPoint x: 546, startPoint y: 126, endPoint x: 590, endPoint y: 128, distance: 43.9
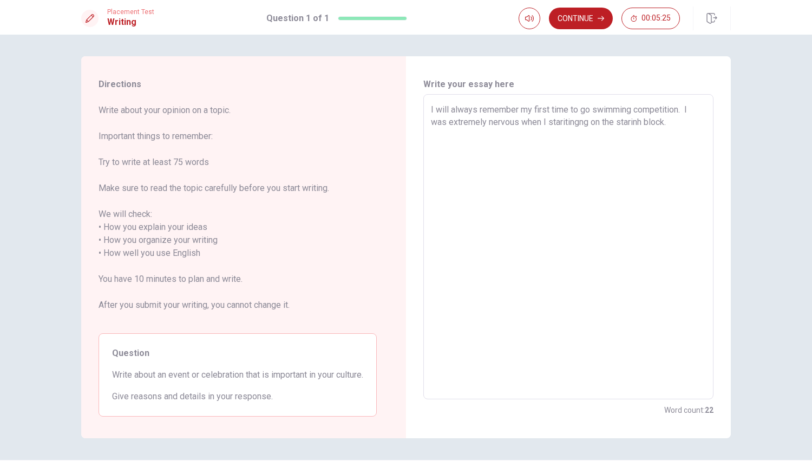
click at [590, 128] on textarea "I will always remember my first time to go swimming competition. I was extremel…" at bounding box center [568, 246] width 275 height 287
click at [630, 126] on textarea "I will always remember my first time to go swimming competition. I was extremel…" at bounding box center [568, 246] width 275 height 287
drag, startPoint x: 635, startPoint y: 122, endPoint x: 605, endPoint y: 126, distance: 30.1
click at [605, 126] on textarea "I will always remember my first time to go swimming competition. I was extremel…" at bounding box center [568, 246] width 275 height 287
click at [571, 125] on textarea "I will always remember my first time to go swimming competition. I was extremel…" at bounding box center [568, 246] width 275 height 287
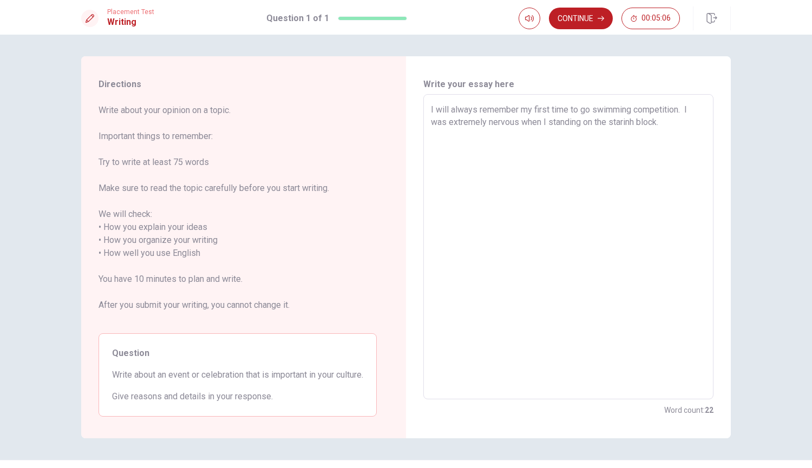
click at [597, 110] on textarea "I will always remember my first time to go swimming competition. I was extremel…" at bounding box center [568, 246] width 275 height 287
click at [623, 133] on textarea "I will always remember my first time to go swimming competition. I was extremel…" at bounding box center [568, 246] width 275 height 287
click at [663, 125] on textarea "I will always remember my first time to go swimming competition. I was extremel…" at bounding box center [568, 246] width 275 height 287
click at [556, 136] on textarea "I will always remember my first time to go swimming competition. I was extremel…" at bounding box center [568, 246] width 275 height 287
drag, startPoint x: 563, startPoint y: 135, endPoint x: 554, endPoint y: 136, distance: 9.8
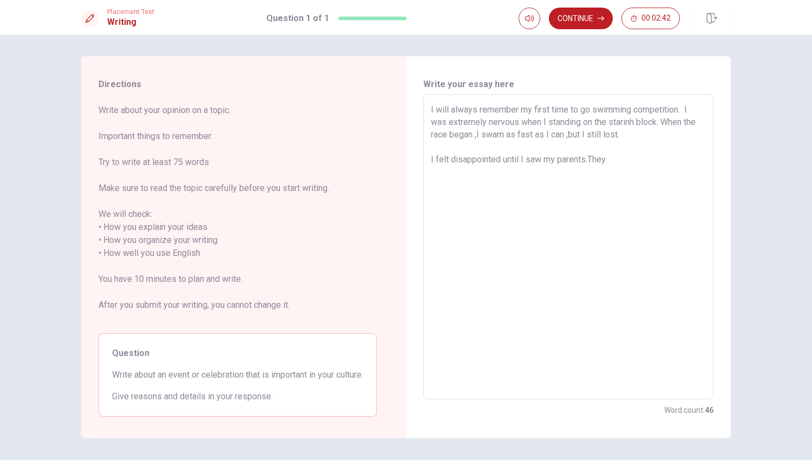
click at [554, 136] on textarea "I will always remember my first time to go swimming competition. I was extremel…" at bounding box center [568, 246] width 275 height 287
click at [614, 140] on textarea "I will always remember my first time to go swimming competition. I was extremel…" at bounding box center [568, 246] width 275 height 287
drag, startPoint x: 496, startPoint y: 162, endPoint x: 512, endPoint y: 155, distance: 18.2
click at [496, 162] on textarea "I will always remember my first time to go swimming competition. I was extremel…" at bounding box center [568, 246] width 275 height 287
click at [628, 169] on textarea "I will always remember my first time to go swimming competition. I was extremel…" at bounding box center [568, 246] width 275 height 287
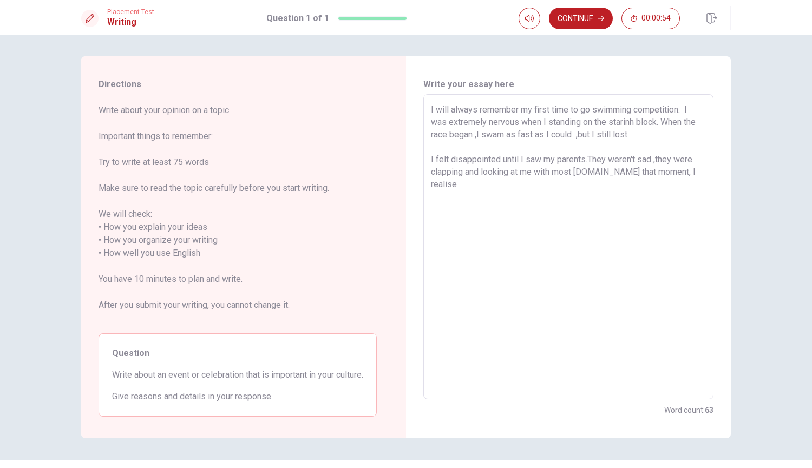
click at [629, 160] on textarea "I will always remember my first time to go swimming competition. I was extremel…" at bounding box center [568, 246] width 275 height 287
click at [472, 186] on textarea "I will always remember my first time to go swimming competition. I was extremel…" at bounding box center [568, 246] width 275 height 287
click at [577, 139] on textarea "I will always remember my first time to go swimming competition. I was extremel…" at bounding box center [568, 246] width 275 height 287
click at [545, 157] on textarea "I will always remember my first time to go swimming competition. I was extremel…" at bounding box center [568, 246] width 275 height 287
click at [602, 234] on textarea "I will always remember my first time to go swimming competition. I was extremel…" at bounding box center [568, 246] width 275 height 287
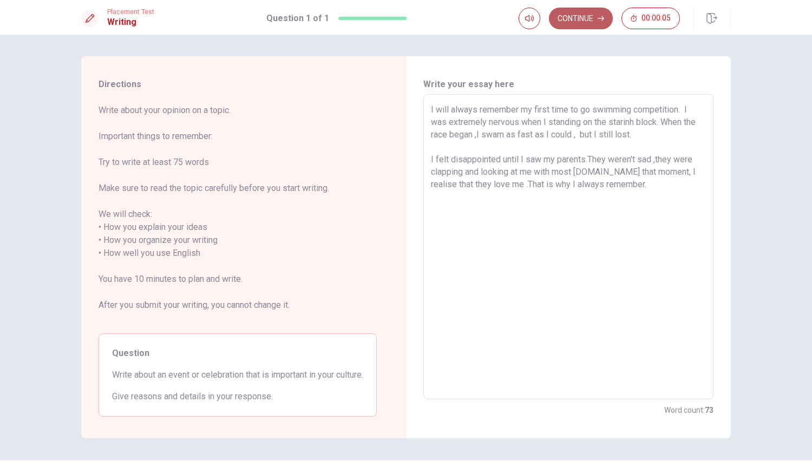
click at [587, 17] on button "Continue" at bounding box center [581, 19] width 64 height 22
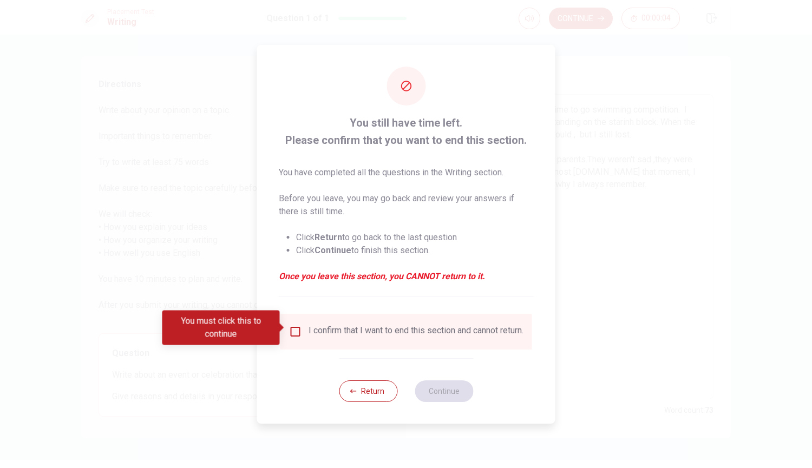
click at [294, 328] on input "You must click this to continue" at bounding box center [295, 331] width 13 height 13
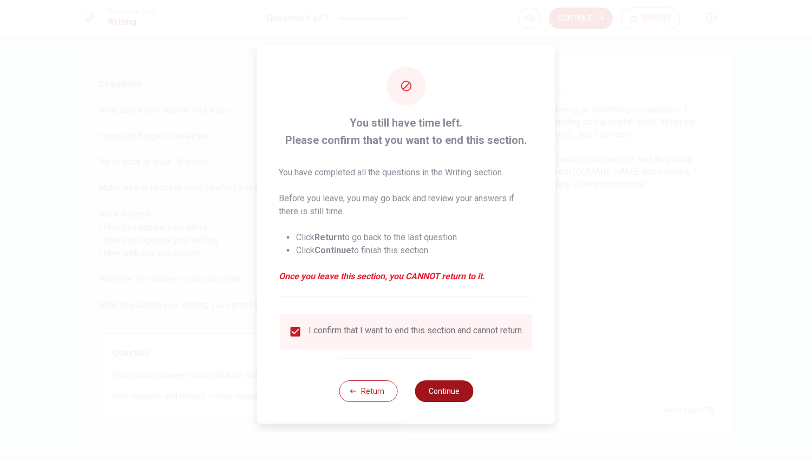
click at [455, 392] on button "Continue" at bounding box center [443, 391] width 58 height 22
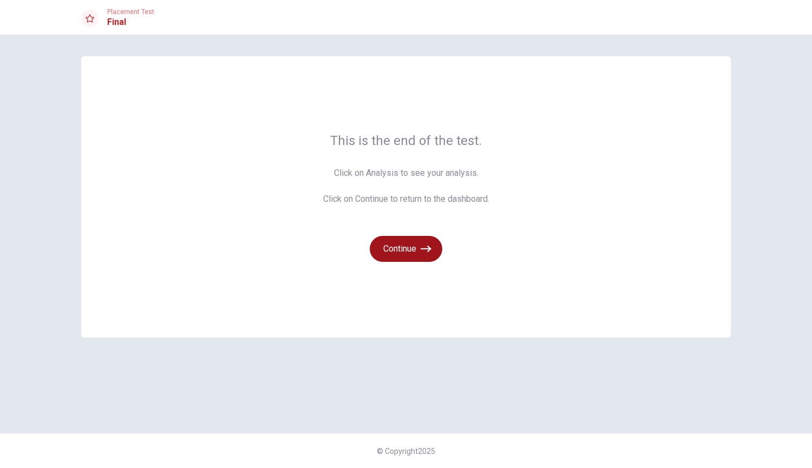
click at [419, 242] on button "Continue" at bounding box center [406, 249] width 73 height 26
